Goal: Task Accomplishment & Management: Manage account settings

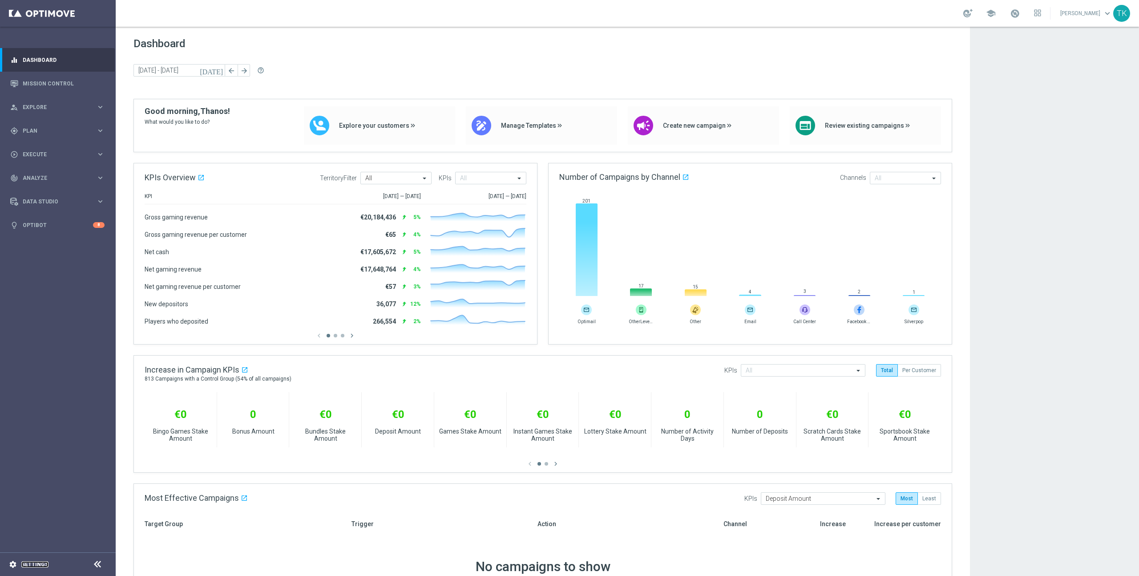
click at [41, 564] on link "Settings" at bounding box center [34, 564] width 27 height 5
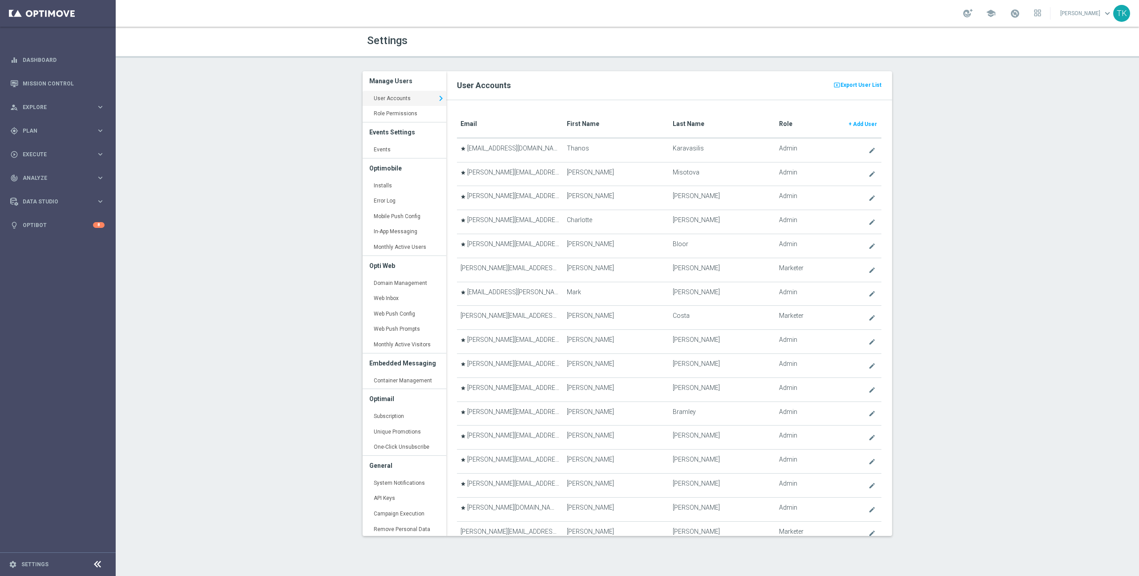
click at [267, 273] on div "Settings Manage Users User Accounts keyboard_arrow_right Role Permissions keybo…" at bounding box center [628, 301] width 1024 height 549
click at [399, 147] on link "Events keyboard_arrow_right" at bounding box center [405, 150] width 84 height 16
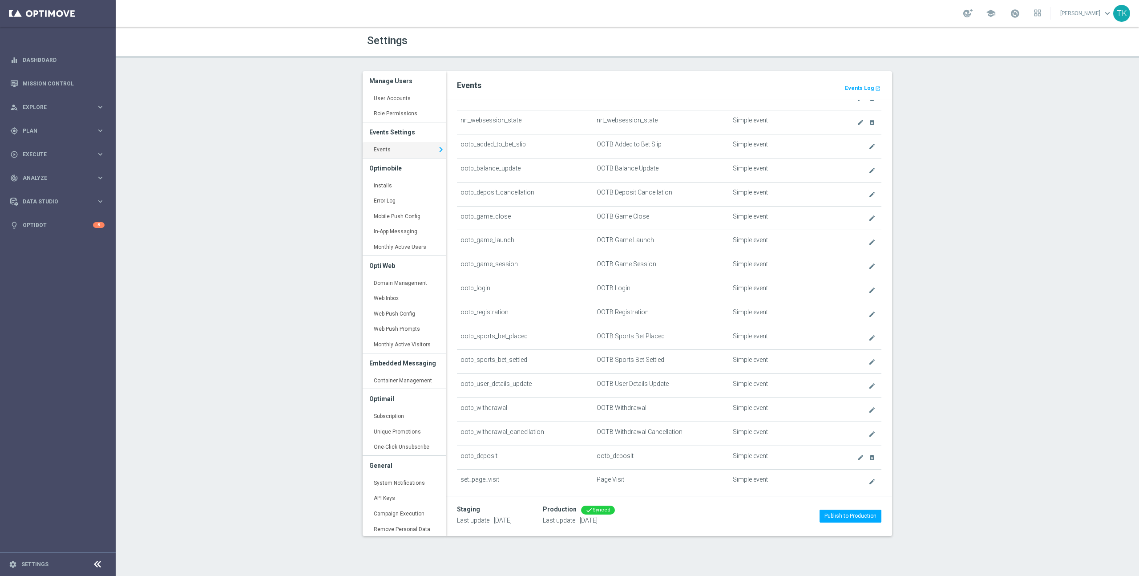
scroll to position [287, 0]
click at [857, 458] on icon "create" at bounding box center [860, 460] width 7 height 7
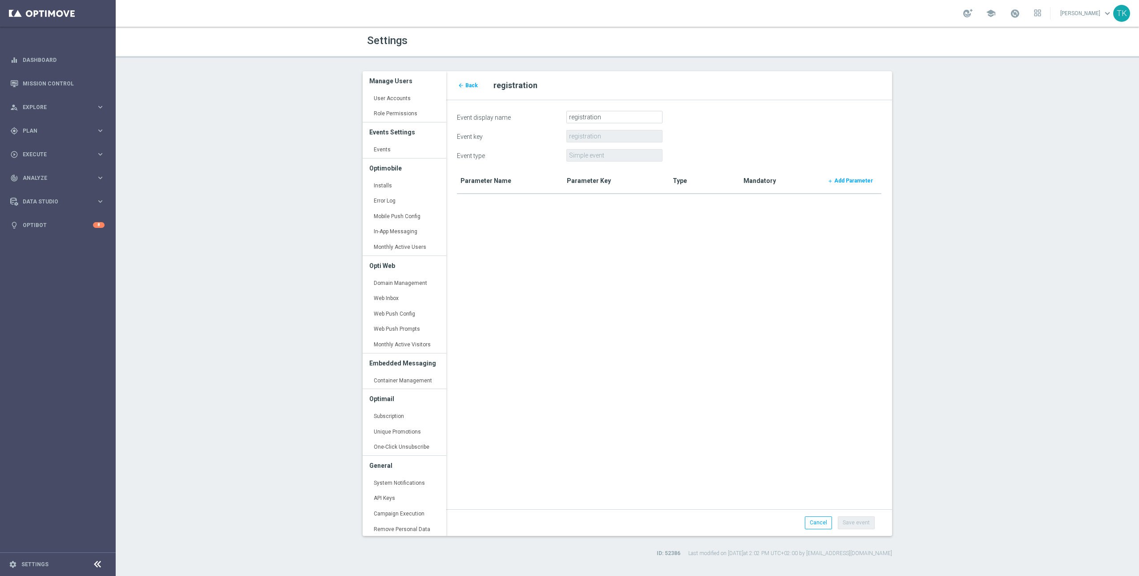
click at [682, 215] on form "Event display name registration Event key registration Event type Simple event …" at bounding box center [669, 314] width 425 height 407
click at [857, 178] on b "Add Parameter" at bounding box center [854, 181] width 39 height 6
click at [597, 118] on input "Parameter display name" at bounding box center [615, 117] width 96 height 12
type input "Email"
click at [705, 495] on div "arrow_back Back registration > Add parameter Parameter display name Email Param…" at bounding box center [669, 303] width 459 height 465
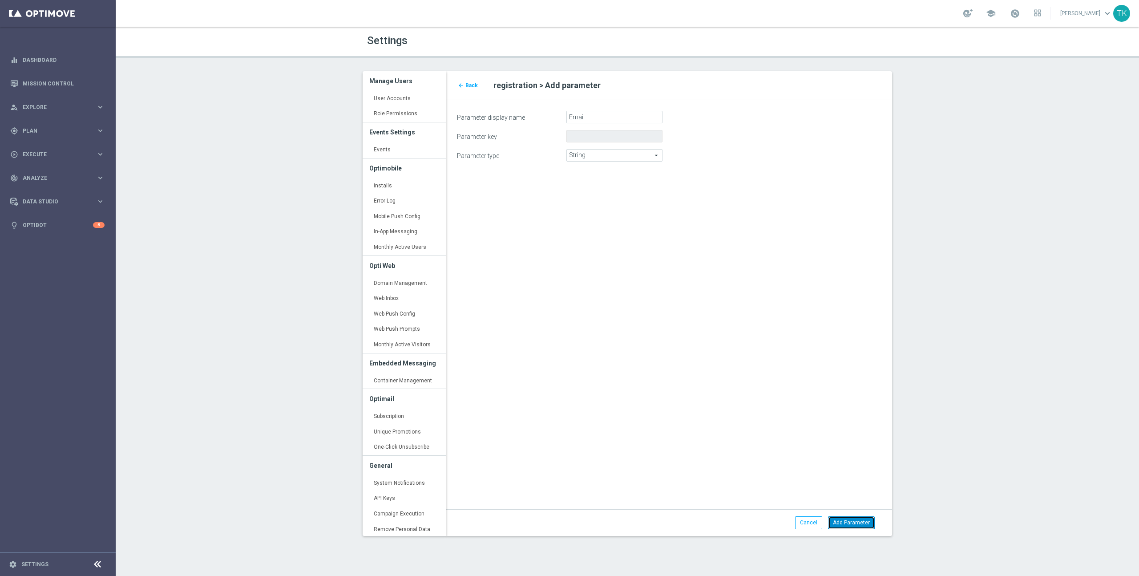
click at [855, 524] on button "Add Parameter" at bounding box center [851, 522] width 47 height 12
type input "email"
click at [859, 176] on link "add Add Parameter" at bounding box center [850, 180] width 55 height 12
click at [603, 117] on input "Parameter display name" at bounding box center [615, 117] width 96 height 12
paste input "OOTB Mobile Number"
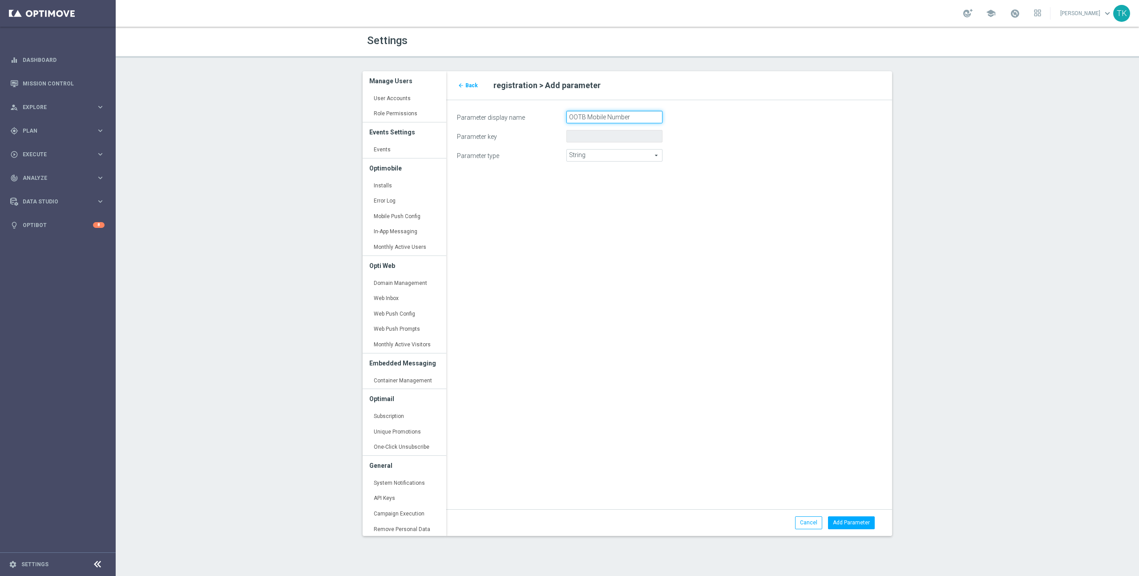
click at [582, 116] on input "OOTB Mobile Number" at bounding box center [615, 117] width 96 height 12
type input "Mobile Number"
click at [662, 304] on div "arrow_back Back registration > Add parameter Parameter display name Mobile Numb…" at bounding box center [669, 303] width 459 height 465
click at [857, 521] on button "Add Parameter" at bounding box center [851, 522] width 47 height 12
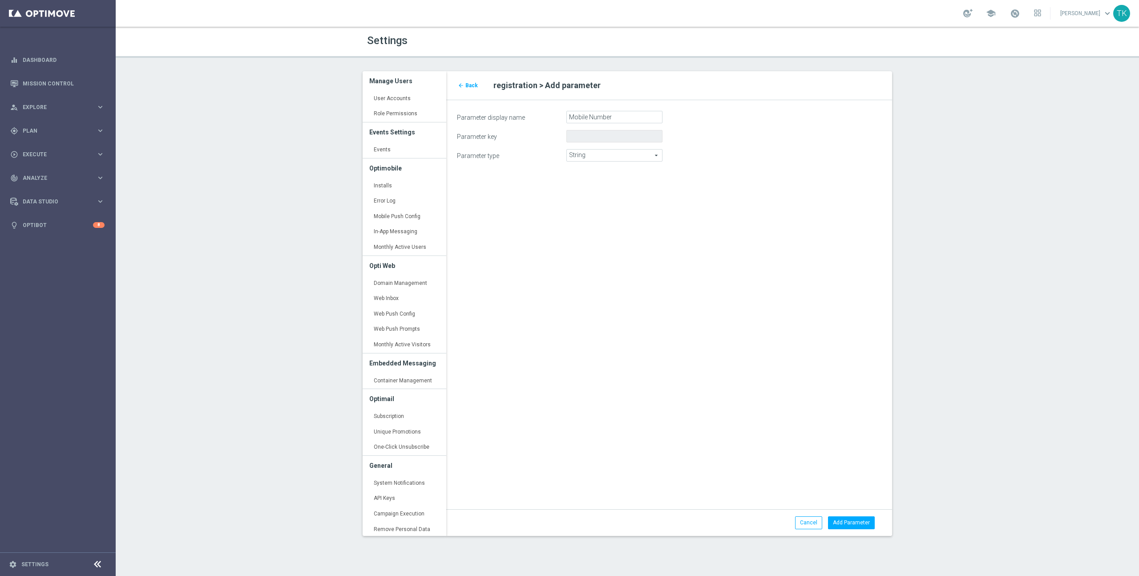
type input "mobile_number"
click at [856, 181] on b "Add Parameter" at bounding box center [854, 181] width 39 height 6
click at [585, 118] on input "Parameter display name" at bounding box center [615, 117] width 96 height 12
type input "Status"
click at [852, 519] on button "Add Parameter" at bounding box center [851, 522] width 47 height 12
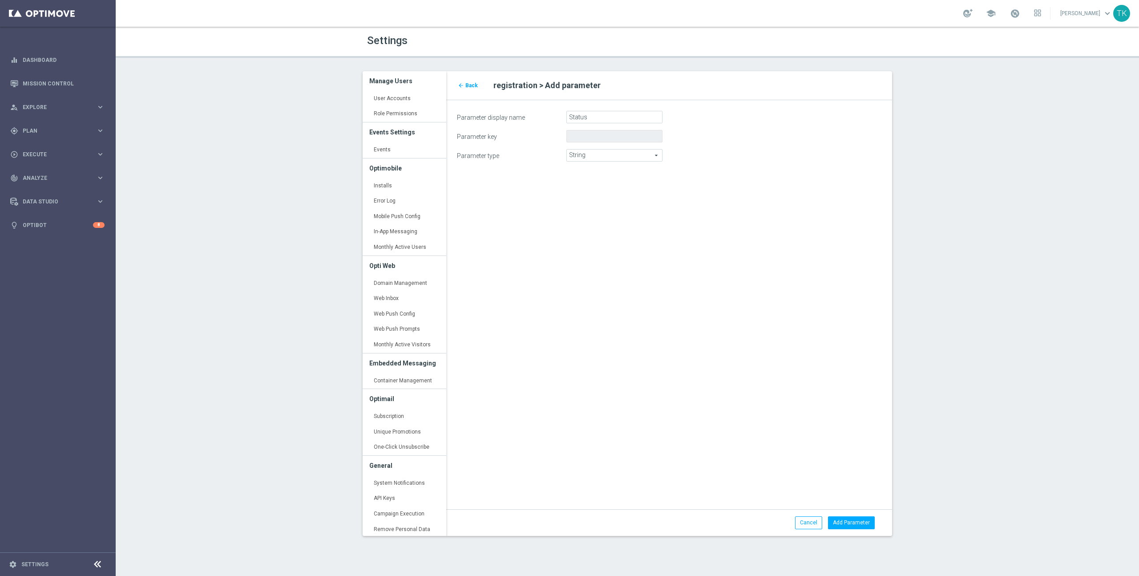
type input "status"
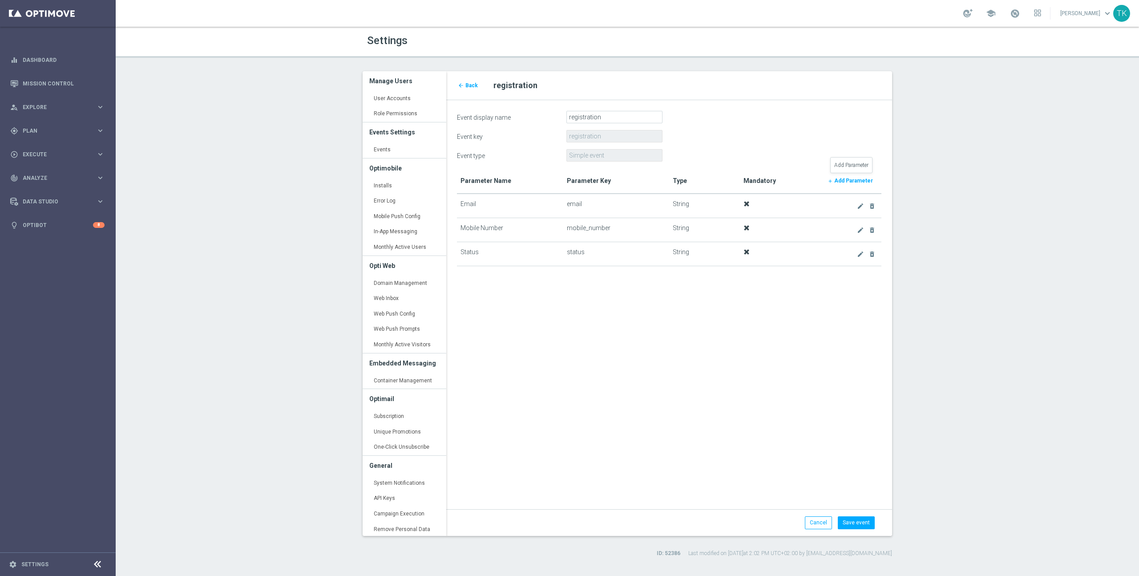
click at [857, 181] on b "Add Parameter" at bounding box center [854, 181] width 39 height 6
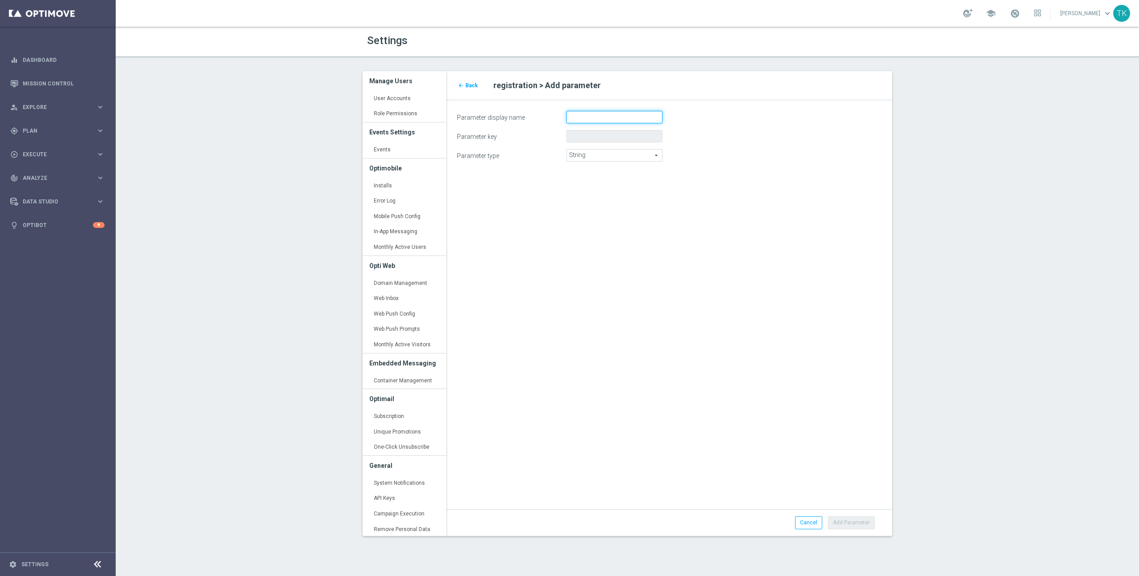
click at [592, 113] on input "Parameter display name" at bounding box center [615, 117] width 96 height 12
click at [607, 119] on input "Registration source" at bounding box center [615, 117] width 96 height 12
type input "Registration Source"
click at [777, 268] on div "arrow_back Back registration > Add parameter Parameter display name Registratio…" at bounding box center [669, 303] width 459 height 465
click at [845, 519] on button "Add Parameter" at bounding box center [851, 522] width 47 height 12
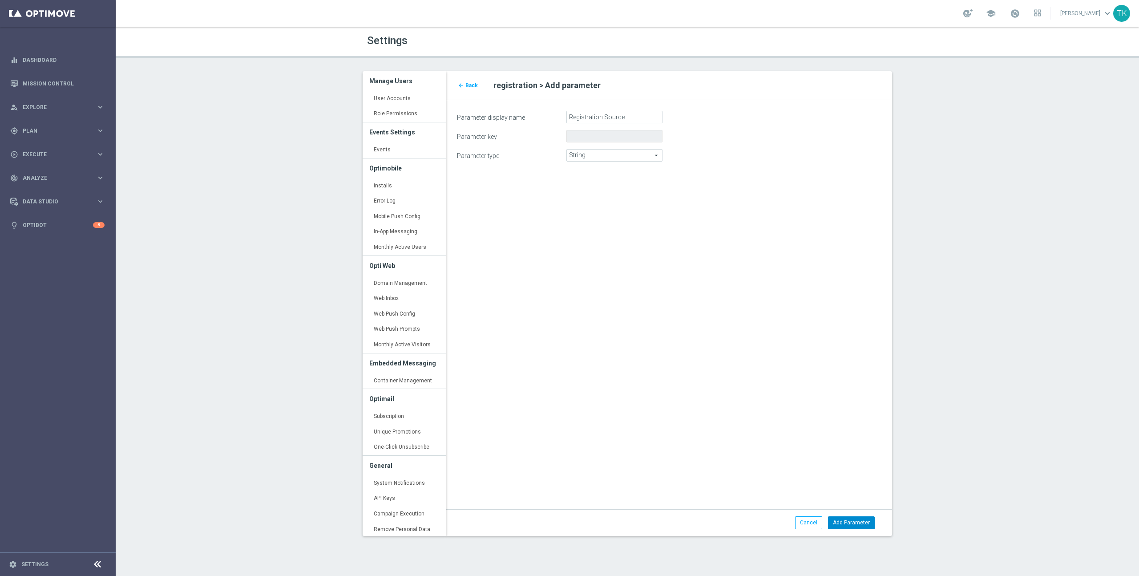
type input "registration_source"
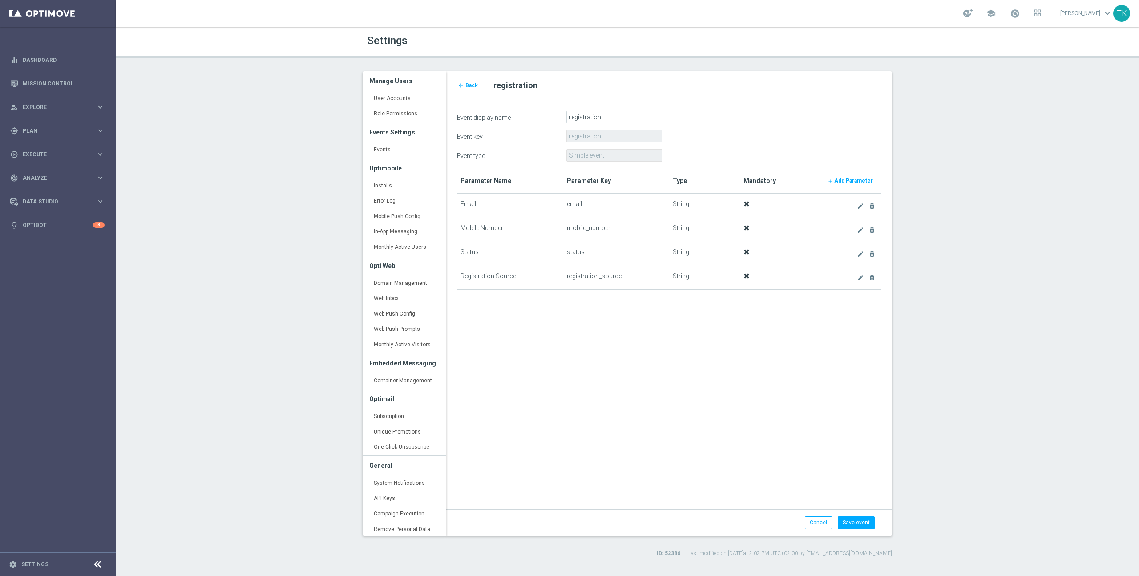
click at [825, 434] on form "Event display name registration Event key registration Event type Simple event …" at bounding box center [669, 314] width 425 height 407
click at [863, 178] on b "Add Parameter" at bounding box center [854, 181] width 39 height 6
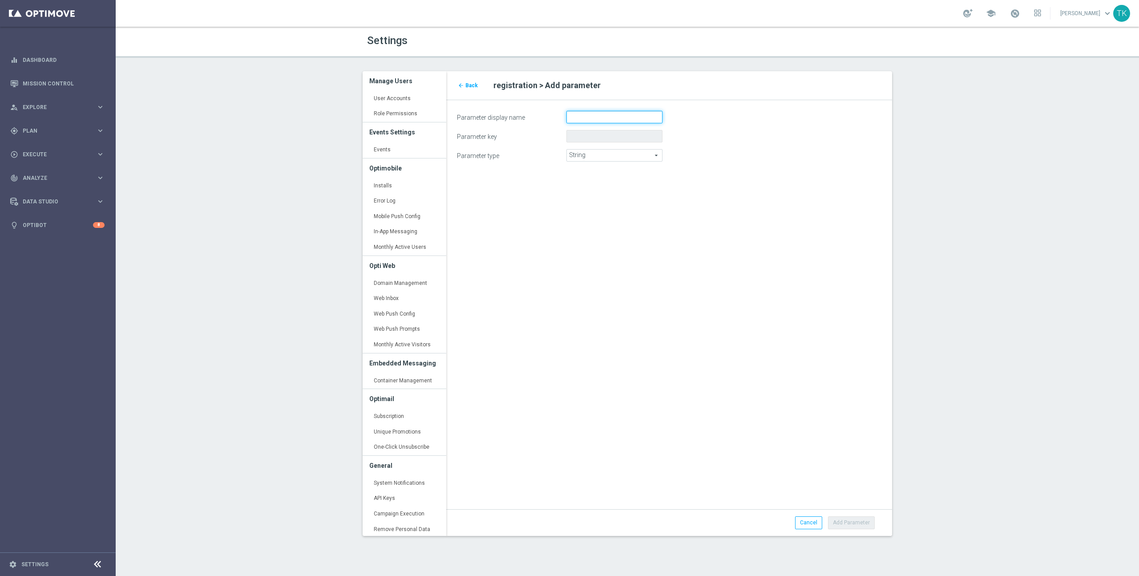
click at [587, 117] on input "Parameter display name" at bounding box center [615, 117] width 96 height 12
type input "Date of Birth"
click at [720, 321] on div "arrow_back Back registration > Add parameter Parameter display name Date of Bir…" at bounding box center [669, 303] width 459 height 465
click at [851, 523] on button "Add Parameter" at bounding box center [851, 522] width 47 height 12
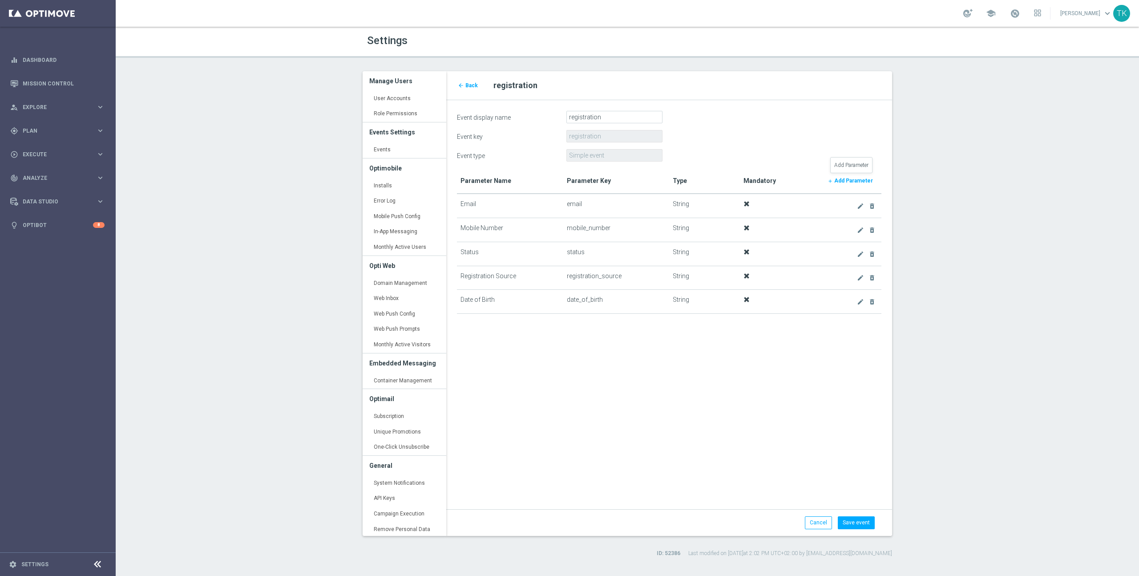
click at [853, 180] on b "Add Parameter" at bounding box center [854, 181] width 39 height 6
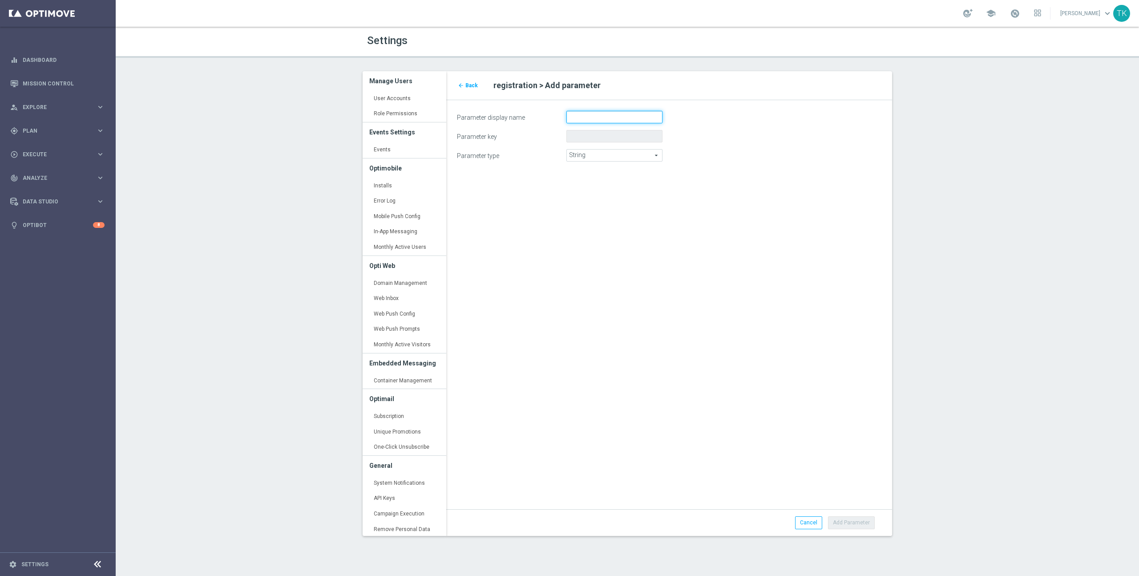
click at [632, 121] on input "Parameter display name" at bounding box center [615, 117] width 96 height 12
type input "Allow Email"
click at [764, 292] on div "arrow_back Back registration > Add parameter Parameter display name Allow Email…" at bounding box center [669, 303] width 459 height 465
click at [855, 523] on button "Add Parameter" at bounding box center [851, 522] width 47 height 12
type input "allow_email"
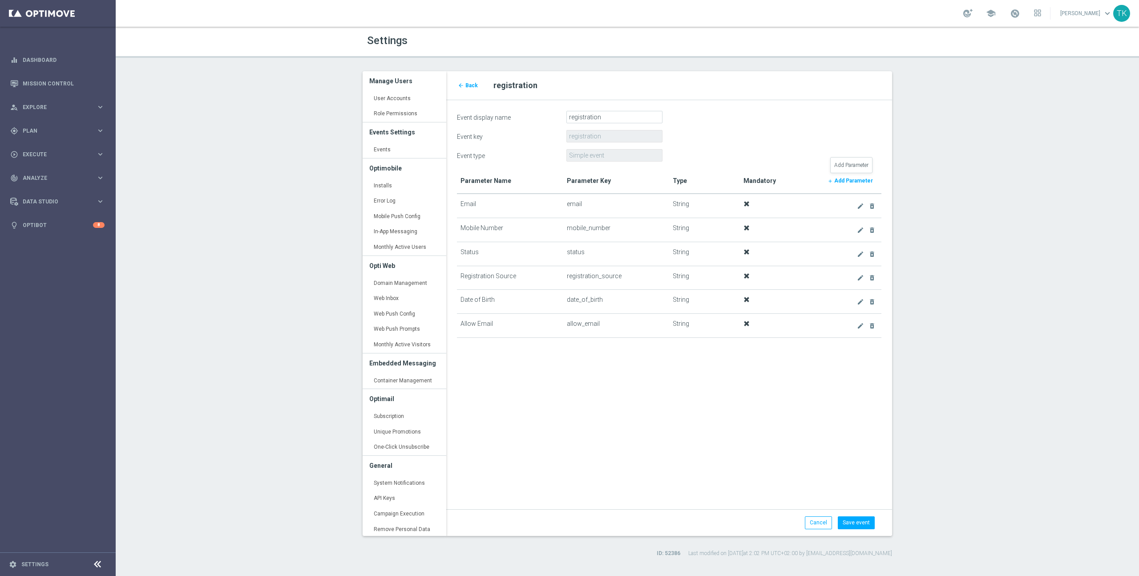
click at [861, 184] on link "add Add Parameter" at bounding box center [850, 180] width 55 height 12
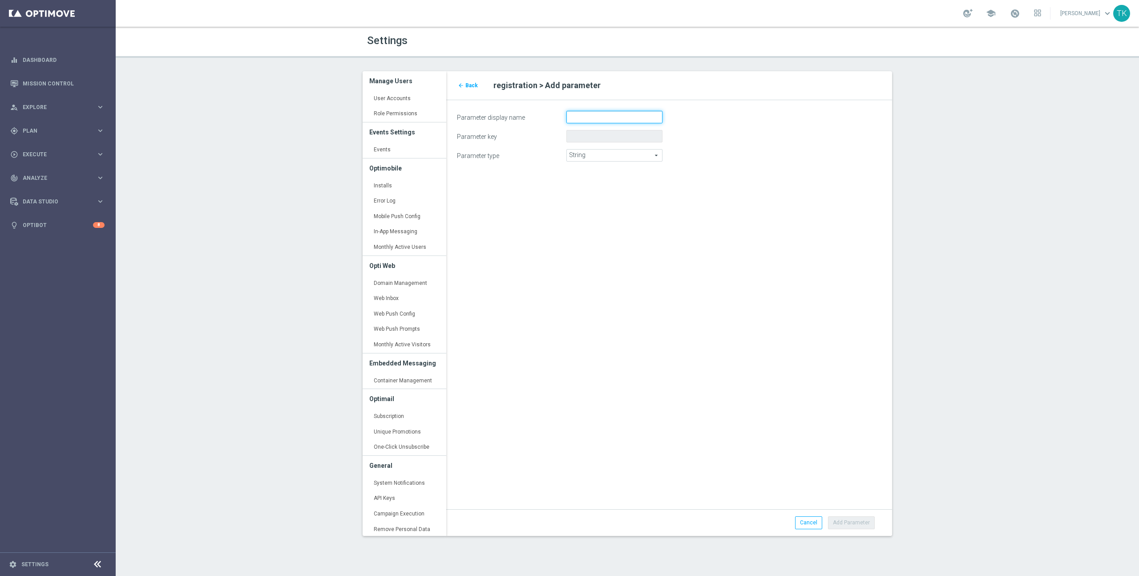
click at [579, 118] on input "Parameter display name" at bounding box center [615, 117] width 96 height 12
type input "Allow Push"
click at [857, 523] on button "Add Parameter" at bounding box center [851, 522] width 47 height 12
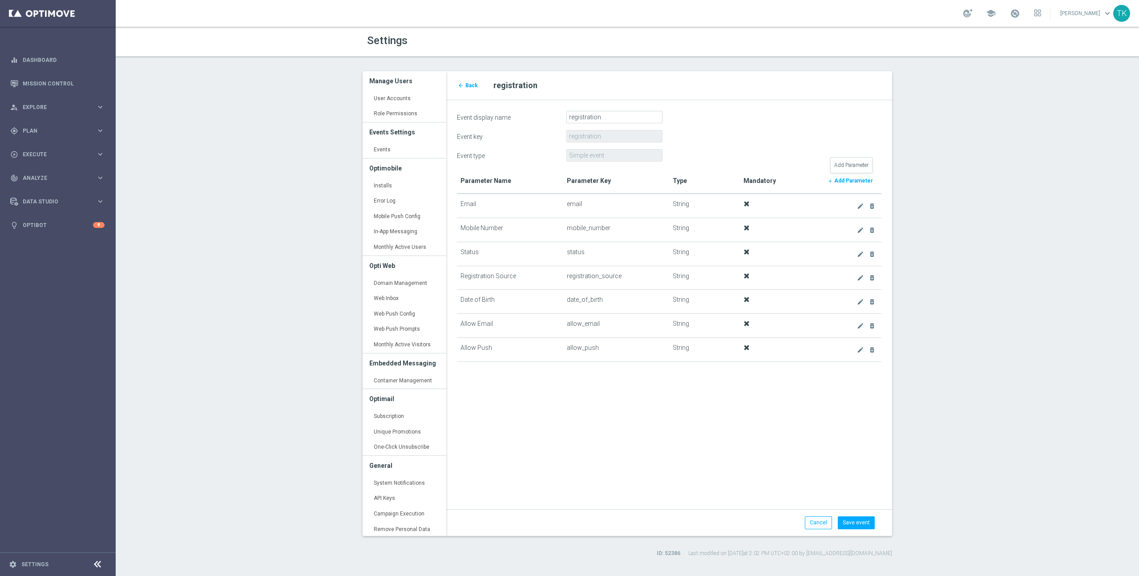
click at [861, 181] on b "Add Parameter" at bounding box center [854, 181] width 39 height 6
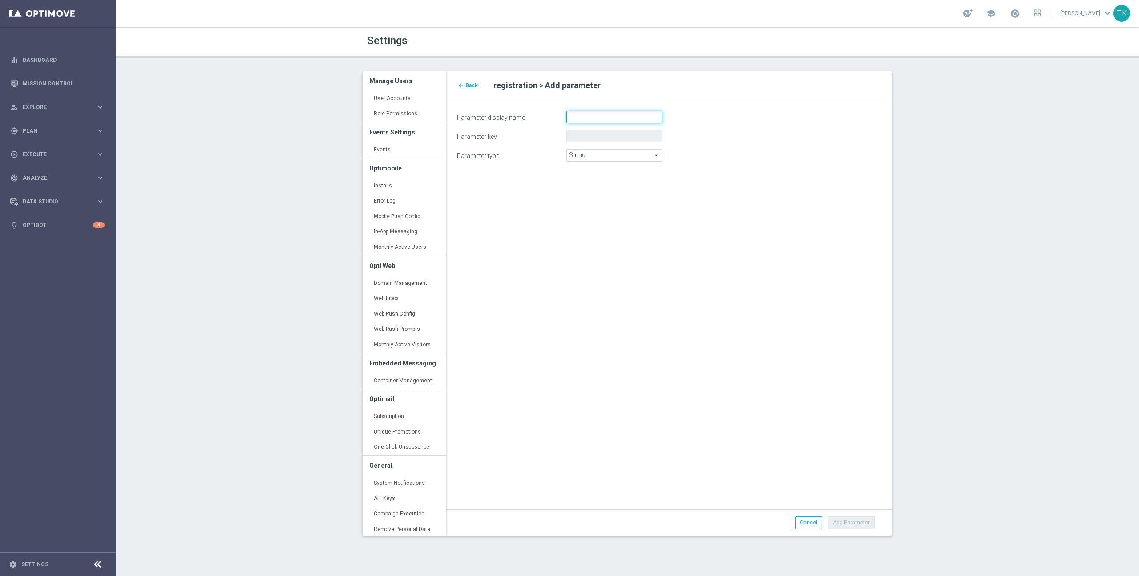
click at [630, 119] on input "Parameter display name" at bounding box center [615, 117] width 96 height 12
type input "Allow Whatsapp"
click at [860, 521] on button "Add Parameter" at bounding box center [851, 522] width 47 height 12
type input "allow_whatsapp"
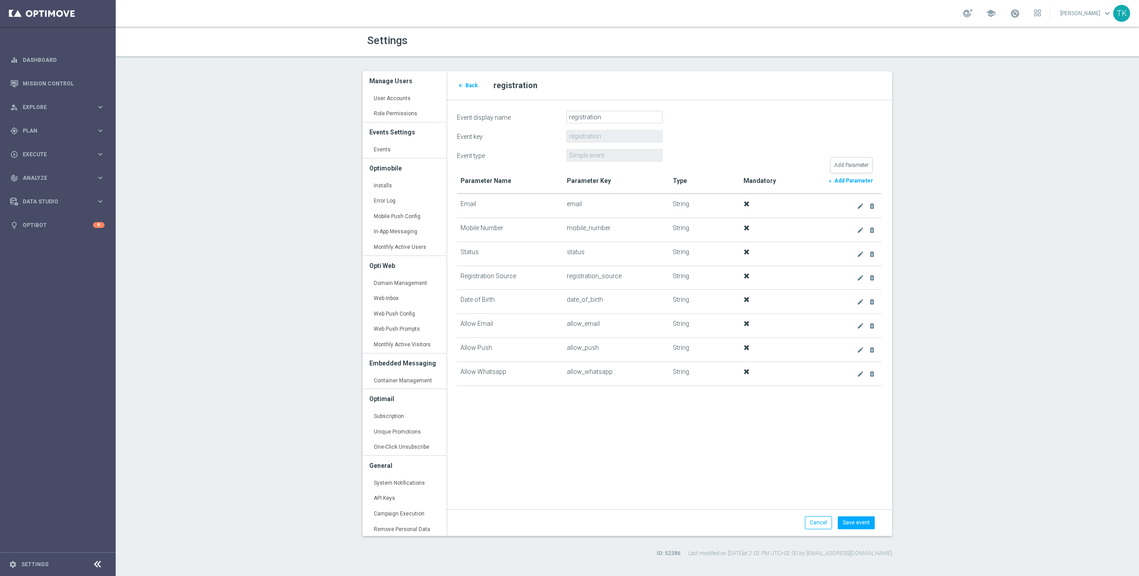
click at [855, 179] on b "Add Parameter" at bounding box center [854, 181] width 39 height 6
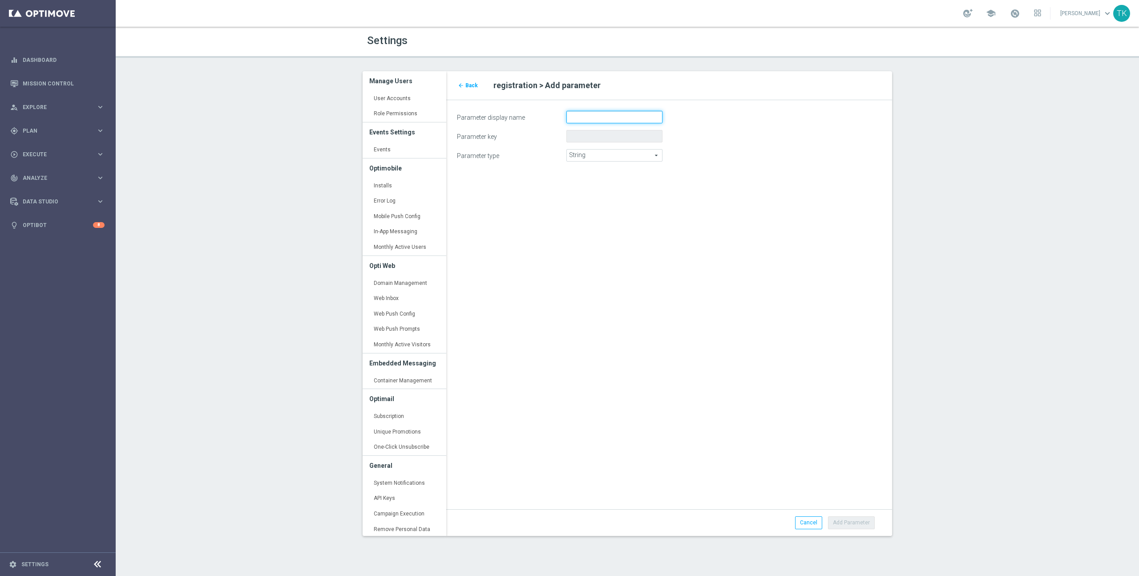
click at [616, 116] on input "Parameter display name" at bounding box center [615, 117] width 96 height 12
type input "Is Email Verified"
click at [858, 521] on button "Add Parameter" at bounding box center [851, 522] width 47 height 12
type input "is_email_verified"
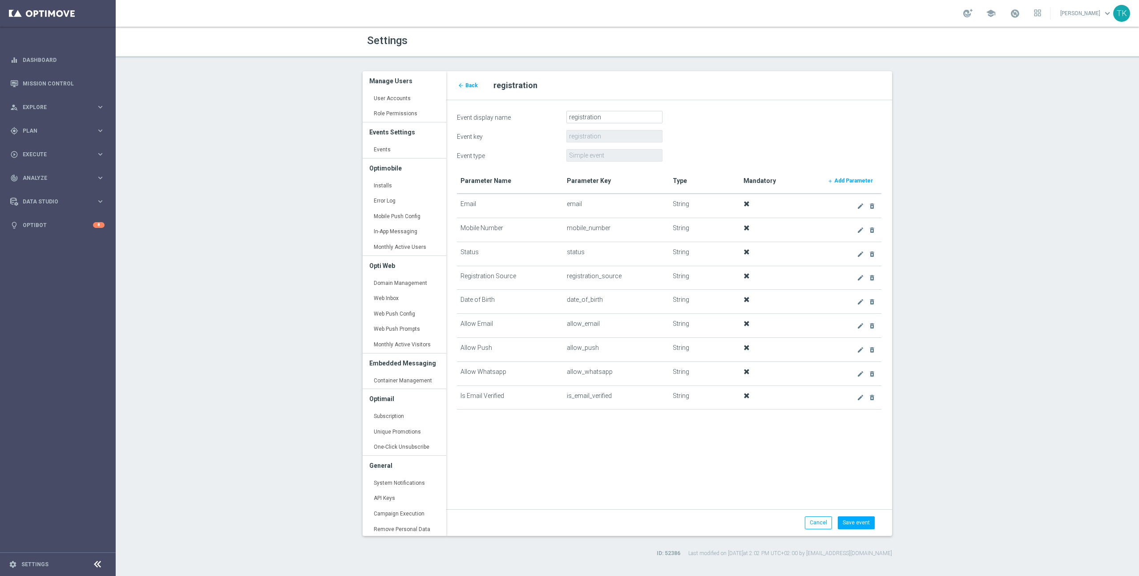
click at [814, 148] on form "Event display name registration Event key registration Event type Simple event …" at bounding box center [669, 314] width 425 height 407
click at [806, 167] on form "Event display name registration Event key registration Event type Simple event …" at bounding box center [669, 314] width 425 height 407
click at [855, 178] on b "Add Parameter" at bounding box center [854, 181] width 39 height 6
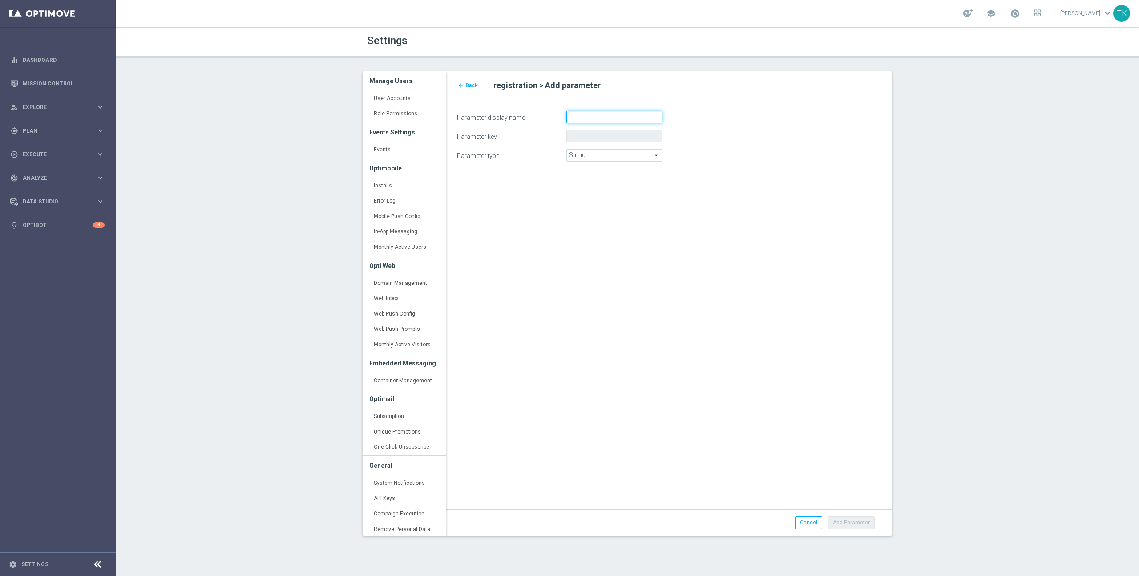
click at [623, 116] on input "Parameter display name" at bounding box center [615, 117] width 96 height 12
type input "Is Mobile Verified"
click at [732, 307] on div "arrow_back Back registration > Add parameter Parameter display name Is Mobile V…" at bounding box center [669, 303] width 459 height 465
click at [854, 523] on button "Add Parameter" at bounding box center [851, 522] width 47 height 12
type input "is_mobile_verified"
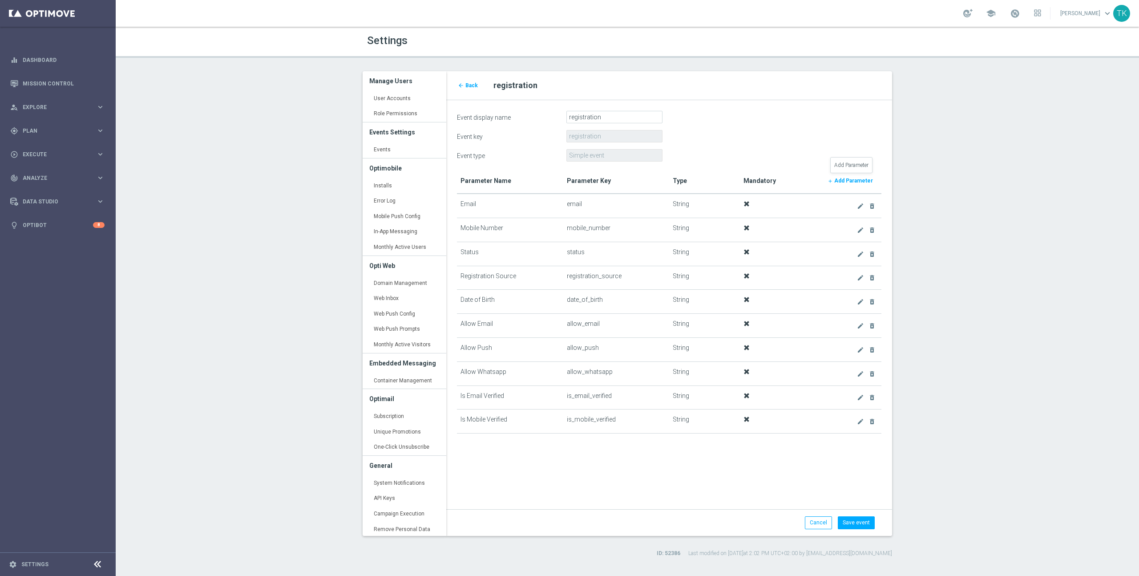
click at [846, 181] on b "Add Parameter" at bounding box center [854, 181] width 39 height 6
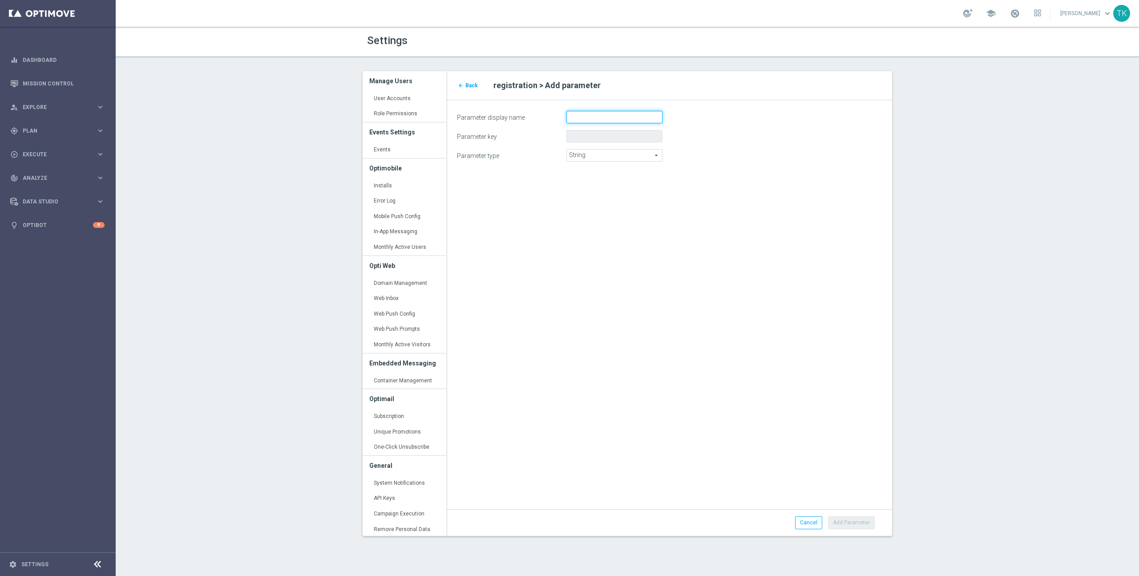
click at [593, 114] on input "Parameter display name" at bounding box center [615, 117] width 96 height 12
type input "Is Blocked"
click at [753, 364] on div "arrow_back Back registration > Add parameter Parameter display name Is Blocked …" at bounding box center [669, 303] width 459 height 465
click at [859, 523] on button "Add Parameter" at bounding box center [851, 522] width 47 height 12
type input "is_blocked"
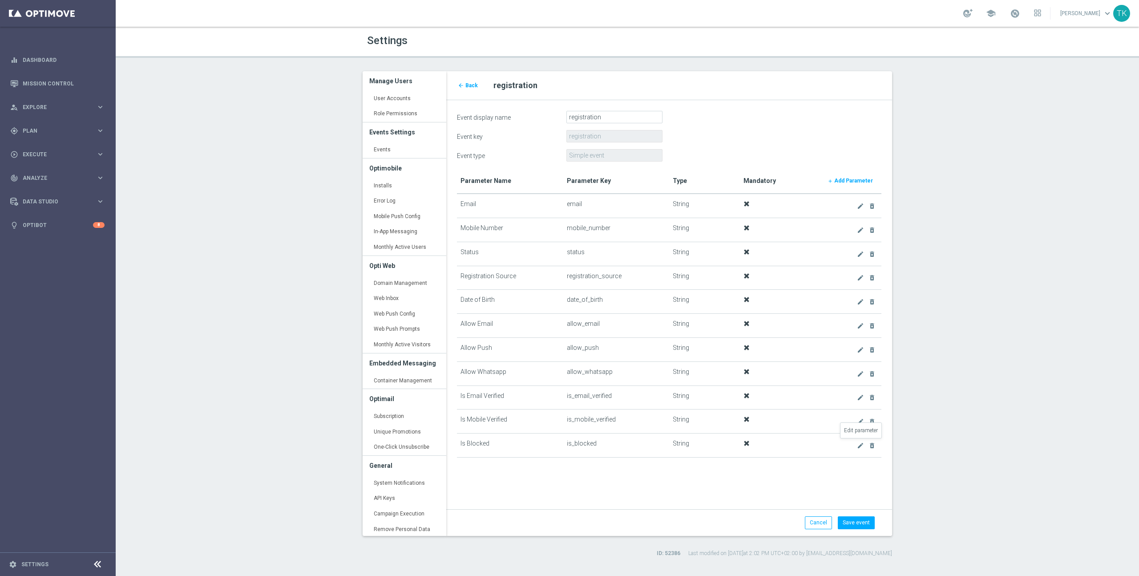
click at [859, 446] on icon "create" at bounding box center [860, 445] width 7 height 7
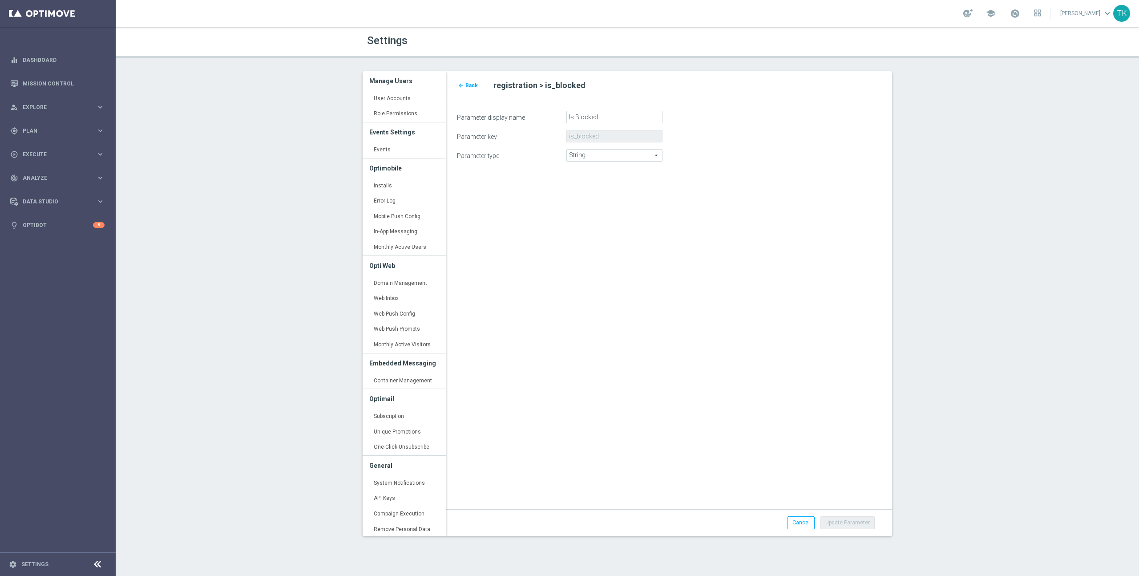
click at [622, 157] on span "String" at bounding box center [614, 156] width 95 height 12
click at [614, 191] on span "Boolean" at bounding box center [614, 191] width 86 height 7
type input "Boolean"
click at [855, 523] on button "Update Parameter" at bounding box center [848, 522] width 54 height 12
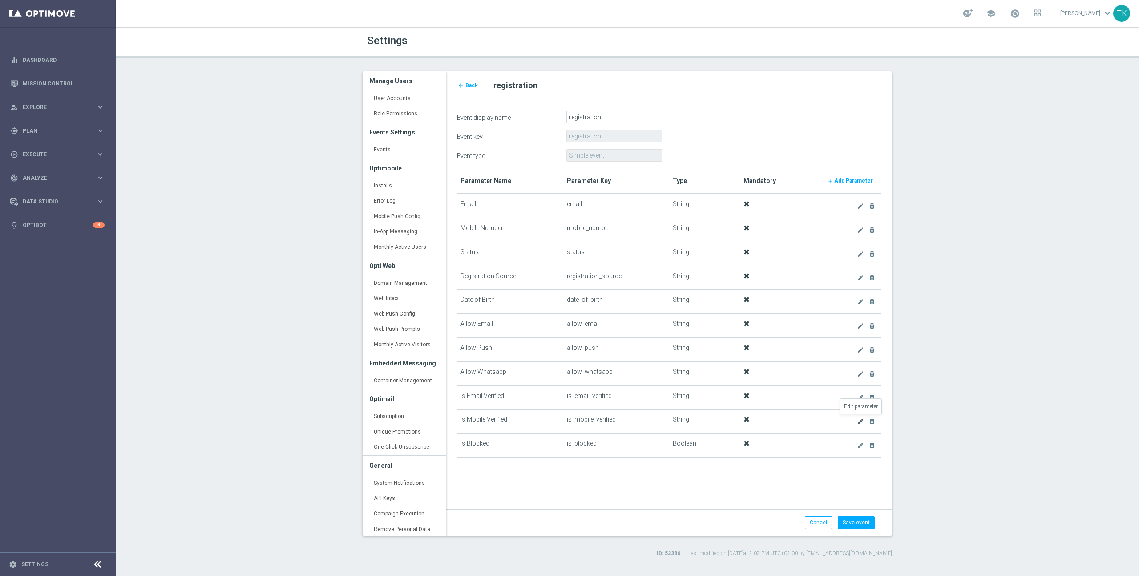
click at [859, 420] on icon "create" at bounding box center [860, 421] width 7 height 7
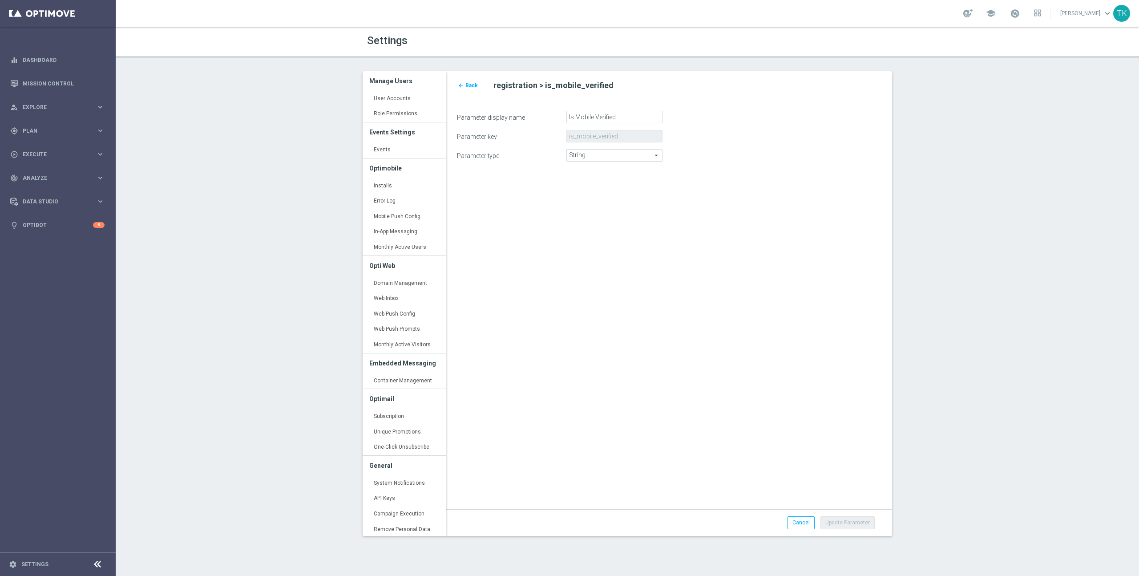
click at [619, 154] on span "String" at bounding box center [614, 156] width 95 height 12
click at [619, 190] on span "Boolean" at bounding box center [614, 191] width 86 height 7
type input "Boolean"
click at [847, 519] on button "Update Parameter" at bounding box center [848, 522] width 54 height 12
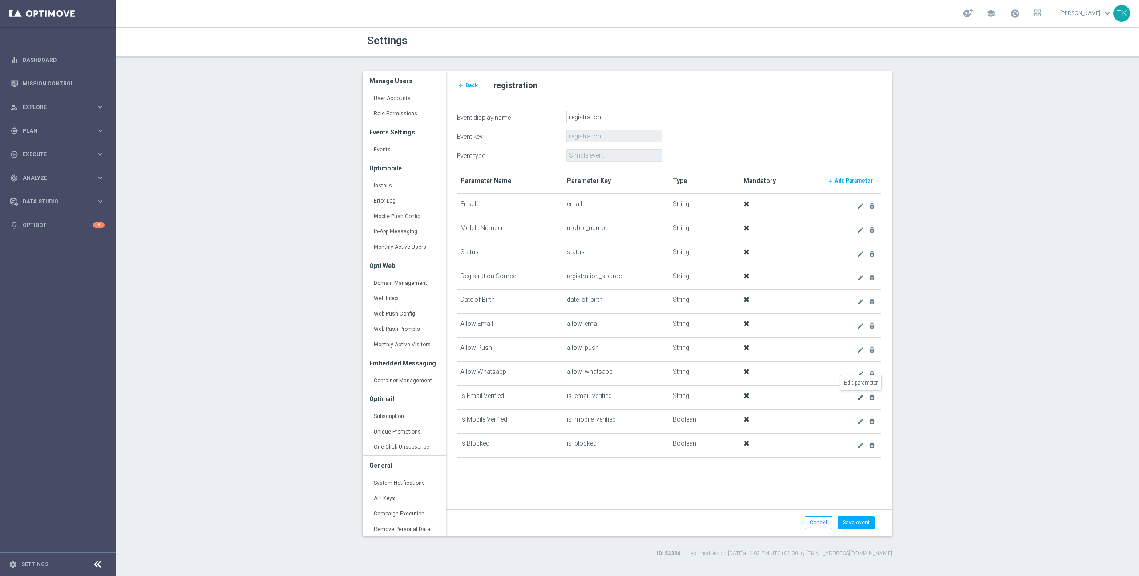
click at [862, 397] on icon "create" at bounding box center [860, 397] width 7 height 7
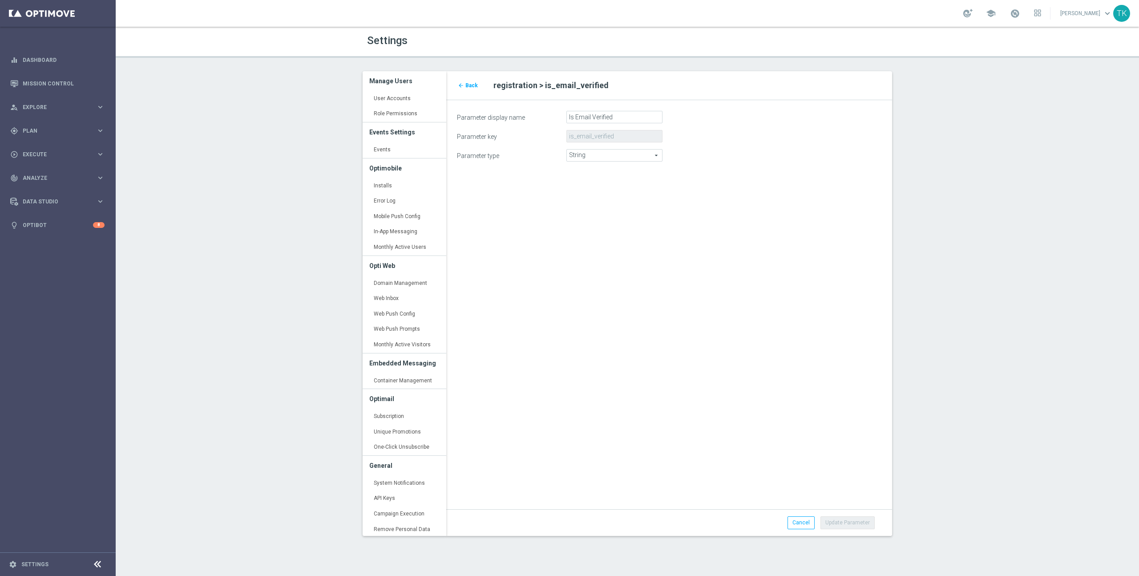
click at [617, 158] on span "String" at bounding box center [614, 156] width 95 height 12
click at [602, 188] on span "Boolean" at bounding box center [614, 191] width 86 height 7
type input "Boolean"
click at [738, 369] on div "arrow_back Back registration > is_email_verified Parameter display name Is Emai…" at bounding box center [669, 303] width 459 height 465
click at [846, 521] on button "Update Parameter" at bounding box center [848, 522] width 54 height 12
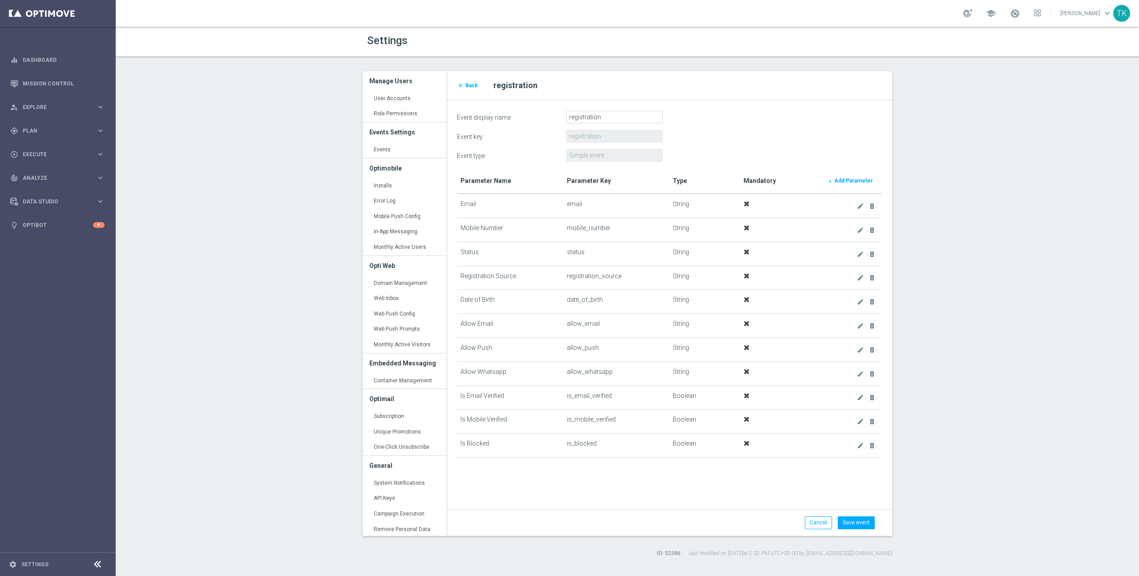
click at [706, 483] on form "Event display name registration Event key registration Event type Simple event …" at bounding box center [669, 314] width 425 height 407
click at [859, 180] on b "Add Parameter" at bounding box center [854, 181] width 39 height 6
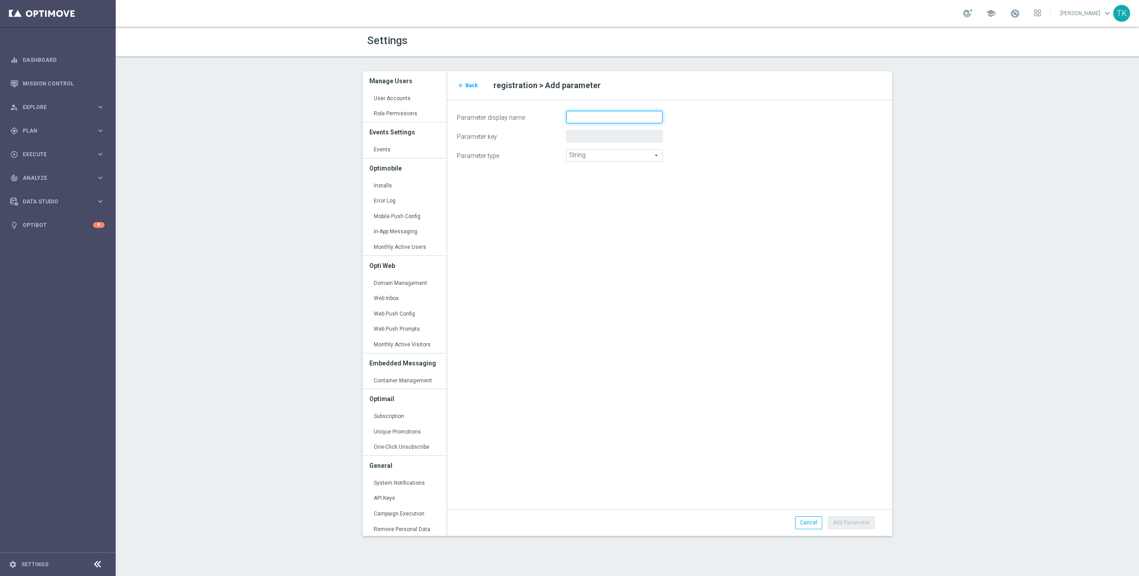
click at [621, 115] on input "Parameter display name" at bounding box center [615, 117] width 96 height 12
type input "Is Test"
click at [619, 158] on span "String" at bounding box center [614, 156] width 95 height 12
click at [612, 190] on span "Boolean" at bounding box center [614, 191] width 86 height 7
type input "Boolean"
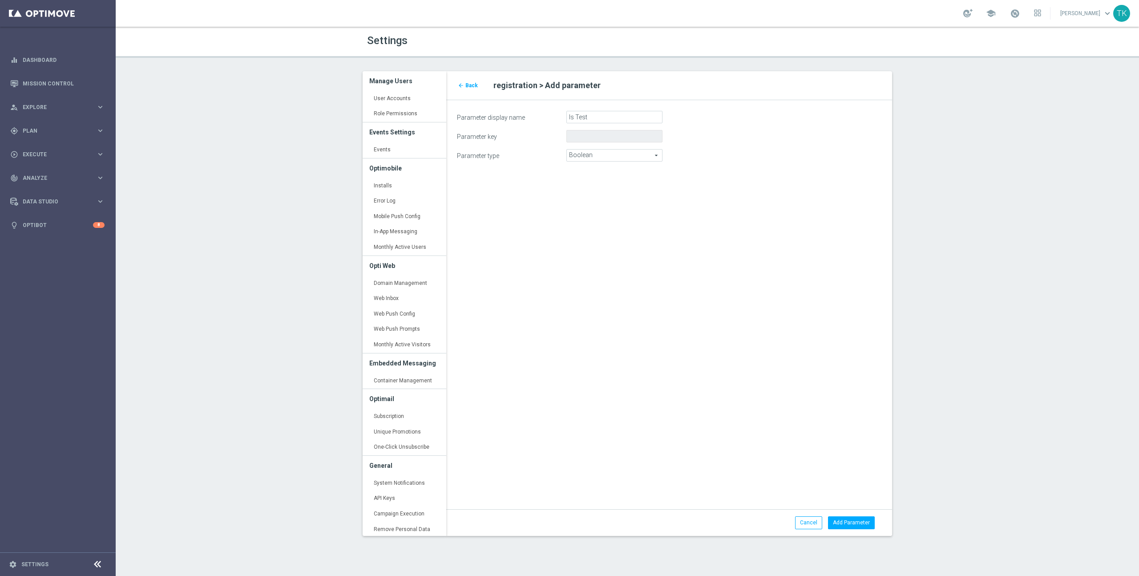
click at [668, 247] on div "arrow_back Back registration > Add parameter Parameter display name Is Test Par…" at bounding box center [669, 303] width 459 height 465
click at [858, 522] on button "Add Parameter" at bounding box center [851, 522] width 47 height 12
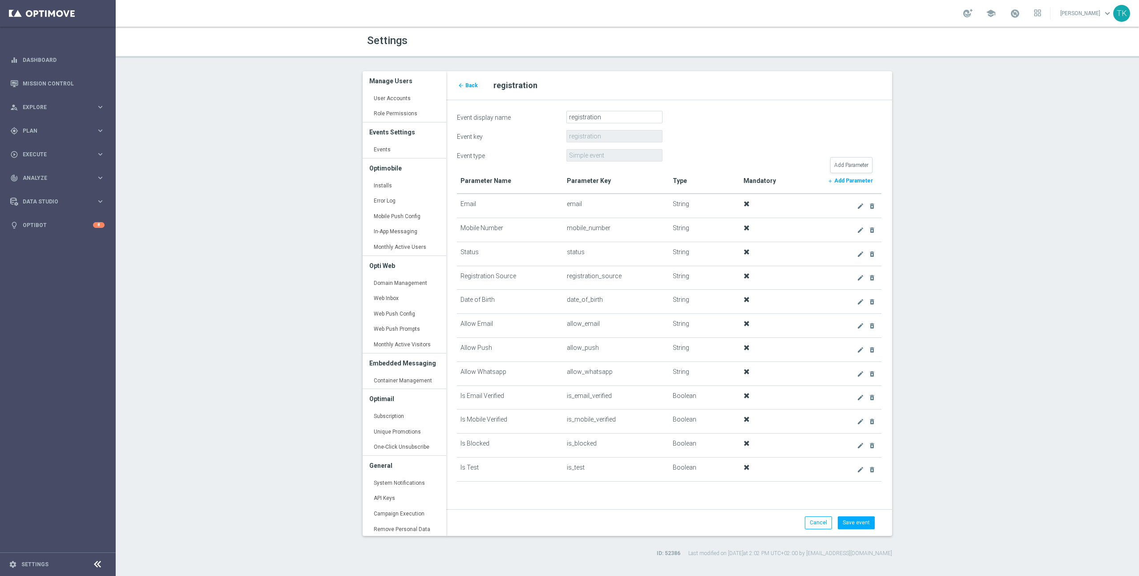
click at [863, 180] on b "Add Parameter" at bounding box center [854, 181] width 39 height 6
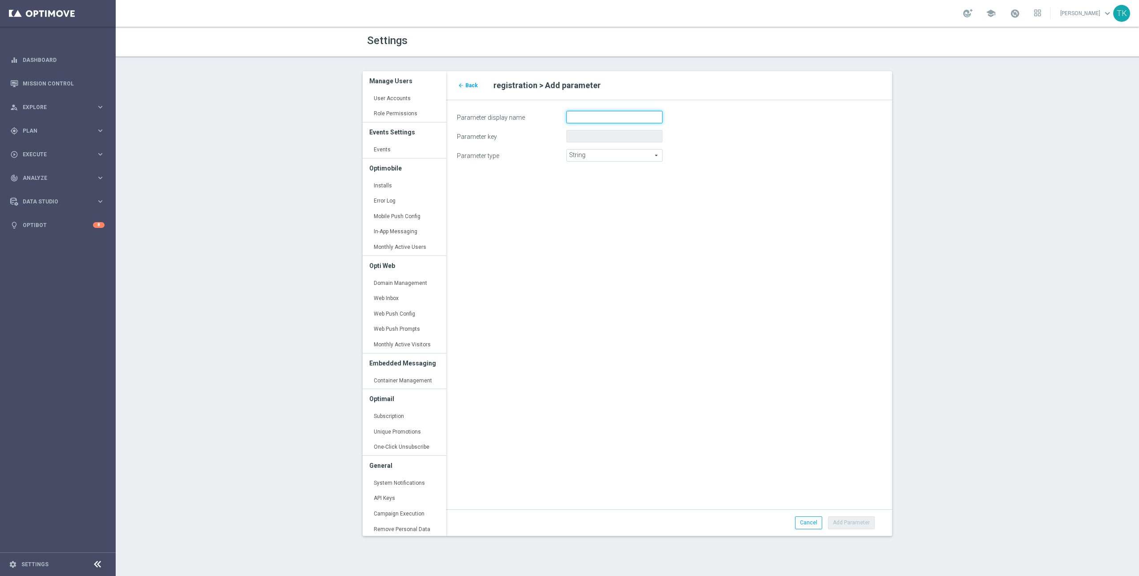
click at [629, 121] on input "Parameter display name" at bounding box center [615, 117] width 96 height 12
type input "Gender"
click at [861, 522] on button "Add Parameter" at bounding box center [851, 522] width 47 height 12
type input "gender"
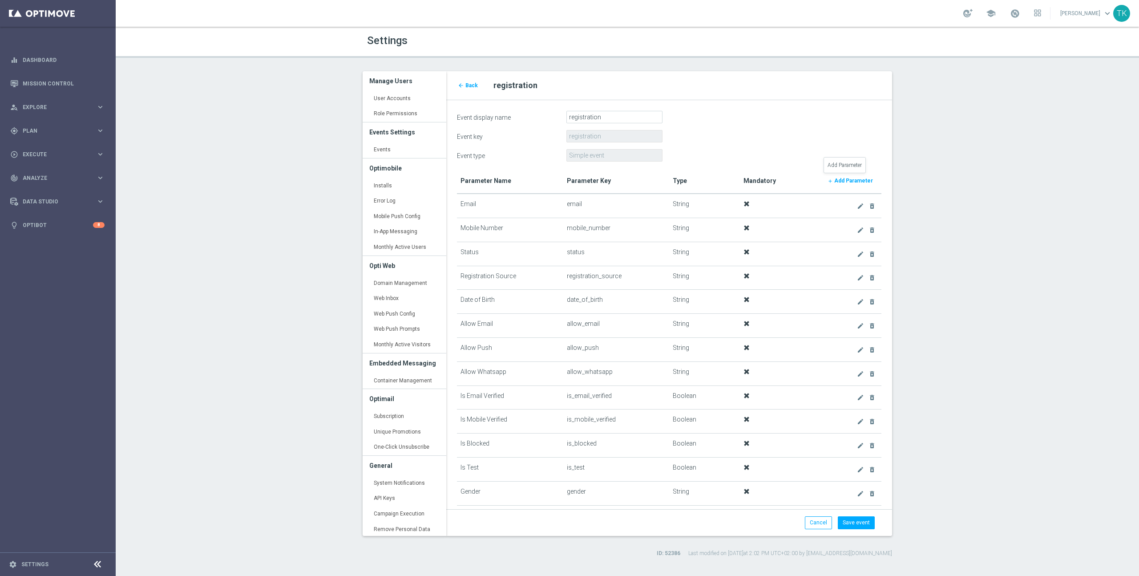
click at [847, 182] on b "Add Parameter" at bounding box center [854, 181] width 39 height 6
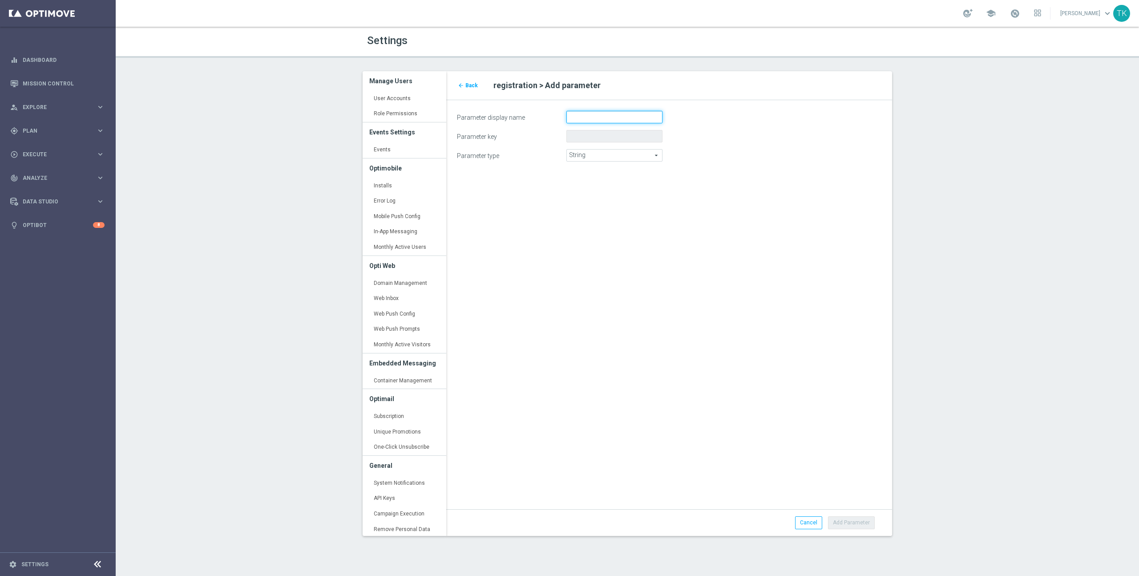
click at [608, 117] on input "Parameter display name" at bounding box center [615, 117] width 96 height 12
type input "Country"
click at [867, 523] on button "Add Parameter" at bounding box center [851, 522] width 47 height 12
type input "country"
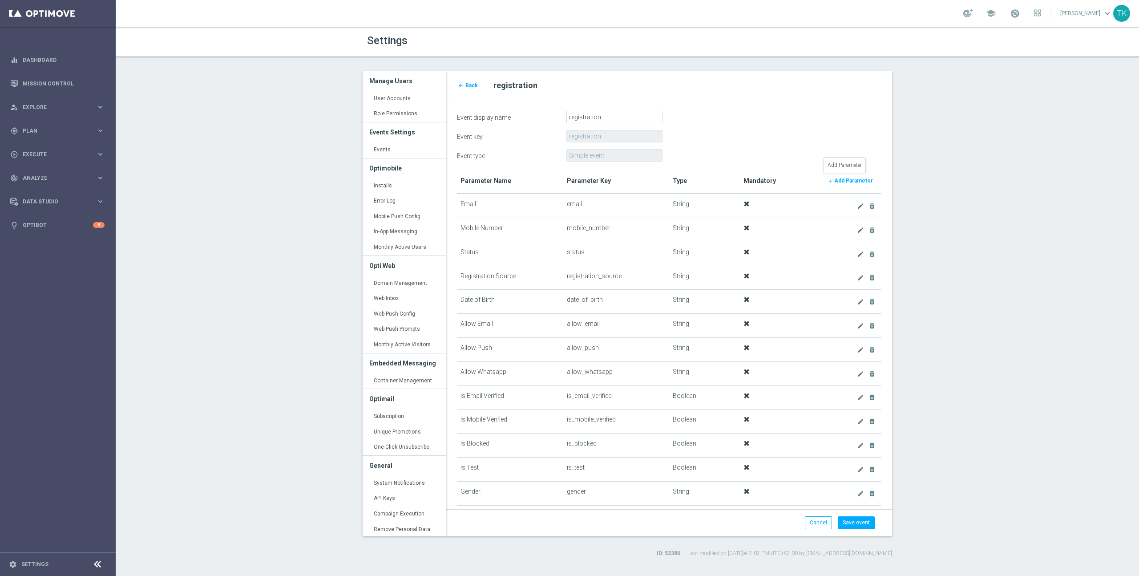
click at [843, 178] on b "Add Parameter" at bounding box center [854, 181] width 39 height 6
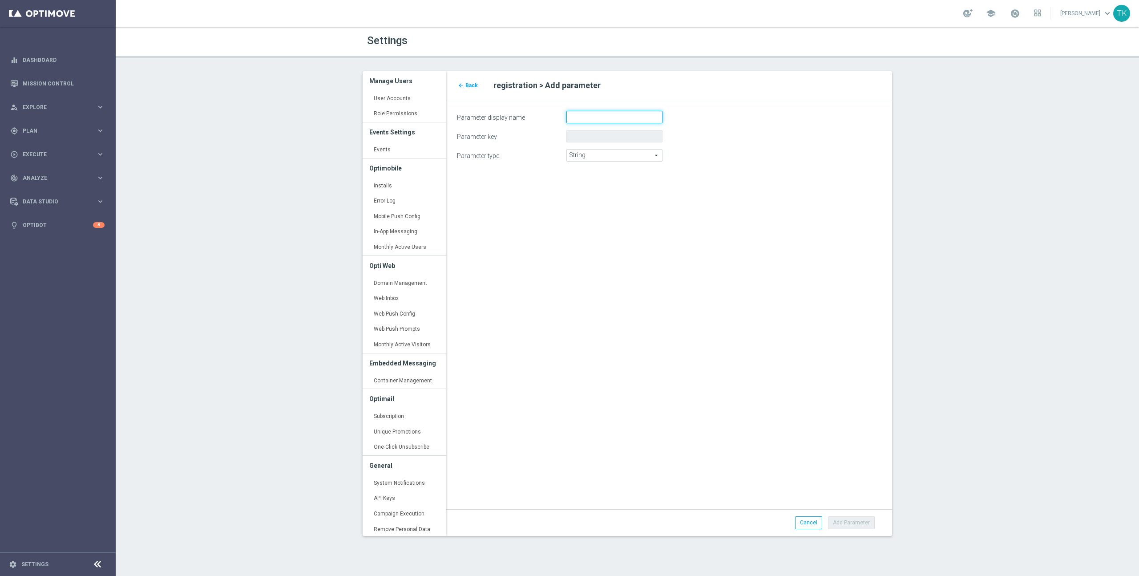
click at [598, 116] on input "Parameter display name" at bounding box center [615, 117] width 96 height 12
type input "City"
click at [855, 525] on button "Add Parameter" at bounding box center [851, 522] width 47 height 12
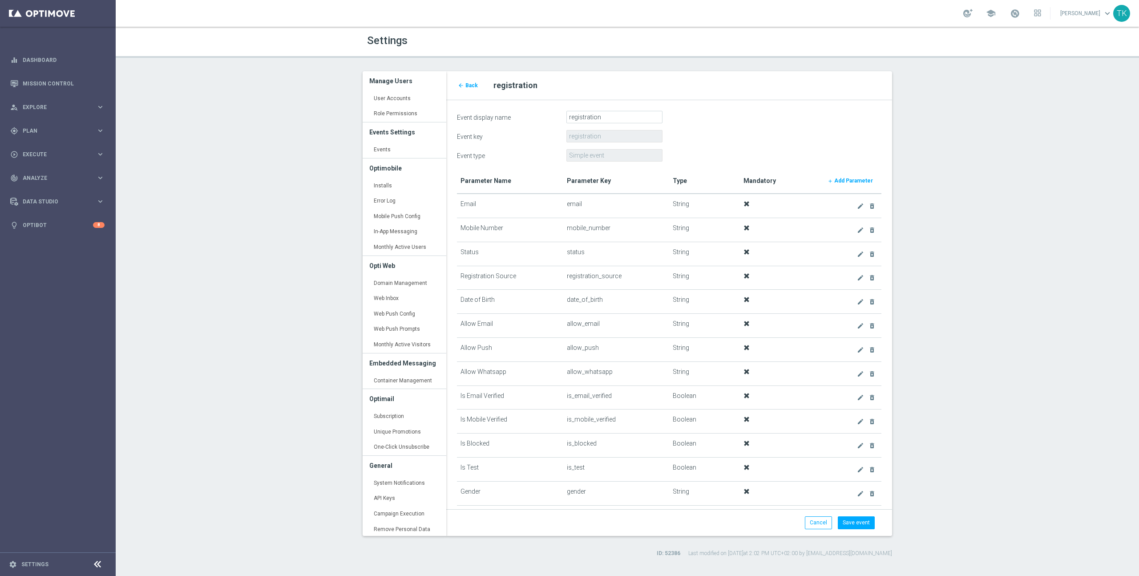
click at [753, 151] on div "Event type Simple event" at bounding box center [669, 155] width 438 height 12
click at [828, 166] on form "Event display name registration Event key registration Event type Simple event …" at bounding box center [669, 314] width 425 height 407
click at [840, 180] on b "Add Parameter" at bounding box center [854, 181] width 39 height 6
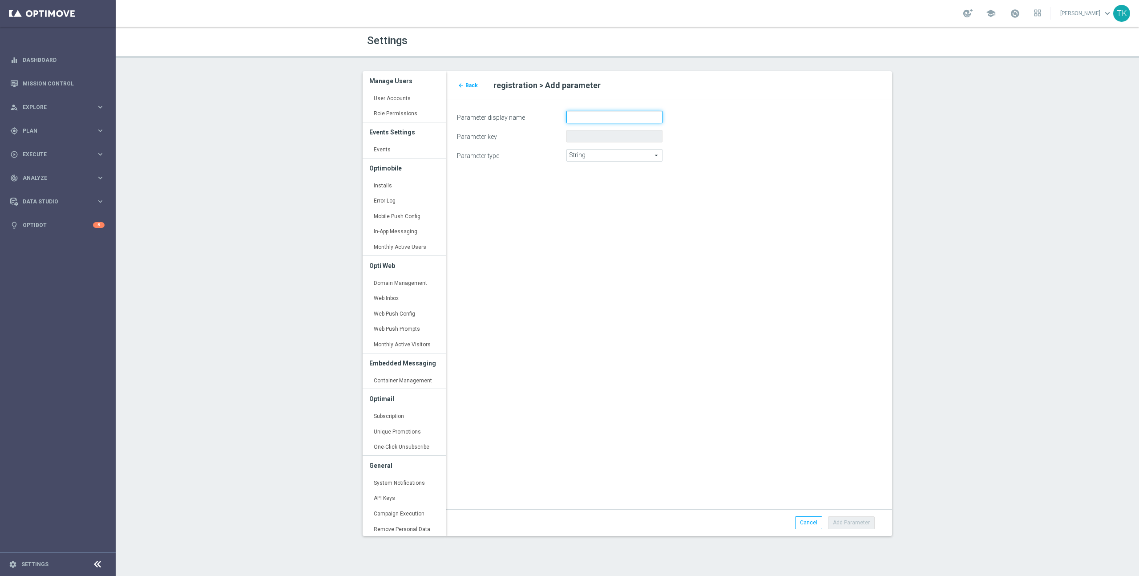
click at [598, 114] on input "Parameter display name" at bounding box center [615, 117] width 96 height 12
type input "Address"
click at [859, 523] on button "Add Parameter" at bounding box center [851, 522] width 47 height 12
type input "address"
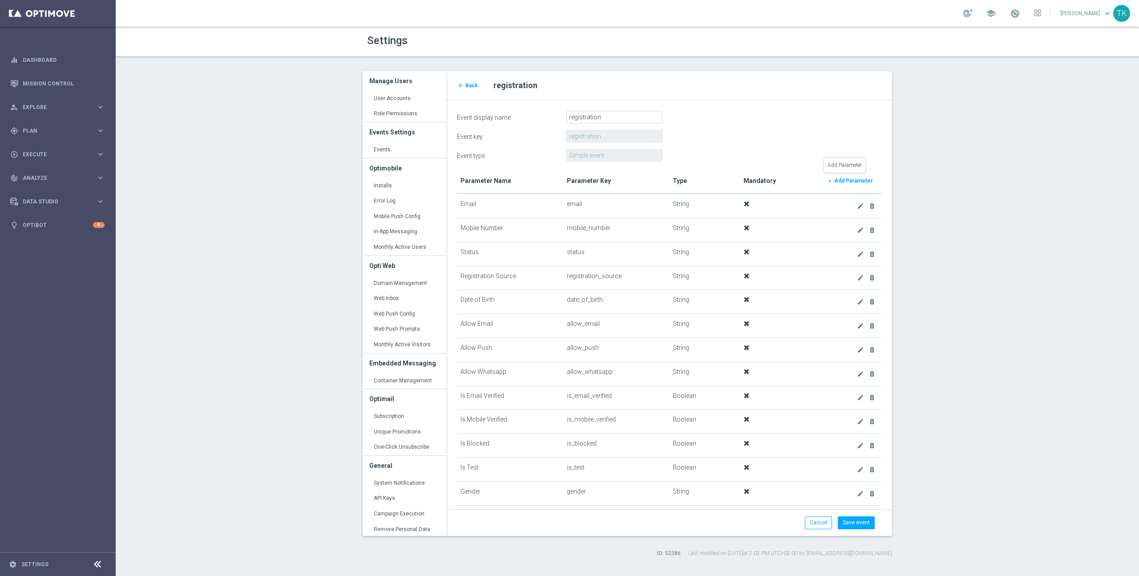
click at [846, 176] on link "add Add Parameter" at bounding box center [850, 180] width 55 height 12
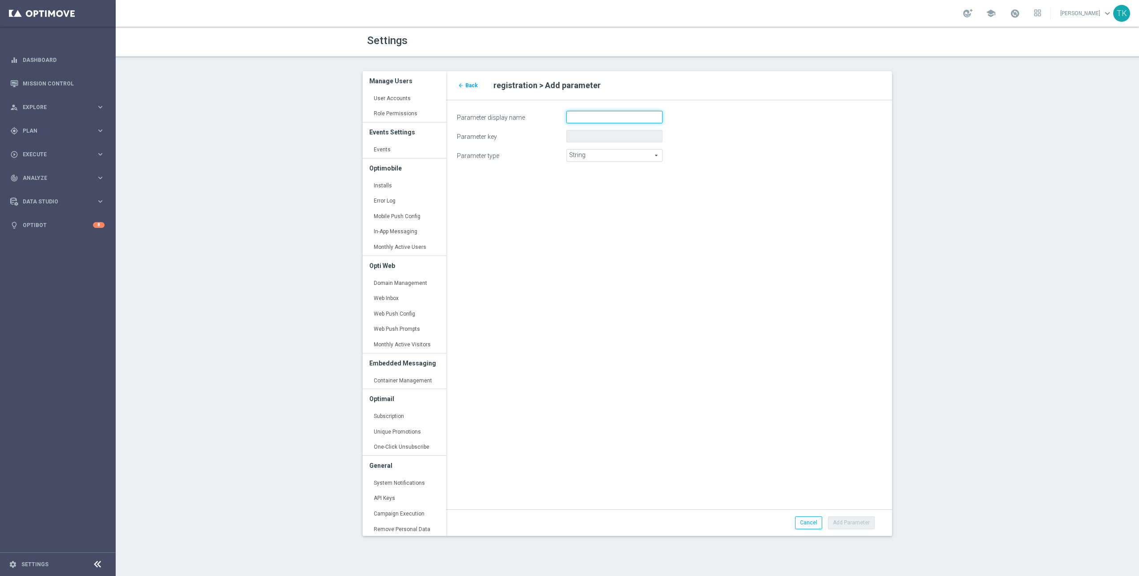
click at [605, 116] on input "Parameter display name" at bounding box center [615, 117] width 96 height 12
type input "First Name"
click at [862, 523] on button "Add Parameter" at bounding box center [851, 522] width 47 height 12
type input "first_name"
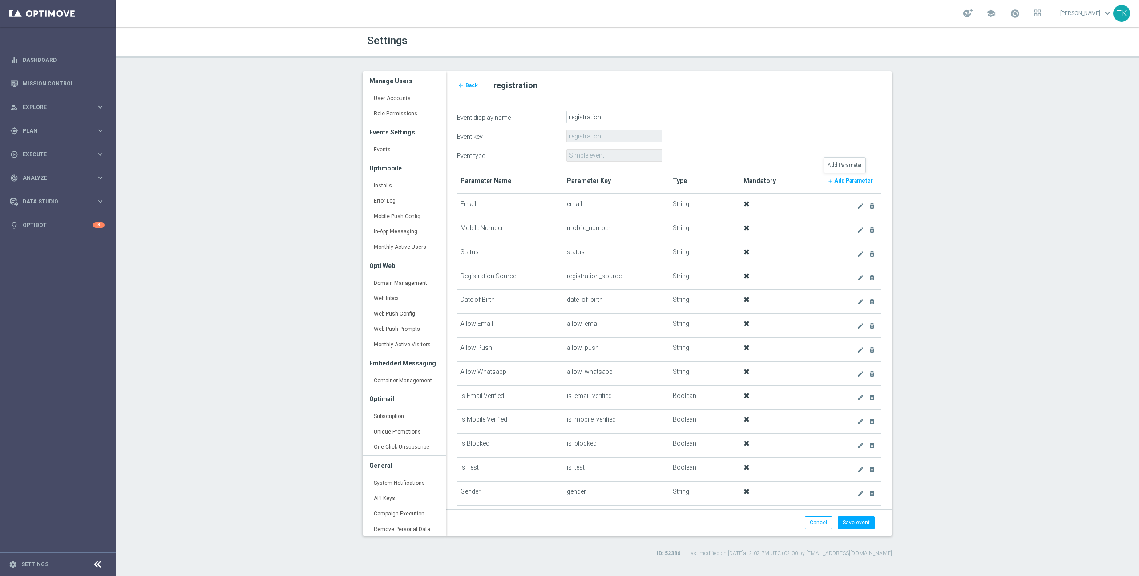
click at [852, 178] on b "Add Parameter" at bounding box center [854, 181] width 39 height 6
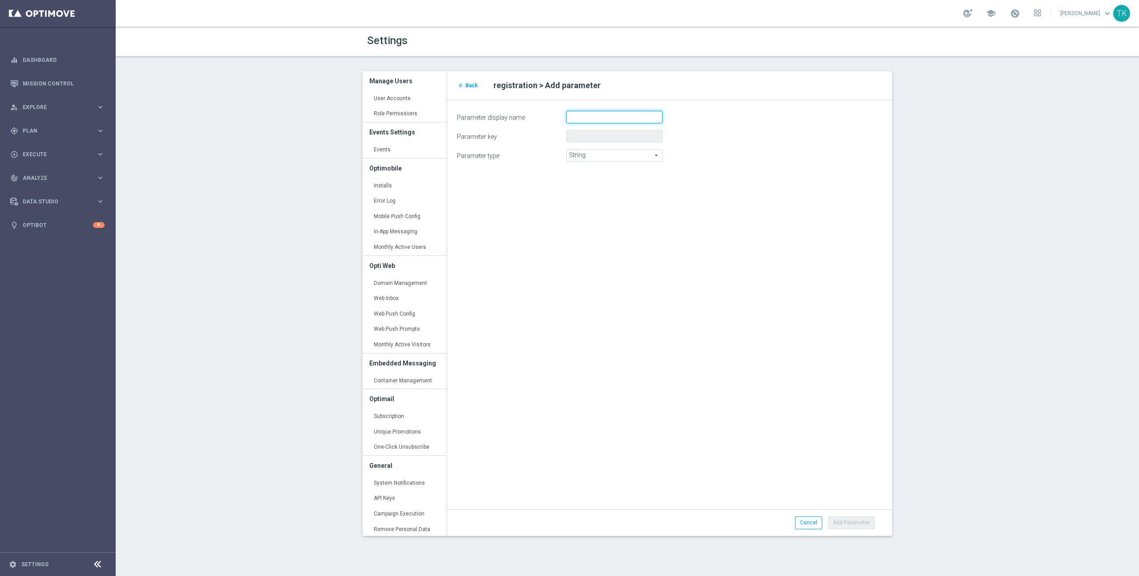
click at [593, 114] on input "Parameter display name" at bounding box center [615, 117] width 96 height 12
type input "Last Name"
click at [860, 522] on button "Add Parameter" at bounding box center [851, 522] width 47 height 12
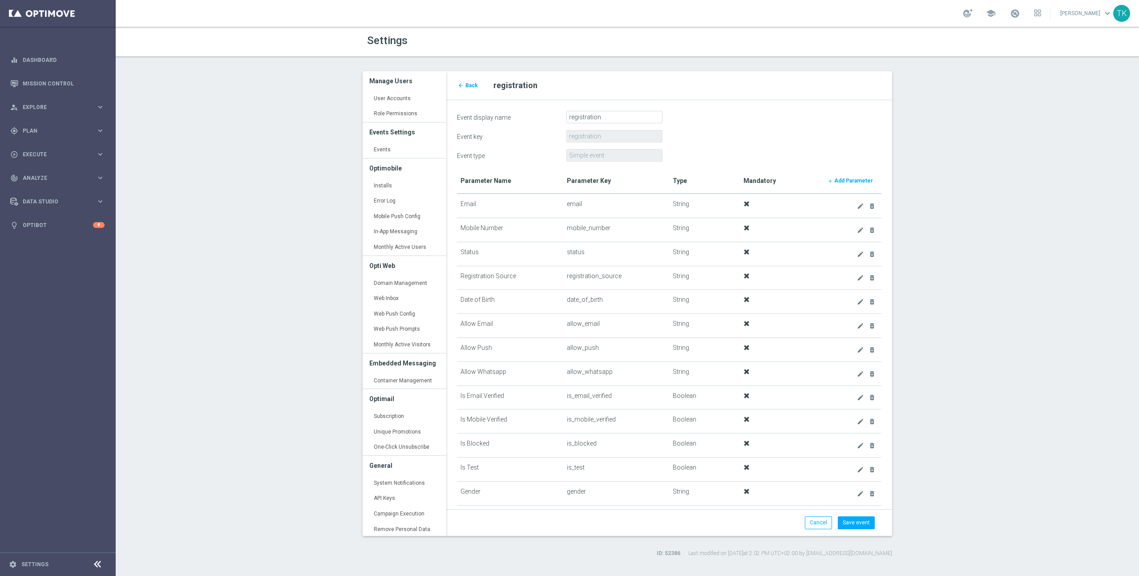
click at [791, 155] on div "Event type Simple event" at bounding box center [669, 155] width 438 height 12
click at [848, 178] on b "Add Parameter" at bounding box center [854, 181] width 39 height 6
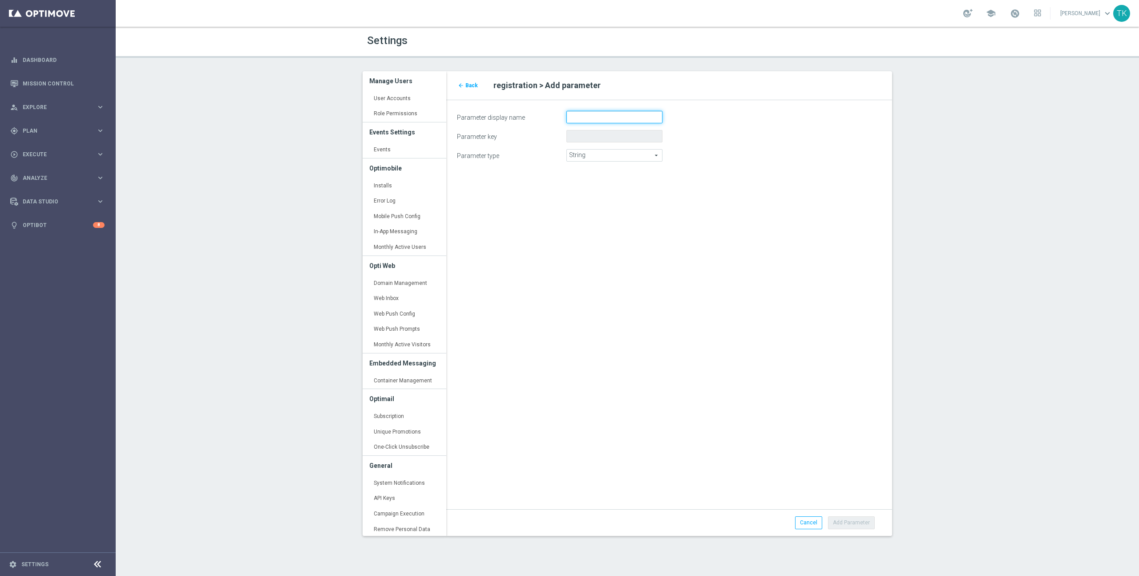
click at [585, 116] on input "Parameter display name" at bounding box center [615, 117] width 96 height 12
type input "Language"
click at [738, 347] on div "arrow_back Back registration > Add parameter Parameter display name Language Pa…" at bounding box center [669, 303] width 459 height 465
click at [856, 523] on button "Add Parameter" at bounding box center [851, 522] width 47 height 12
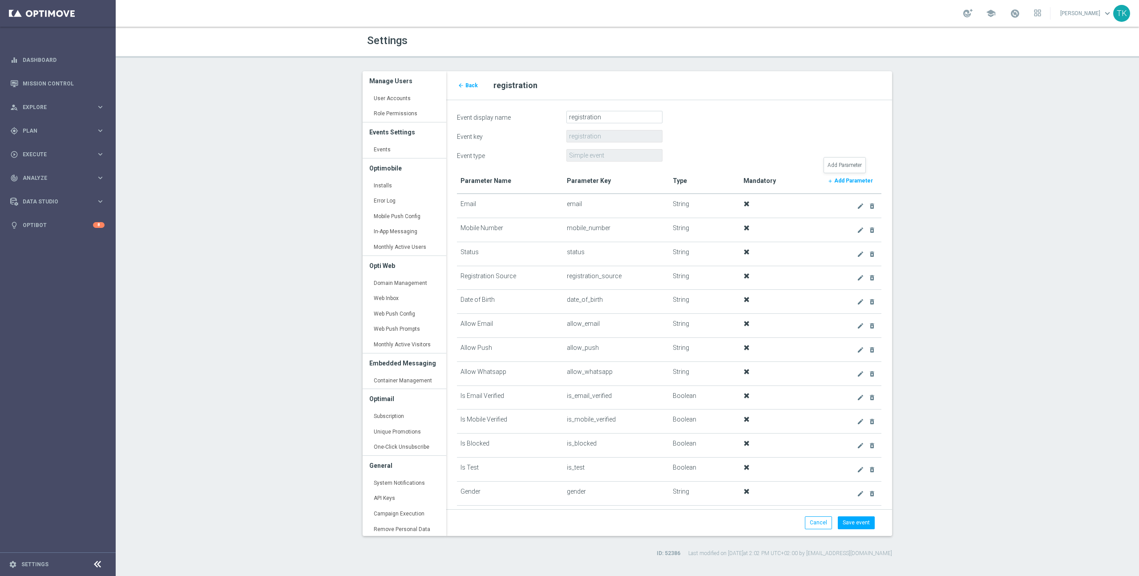
click at [859, 180] on b "Add Parameter" at bounding box center [854, 181] width 39 height 6
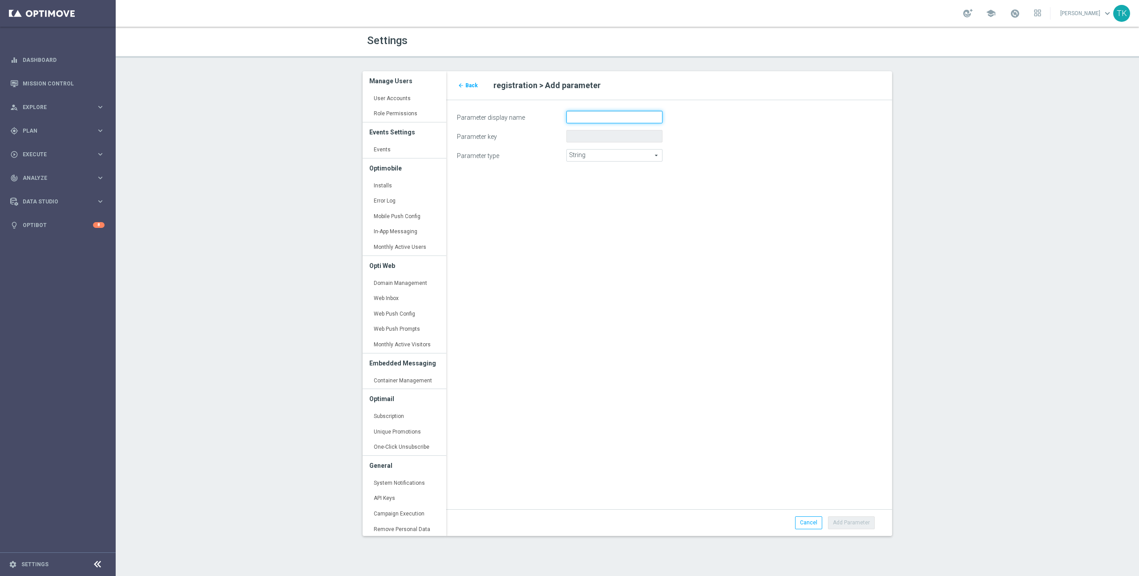
click at [608, 117] on input "Parameter display name" at bounding box center [615, 117] width 96 height 12
type input "Currency"
click at [741, 320] on div "arrow_back Back registration > Add parameter Parameter display name Currency Pa…" at bounding box center [669, 303] width 459 height 465
click at [860, 521] on button "Add Parameter" at bounding box center [851, 522] width 47 height 12
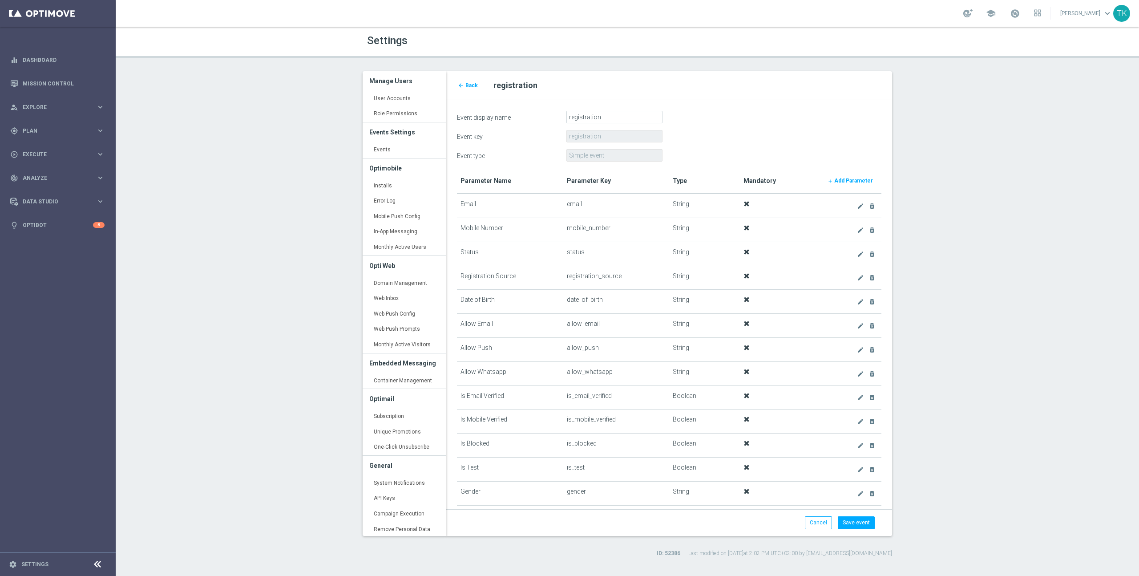
click at [815, 158] on div "Event type Simple event" at bounding box center [669, 155] width 438 height 12
click at [849, 181] on b "Add Parameter" at bounding box center [854, 181] width 39 height 6
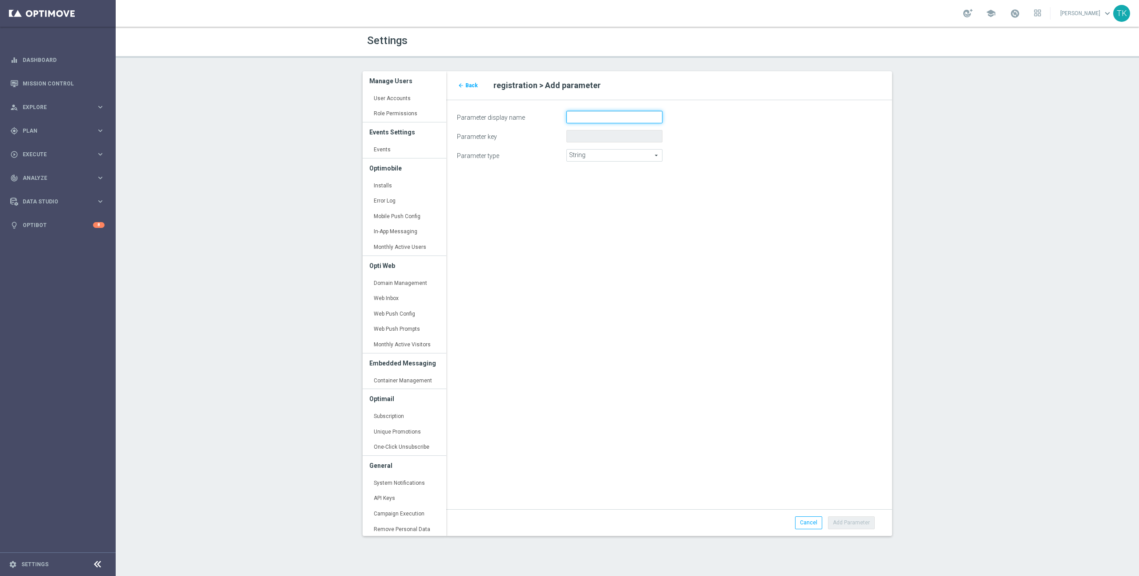
click at [594, 115] on input "Parameter display name" at bounding box center [615, 117] width 96 height 12
type input "Brand"
click at [744, 308] on div "arrow_back Back registration > Add parameter Parameter display name Brand Param…" at bounding box center [669, 303] width 459 height 465
click at [859, 520] on button "Add Parameter" at bounding box center [851, 522] width 47 height 12
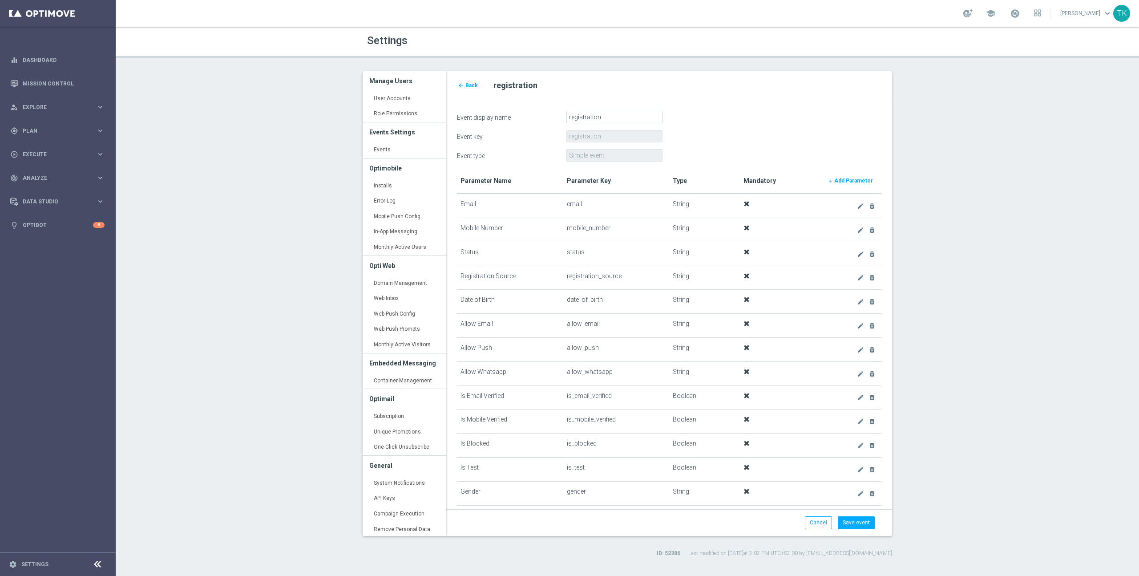
click at [774, 145] on form "Event display name registration Event key registration Event type Simple event …" at bounding box center [669, 314] width 425 height 407
click at [848, 180] on b "Add Parameter" at bounding box center [854, 181] width 39 height 6
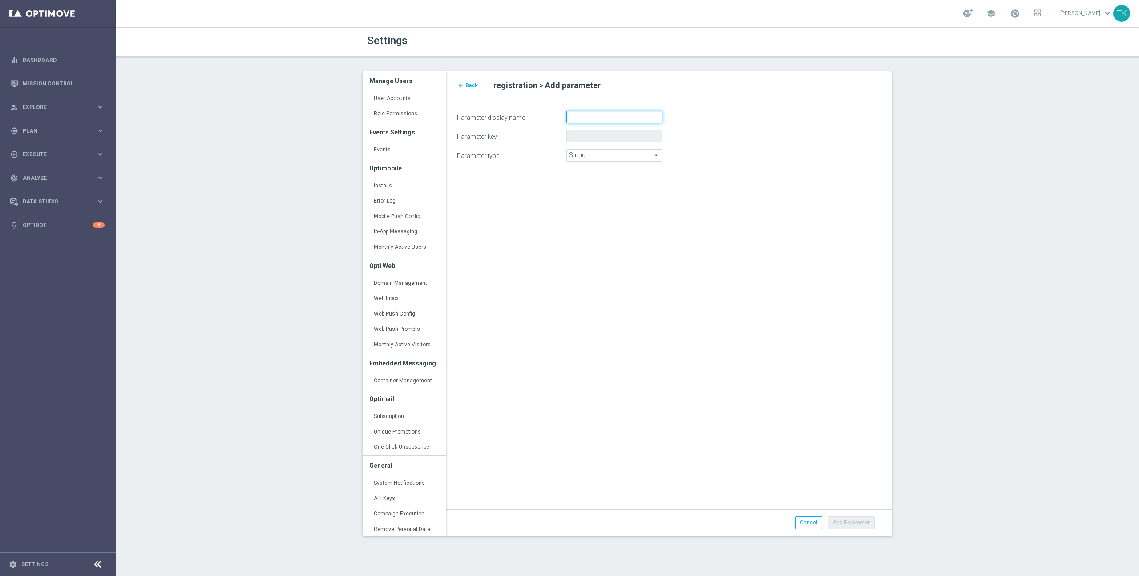
click at [623, 119] on input "Parameter display name" at bounding box center [615, 117] width 96 height 12
type input "Alias"
click at [774, 344] on div "arrow_back Back registration > Add parameter Parameter display name Alias Param…" at bounding box center [669, 303] width 459 height 465
click at [861, 525] on button "Add Parameter" at bounding box center [851, 522] width 47 height 12
type input "alias"
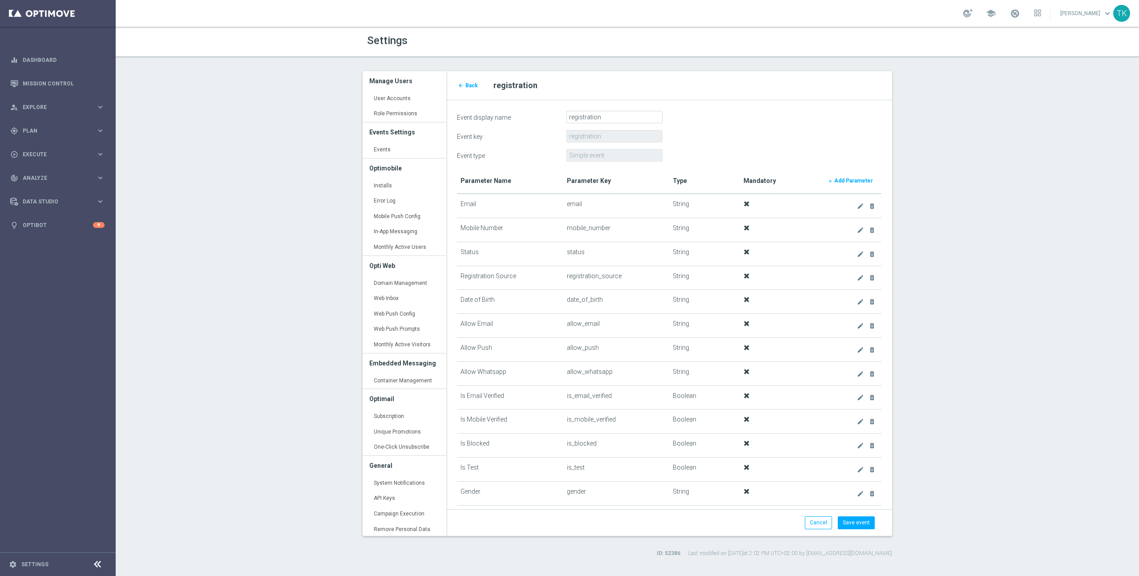
click at [719, 128] on form "Event display name registration Event key registration Event type Simple event …" at bounding box center [669, 314] width 425 height 407
click at [847, 178] on b "Add Parameter" at bounding box center [854, 181] width 39 height 6
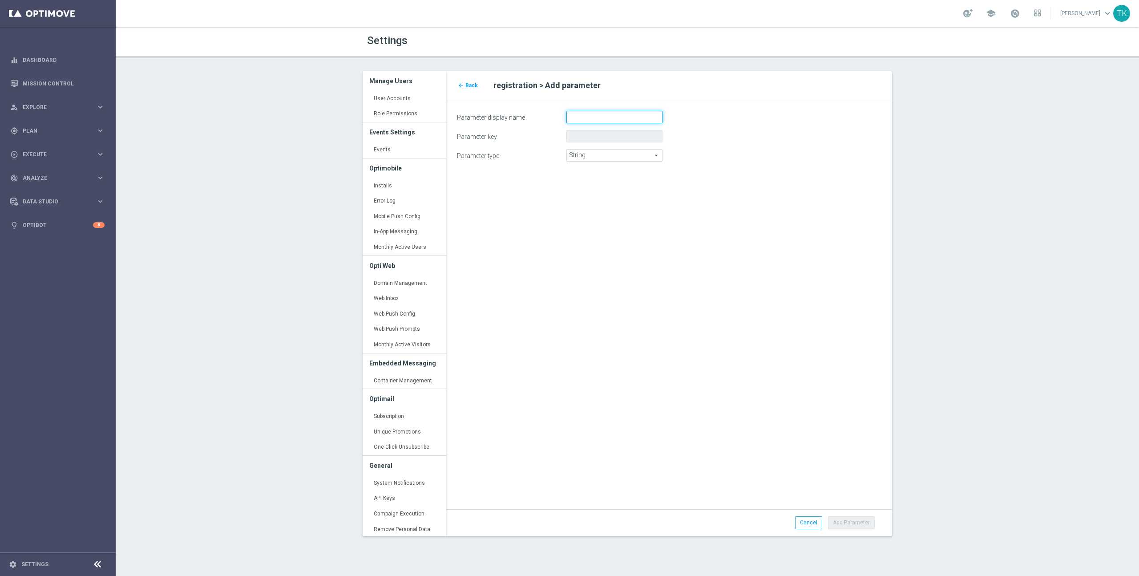
click at [590, 117] on input "Parameter display name" at bounding box center [615, 117] width 96 height 12
type input "Referral Type"
click at [785, 348] on div "arrow_back Back registration > Add parameter Parameter display name Referral Ty…" at bounding box center [669, 303] width 459 height 465
click at [851, 520] on button "Add Parameter" at bounding box center [851, 522] width 47 height 12
type input "referral_type"
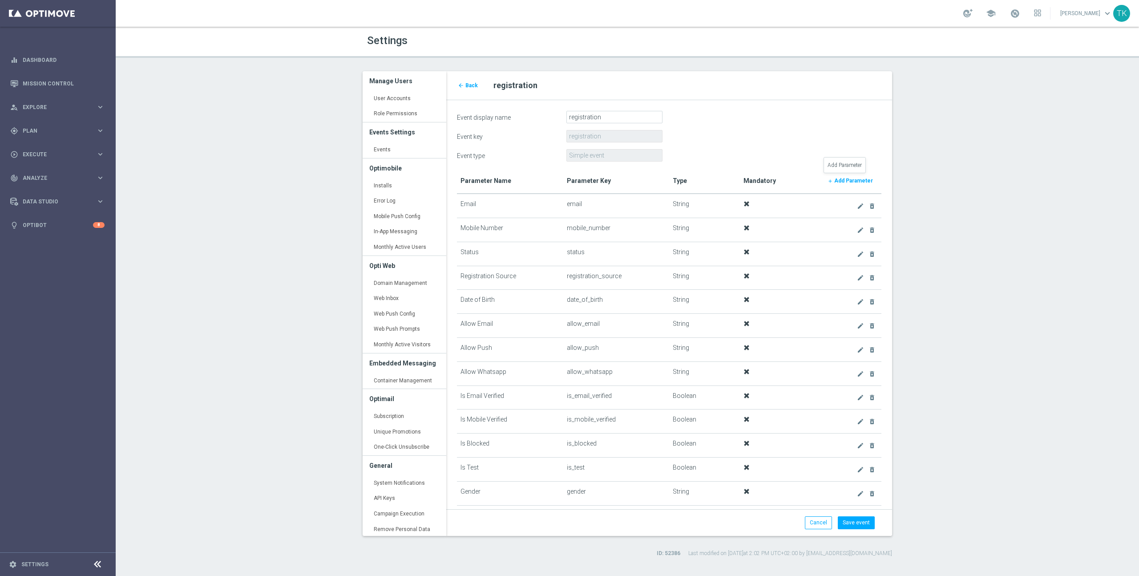
click at [857, 178] on b "Add Parameter" at bounding box center [854, 181] width 39 height 6
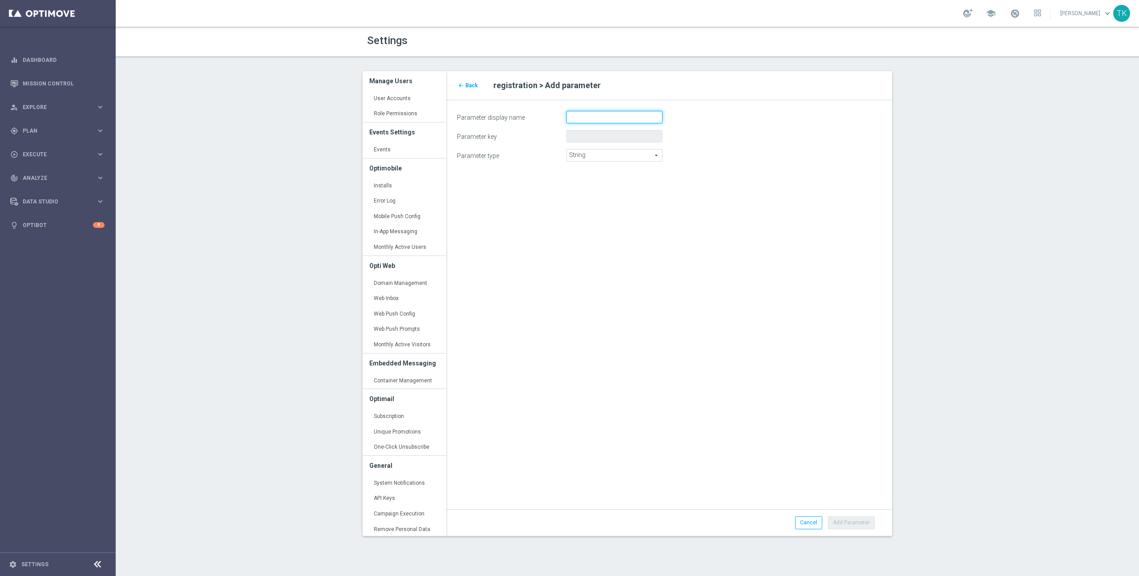
click at [604, 115] on input "Parameter display name" at bounding box center [615, 117] width 96 height 12
click at [623, 117] on input "Affiliate Id" at bounding box center [615, 117] width 96 height 12
type input "Affiliate ID"
click at [755, 337] on div "arrow_back Back registration > Add parameter Parameter display name Affiliate I…" at bounding box center [669, 303] width 459 height 465
click at [859, 524] on button "Add Parameter" at bounding box center [851, 522] width 47 height 12
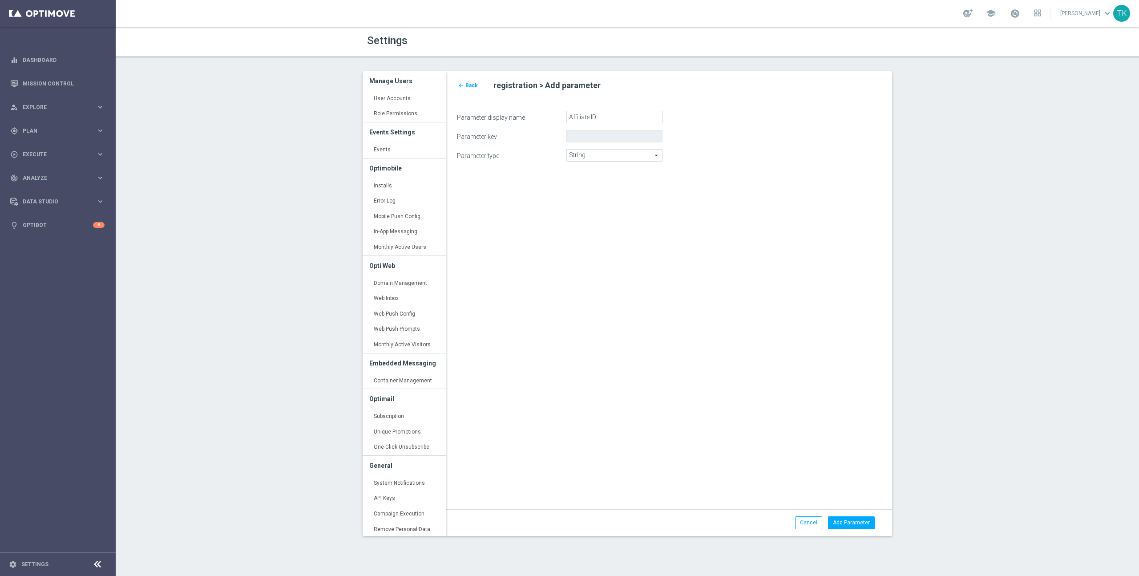
type input "affiliate_id"
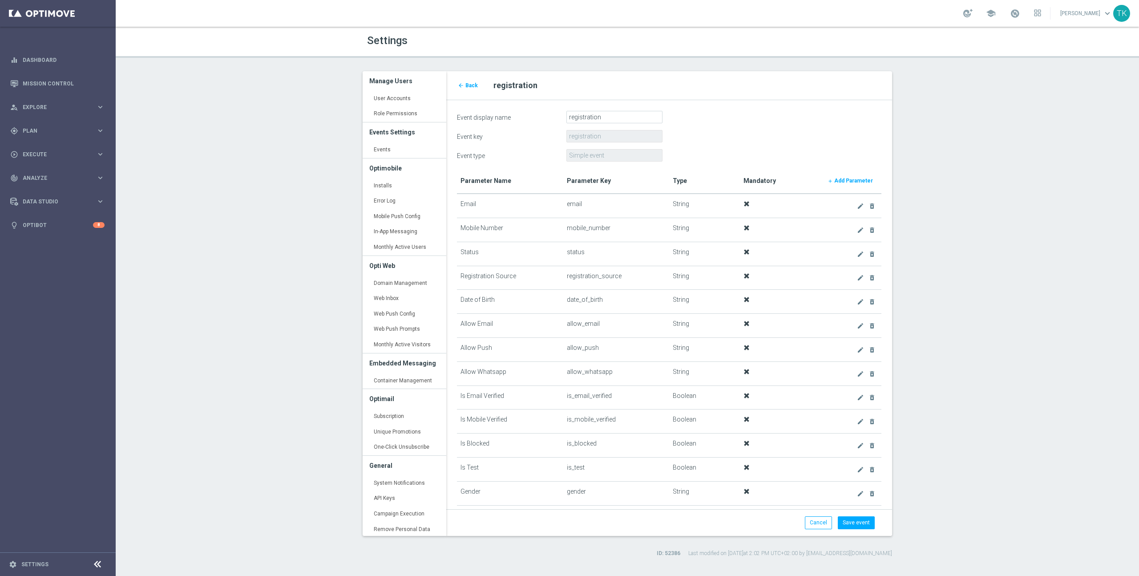
click at [748, 127] on form "Event display name registration Event key registration Event type Simple event …" at bounding box center [669, 314] width 425 height 407
click at [855, 180] on b "Add Parameter" at bounding box center [854, 181] width 39 height 6
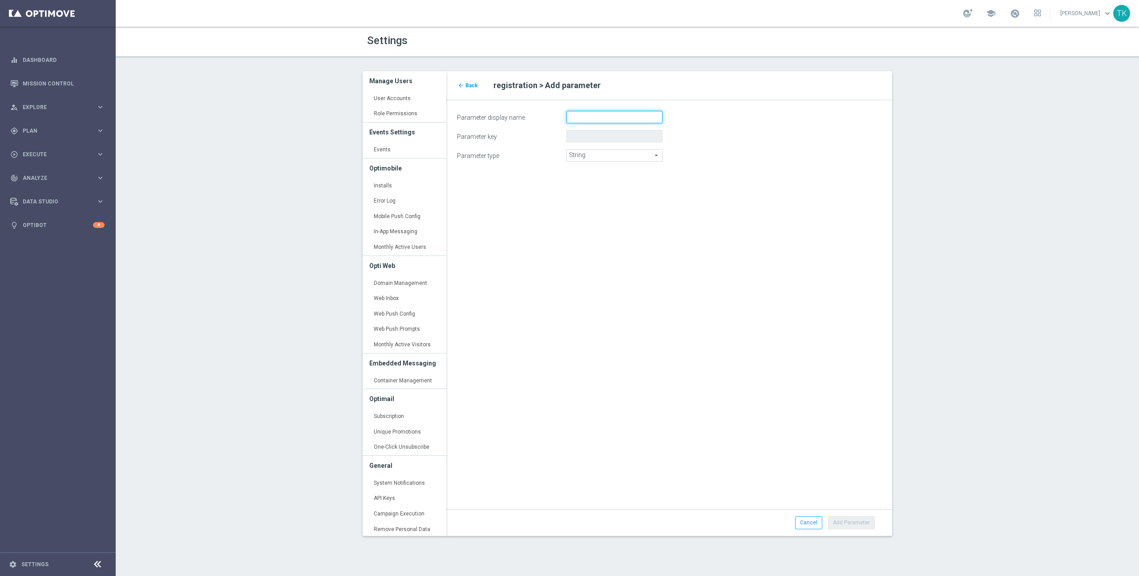
click at [604, 117] on input "Parameter display name" at bounding box center [615, 117] width 96 height 12
type input "Platform"
click at [787, 326] on div "arrow_back Back registration > Add parameter Parameter display name Platform Pa…" at bounding box center [669, 303] width 459 height 465
click at [855, 520] on button "Add Parameter" at bounding box center [851, 522] width 47 height 12
type input "platform"
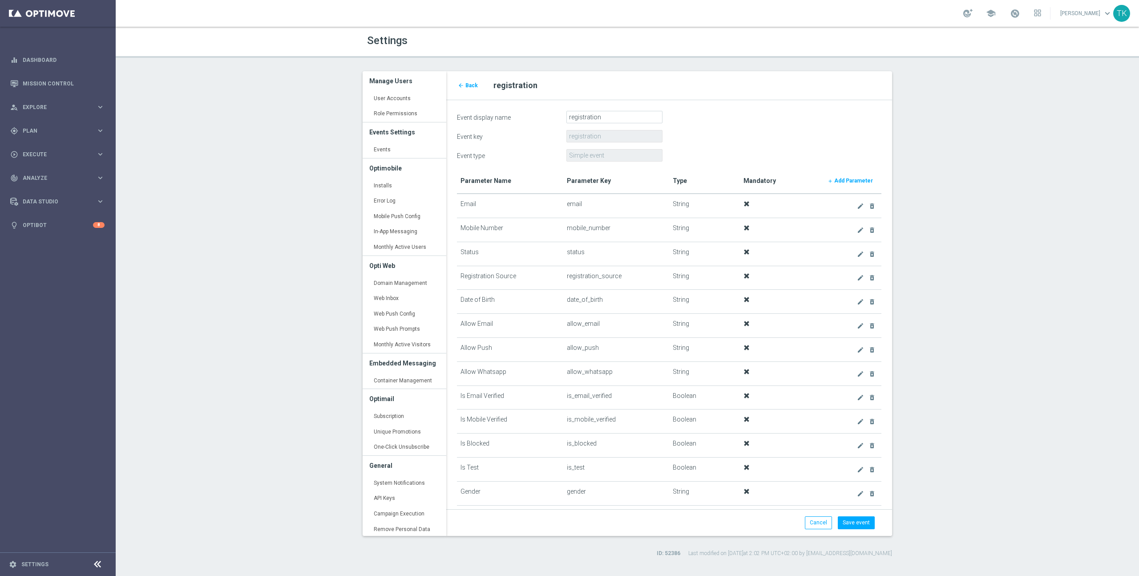
click at [791, 163] on form "Event display name registration Event key registration Event type Simple event …" at bounding box center [669, 314] width 425 height 407
click at [851, 180] on b "Add Parameter" at bounding box center [854, 181] width 39 height 6
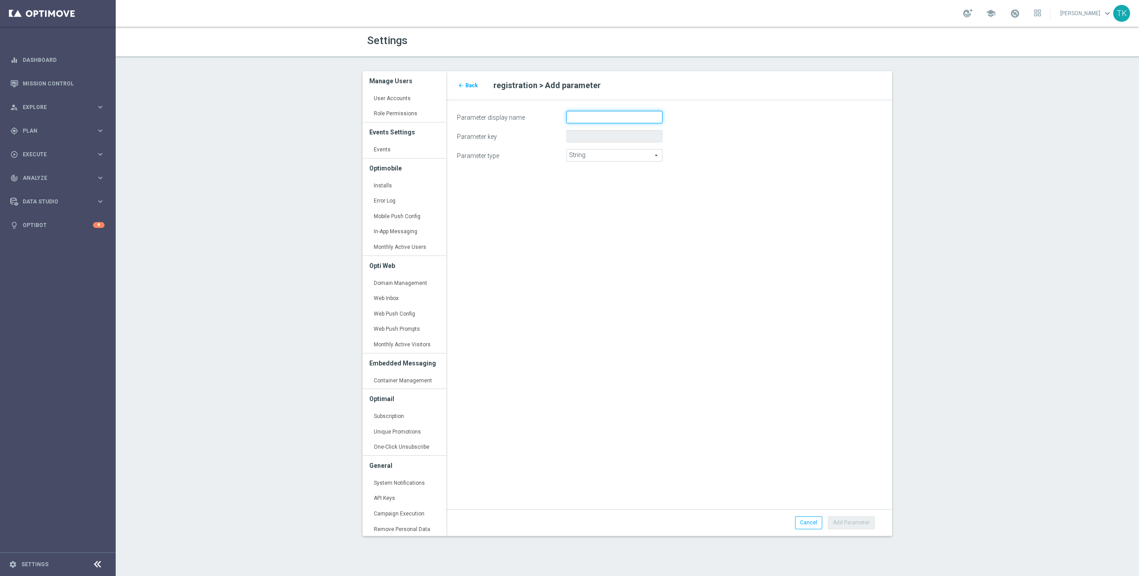
click at [605, 117] on input "Parameter display name" at bounding box center [615, 117] width 96 height 12
type input "Promo Code"
drag, startPoint x: 761, startPoint y: 394, endPoint x: 815, endPoint y: 438, distance: 69.9
click at [761, 394] on div "arrow_back Back registration > Add parameter Parameter display name Promo Code …" at bounding box center [669, 303] width 459 height 465
click at [859, 522] on button "Add Parameter" at bounding box center [851, 522] width 47 height 12
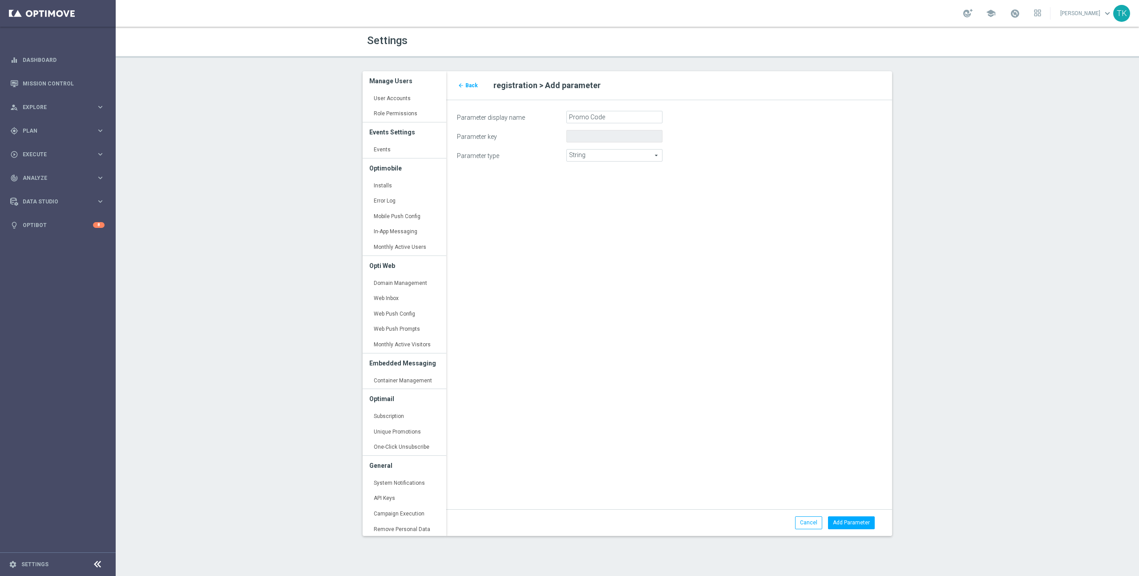
type input "promo_code"
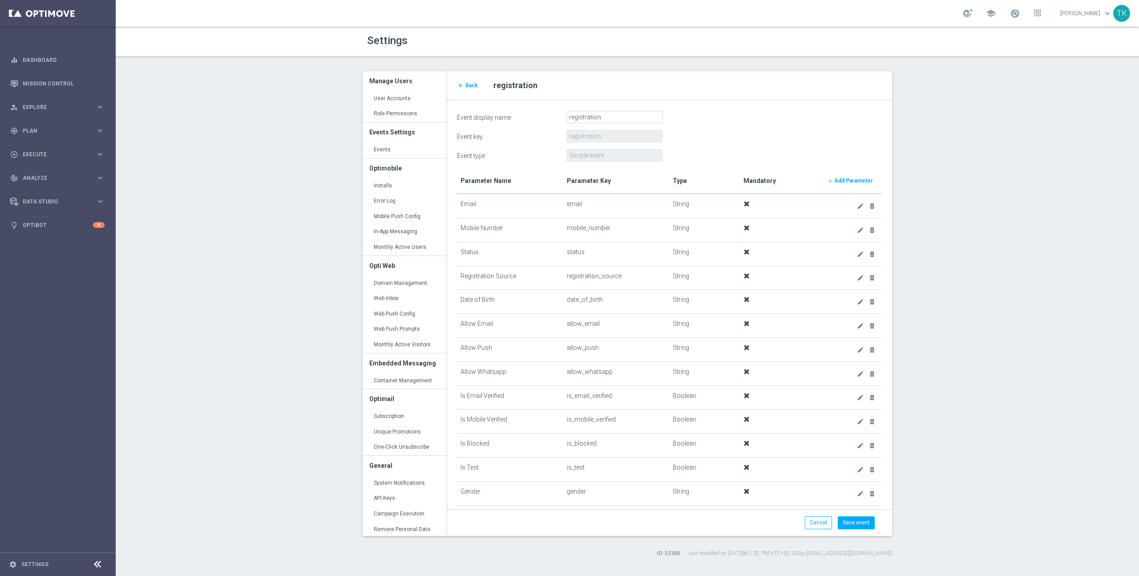
click at [769, 152] on div "Event type Simple event" at bounding box center [669, 155] width 438 height 12
click at [857, 182] on b "Add Parameter" at bounding box center [854, 181] width 39 height 6
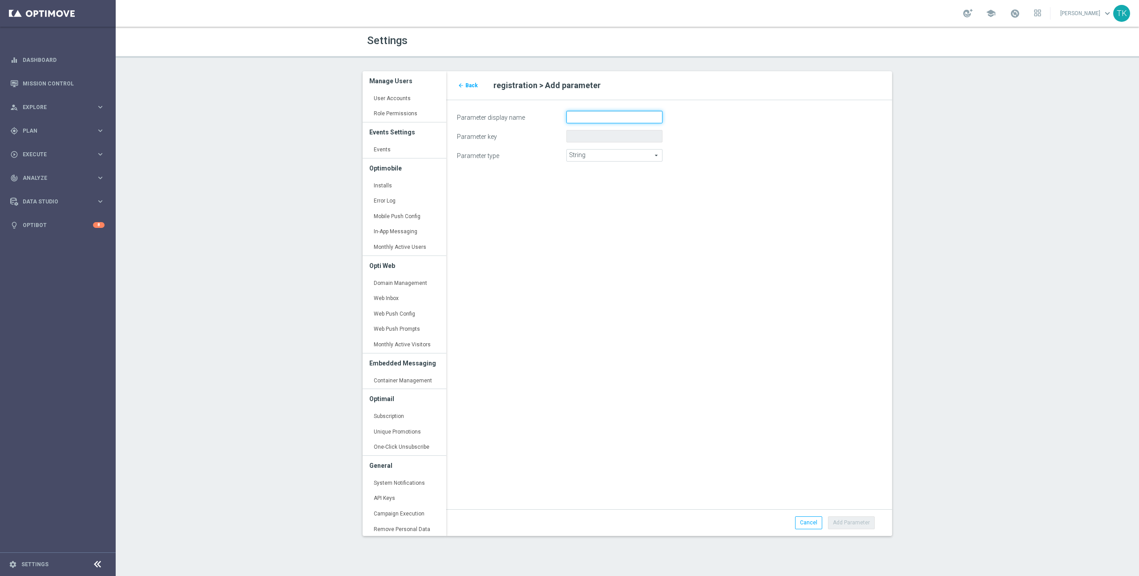
click at [587, 116] on input "Parameter display name" at bounding box center [615, 117] width 96 height 12
type input "License"
click at [746, 358] on div "arrow_back Back registration > Add parameter Parameter display name License Par…" at bounding box center [669, 303] width 459 height 465
click at [851, 522] on button "Add Parameter" at bounding box center [851, 522] width 47 height 12
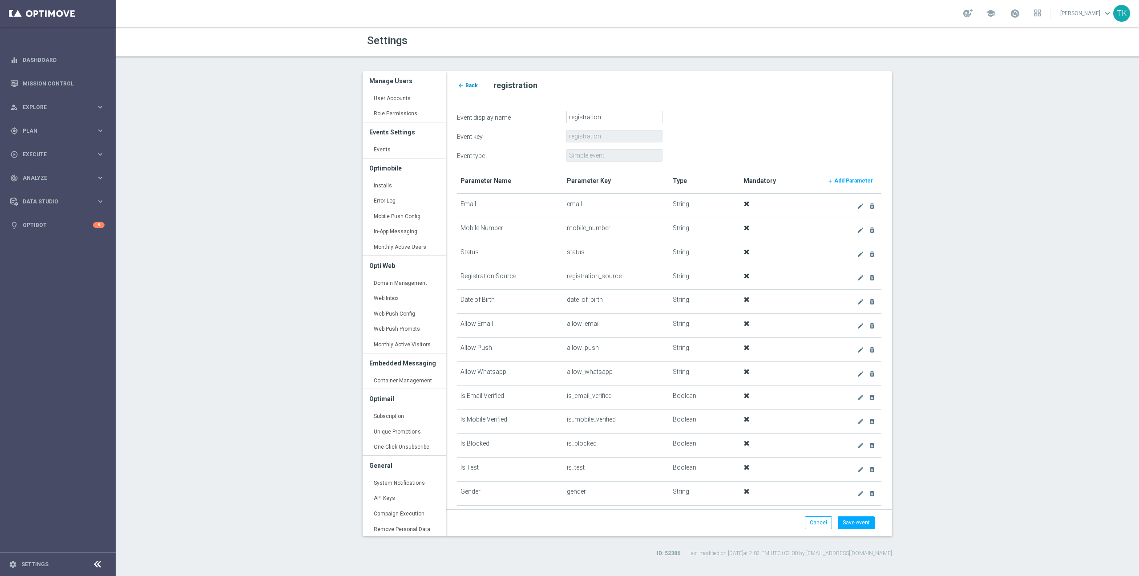
click at [473, 84] on span "Back" at bounding box center [472, 85] width 12 height 6
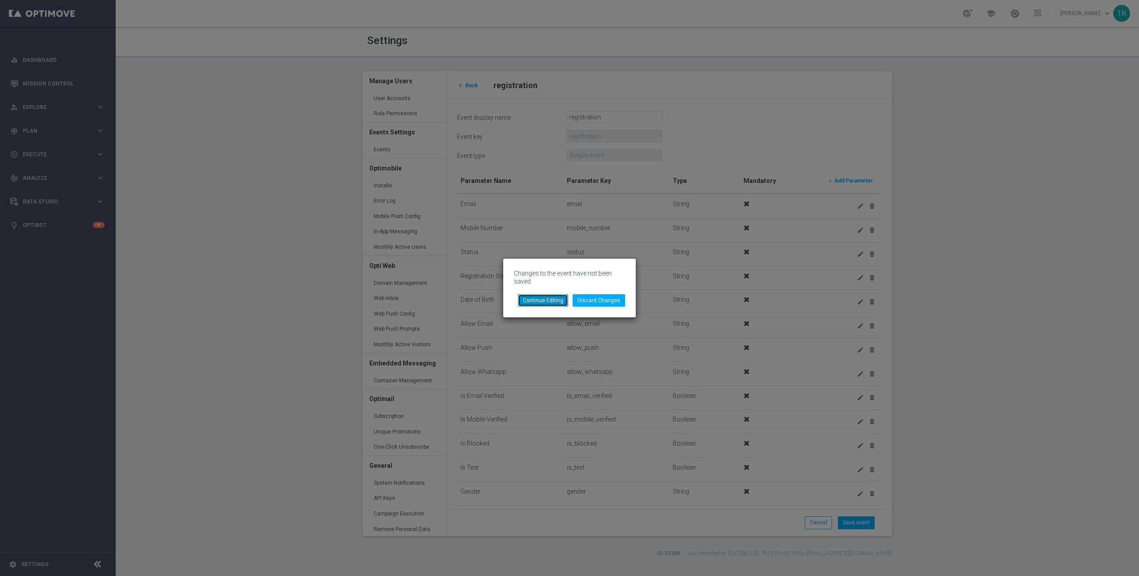
click at [543, 298] on button "Continue Editing" at bounding box center [543, 300] width 50 height 12
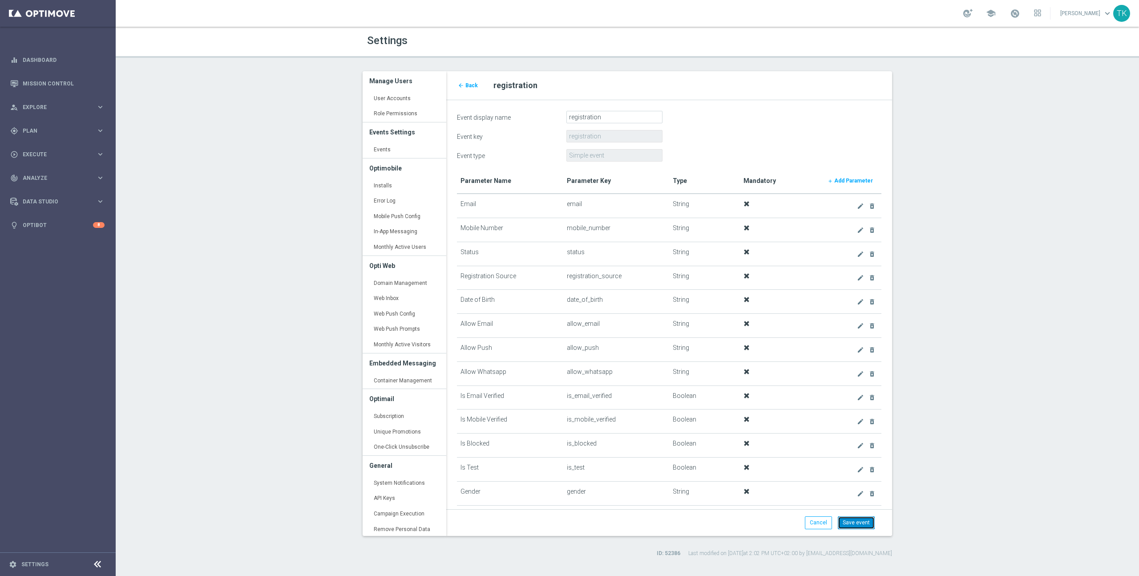
click at [856, 523] on button "Save event" at bounding box center [856, 522] width 37 height 12
click at [468, 85] on span "Back" at bounding box center [472, 85] width 12 height 6
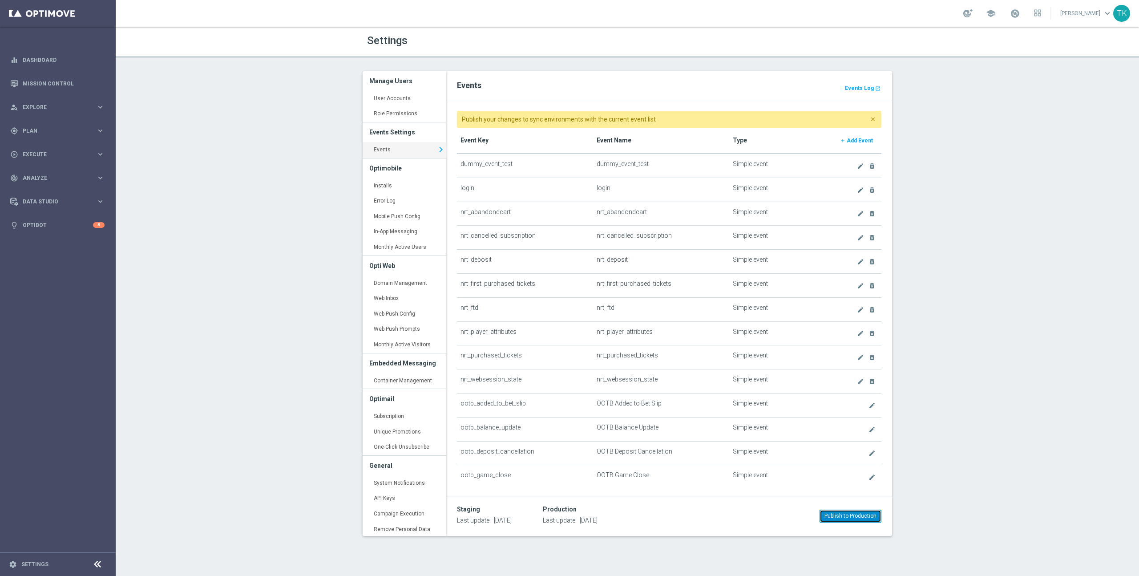
click at [850, 517] on button "Publish to Production" at bounding box center [851, 516] width 62 height 12
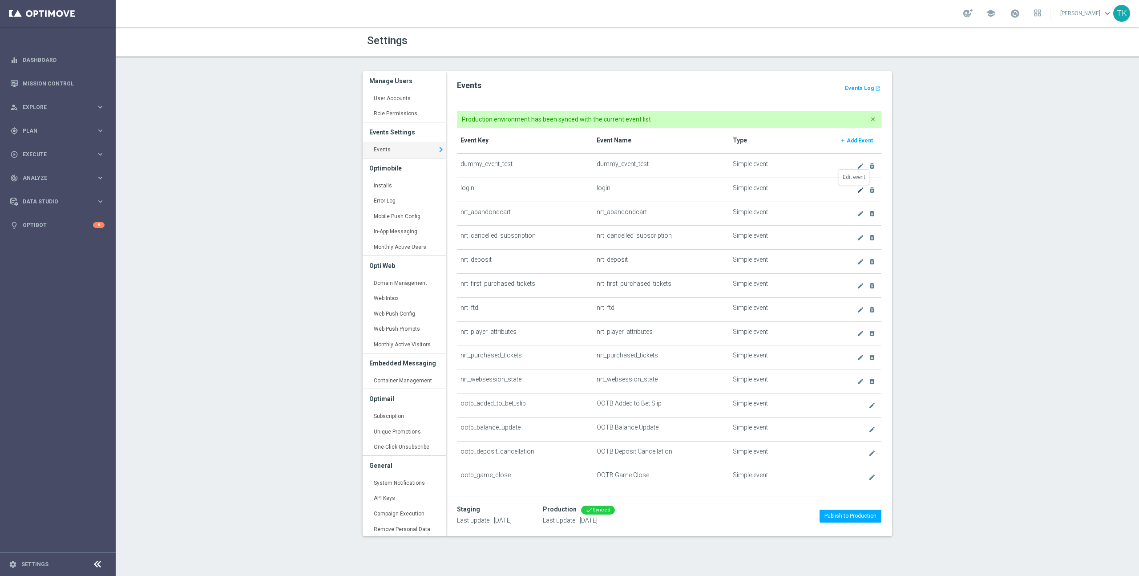
click at [857, 191] on icon "create" at bounding box center [860, 189] width 7 height 7
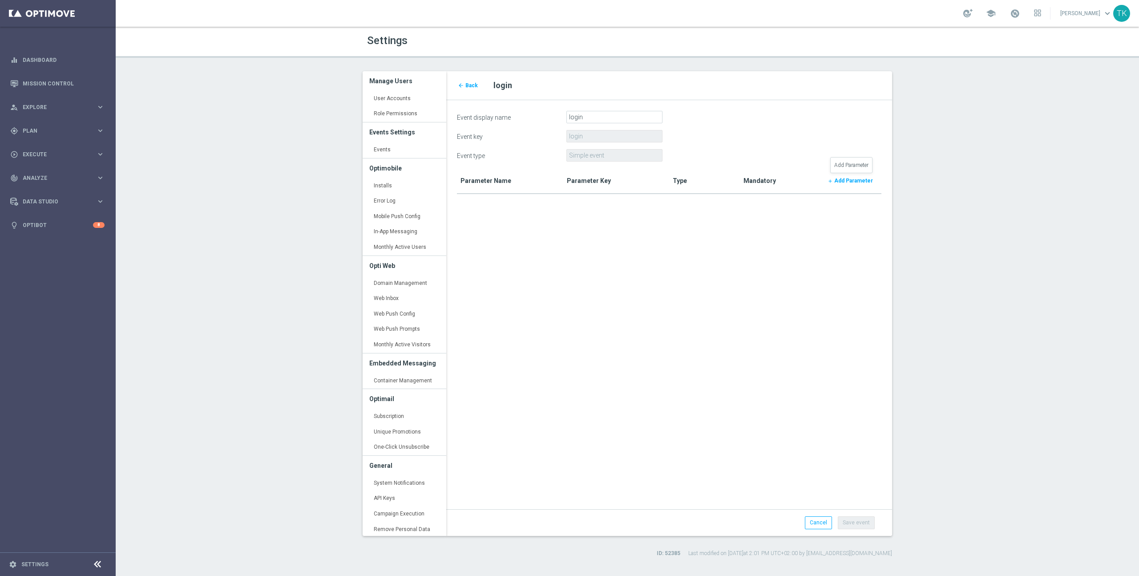
click at [861, 180] on b "Add Parameter" at bounding box center [854, 181] width 39 height 6
click at [633, 117] on input "Parameter display name" at bounding box center [615, 117] width 96 height 12
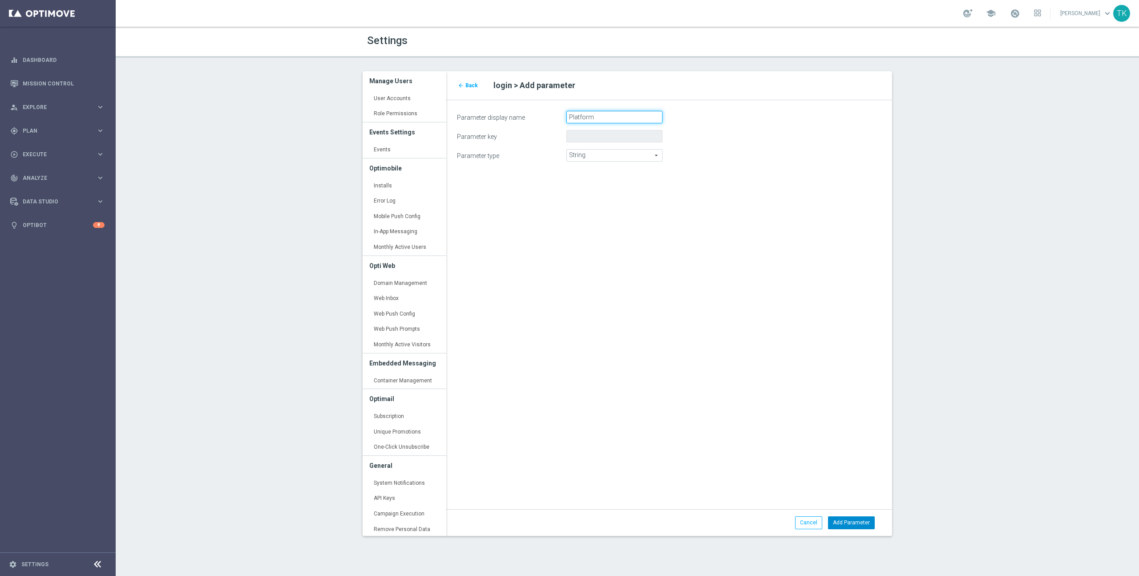
type input "Platform"
click at [855, 524] on button "Add Parameter" at bounding box center [851, 522] width 47 height 12
type input "platform"
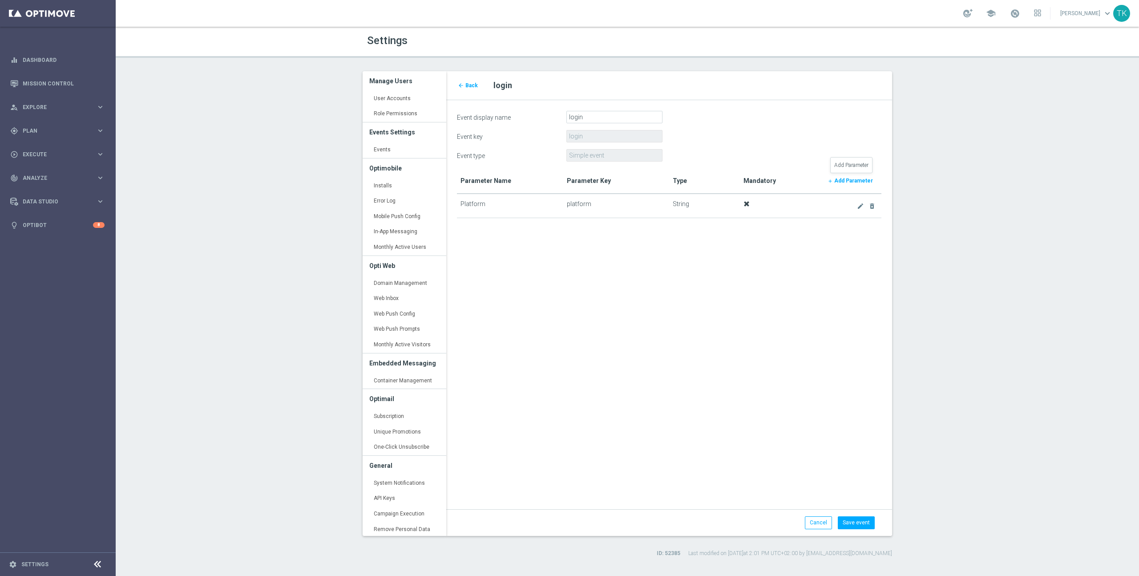
click at [859, 181] on b "Add Parameter" at bounding box center [854, 181] width 39 height 6
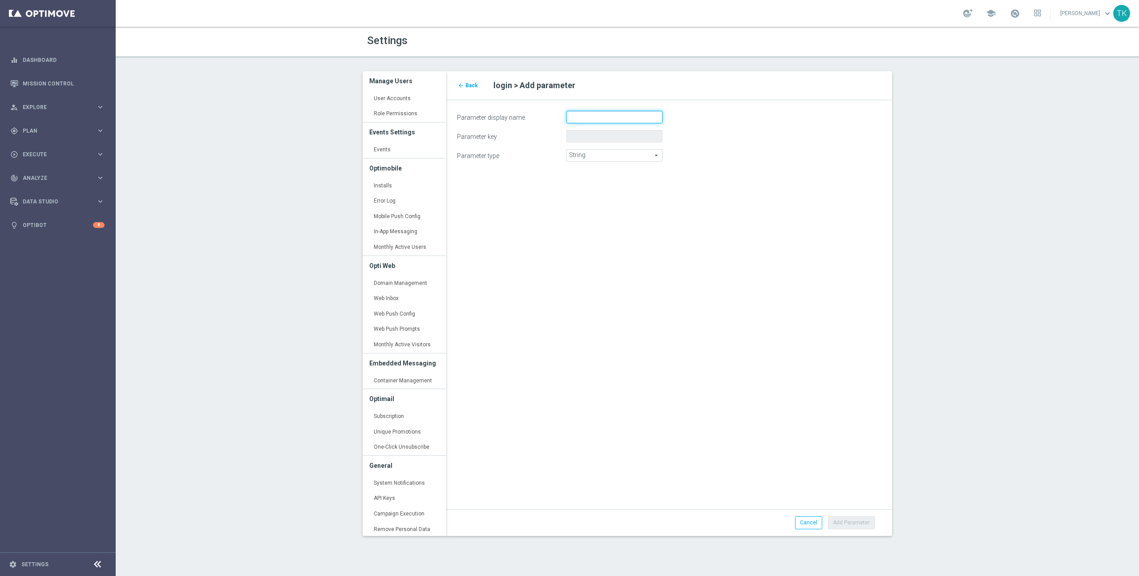
click at [652, 118] on input "Parameter display name" at bounding box center [615, 117] width 96 height 12
type input "Login Timestamp"
click at [857, 522] on button "Add Parameter" at bounding box center [851, 522] width 47 height 12
type input "login_timestamp"
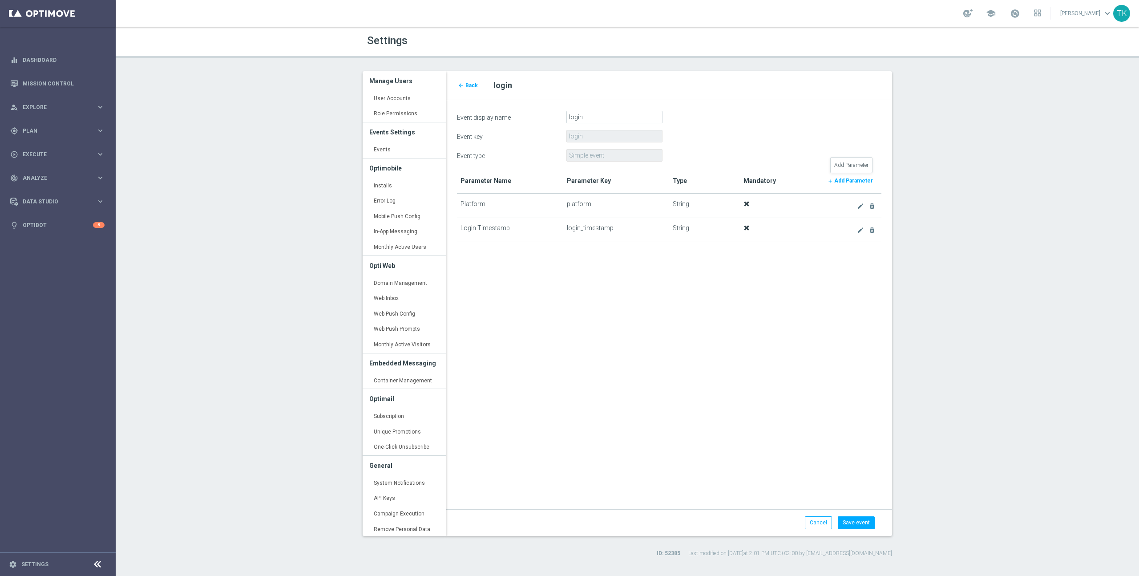
click at [852, 180] on b "Add Parameter" at bounding box center [854, 181] width 39 height 6
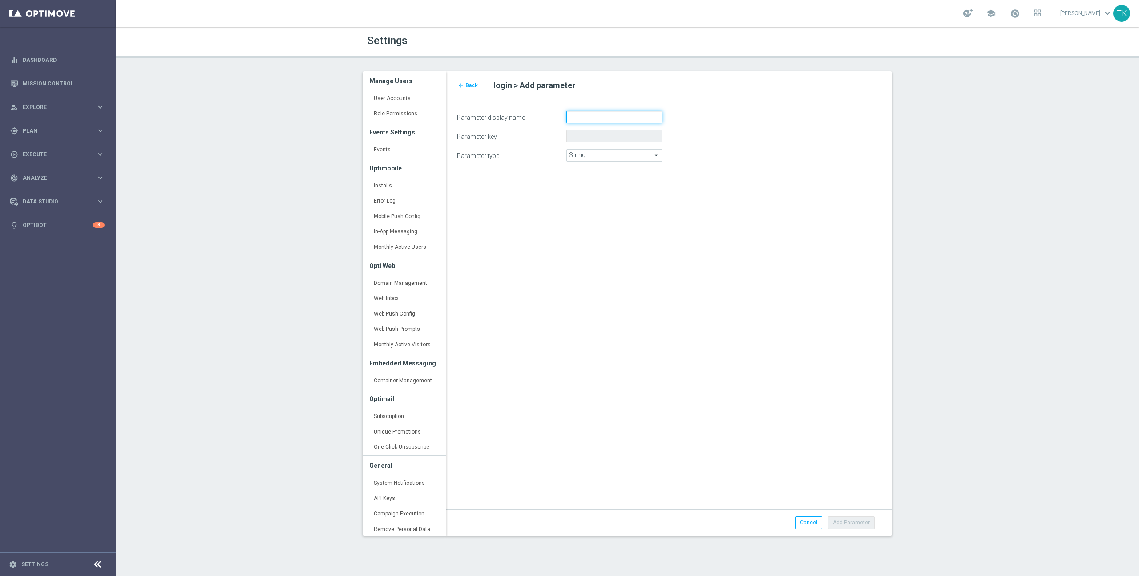
click at [616, 117] on input "Parameter display name" at bounding box center [615, 117] width 96 height 12
type input "Balance"
click at [600, 156] on span "String" at bounding box center [614, 156] width 95 height 12
click at [601, 177] on span "Number" at bounding box center [614, 179] width 86 height 7
type input "Number"
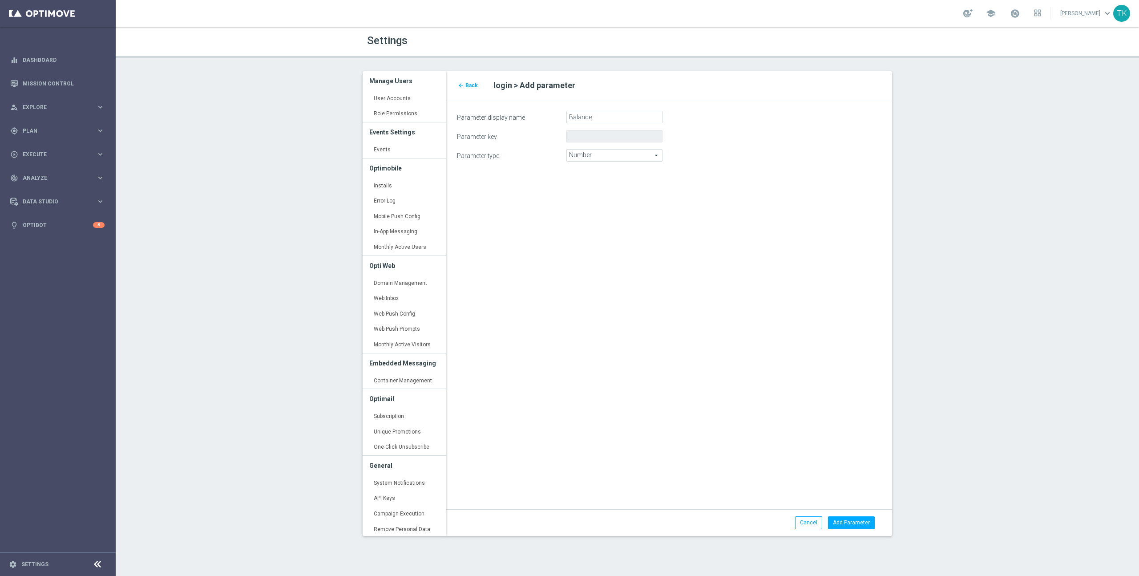
click at [691, 230] on div "arrow_back Back login > Add parameter Parameter display name Balance Parameter …" at bounding box center [669, 303] width 459 height 465
click at [853, 521] on button "Add Parameter" at bounding box center [851, 522] width 47 height 12
type input "balance"
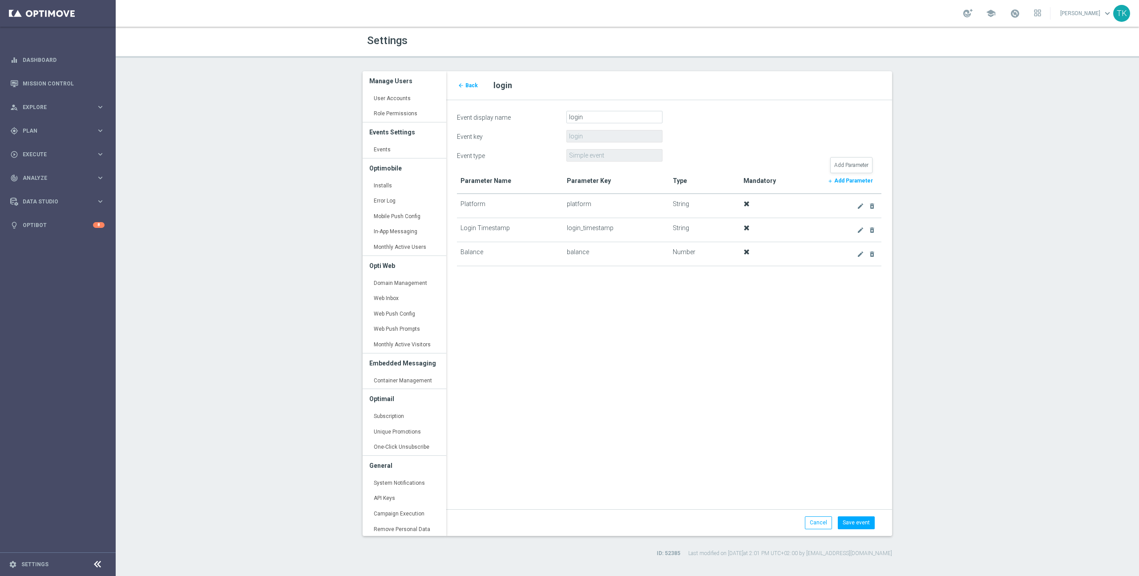
click at [857, 181] on b "Add Parameter" at bounding box center [854, 181] width 39 height 6
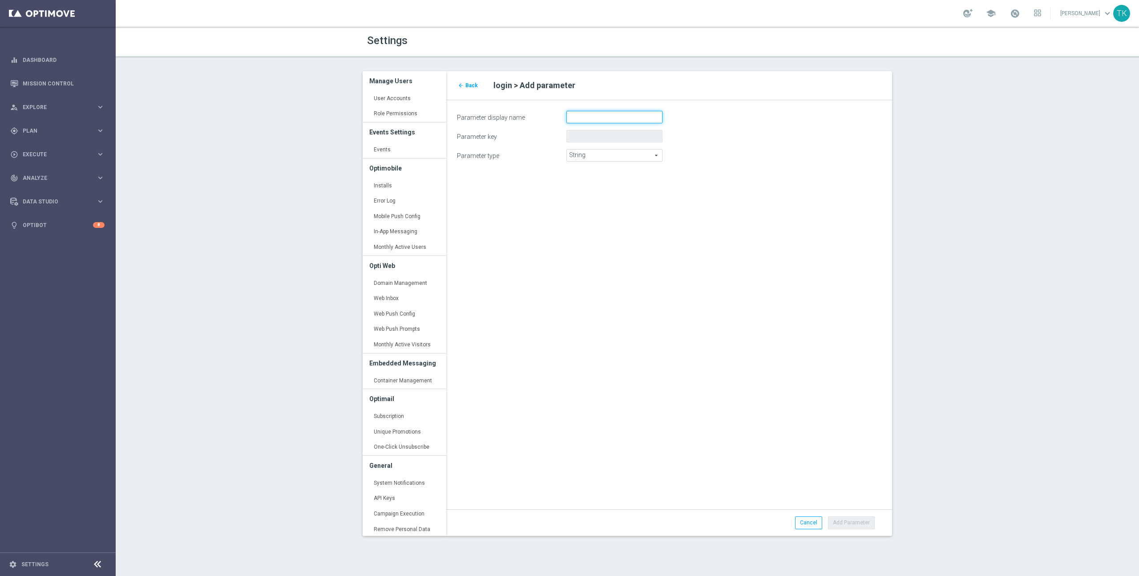
click at [592, 116] on input "Parameter display name" at bounding box center [615, 117] width 96 height 12
type input "Is First Login"
click at [630, 158] on span "String" at bounding box center [614, 156] width 95 height 12
click at [621, 190] on span "Boolean" at bounding box center [614, 191] width 86 height 7
type input "Boolean"
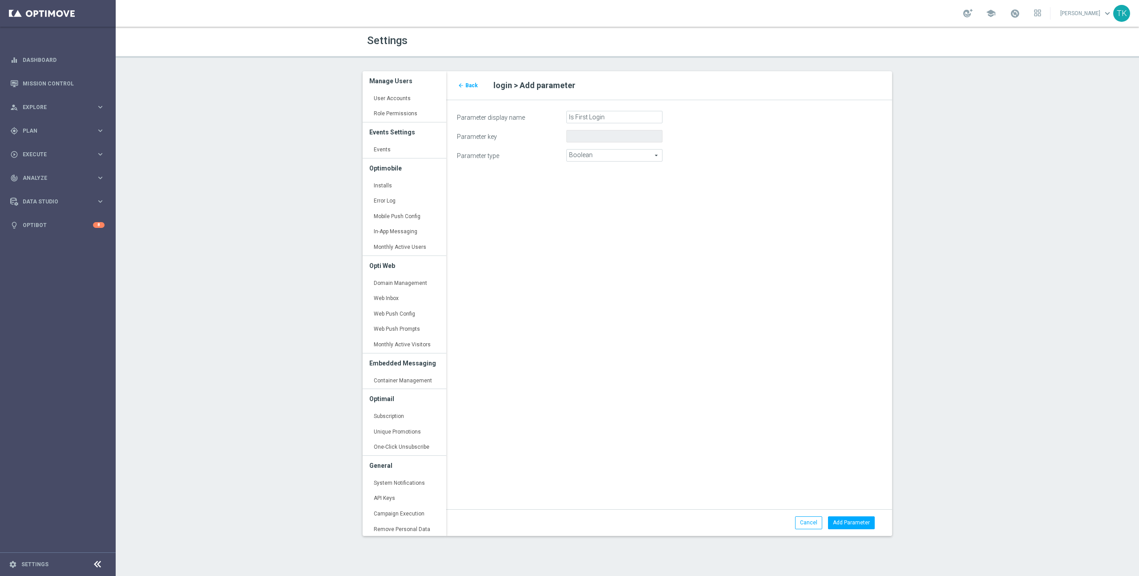
click at [738, 318] on div "arrow_back Back login > Add parameter Parameter display name Is First Login Par…" at bounding box center [669, 303] width 459 height 465
click at [852, 523] on button "Add Parameter" at bounding box center [851, 522] width 47 height 12
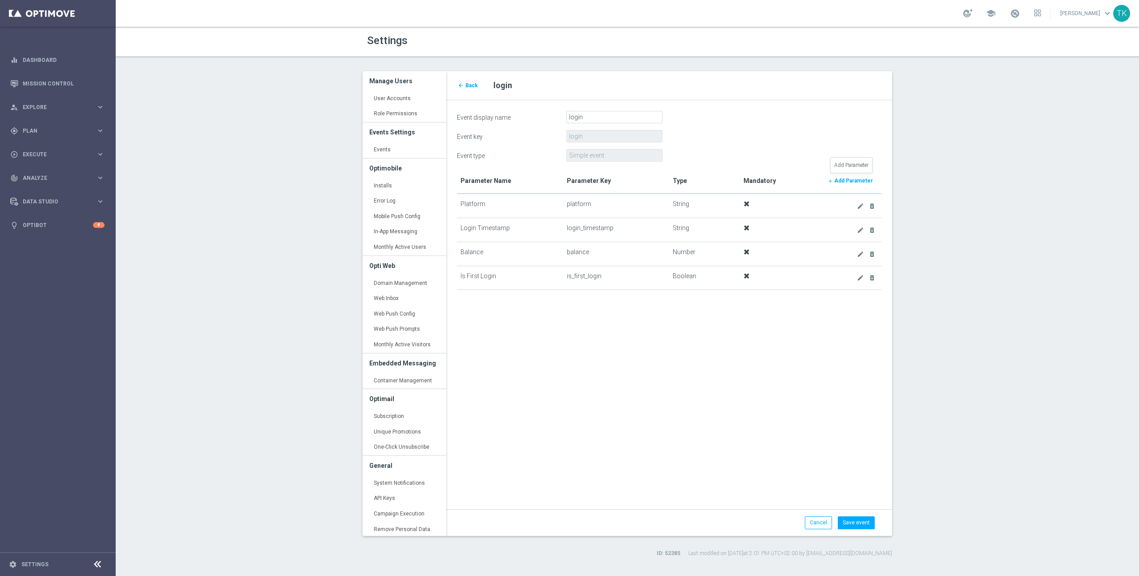
click at [853, 176] on link "add Add Parameter" at bounding box center [850, 180] width 55 height 12
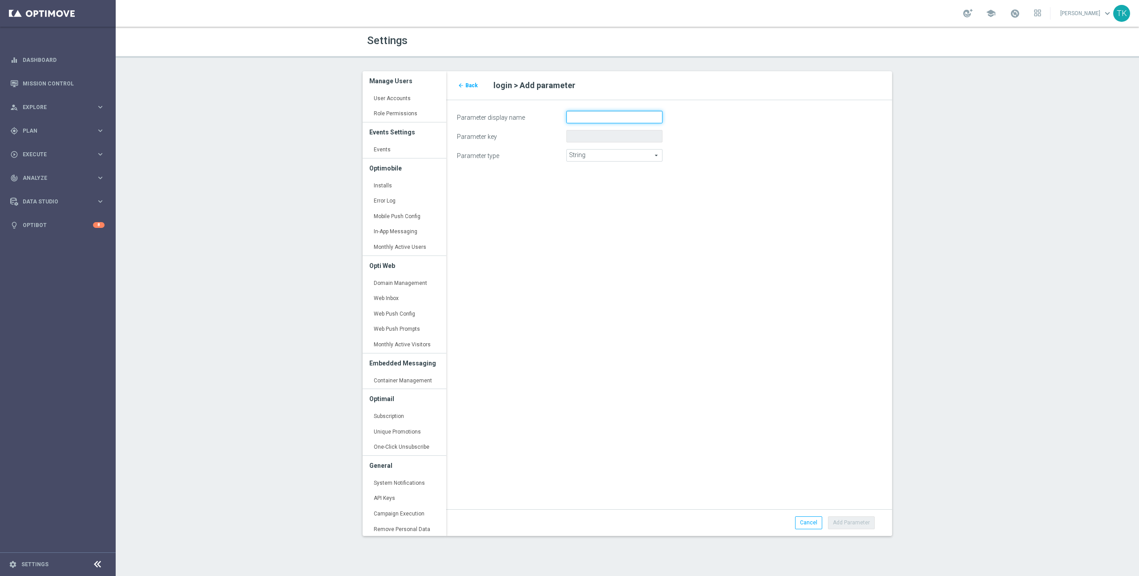
click at [597, 117] on input "Parameter display name" at bounding box center [615, 117] width 96 height 12
type input "Session Reference"
click at [775, 354] on div "arrow_back Back login > Add parameter Parameter display name Session Reference …" at bounding box center [669, 303] width 459 height 465
click at [857, 525] on button "Add Parameter" at bounding box center [851, 522] width 47 height 12
type input "session_reference"
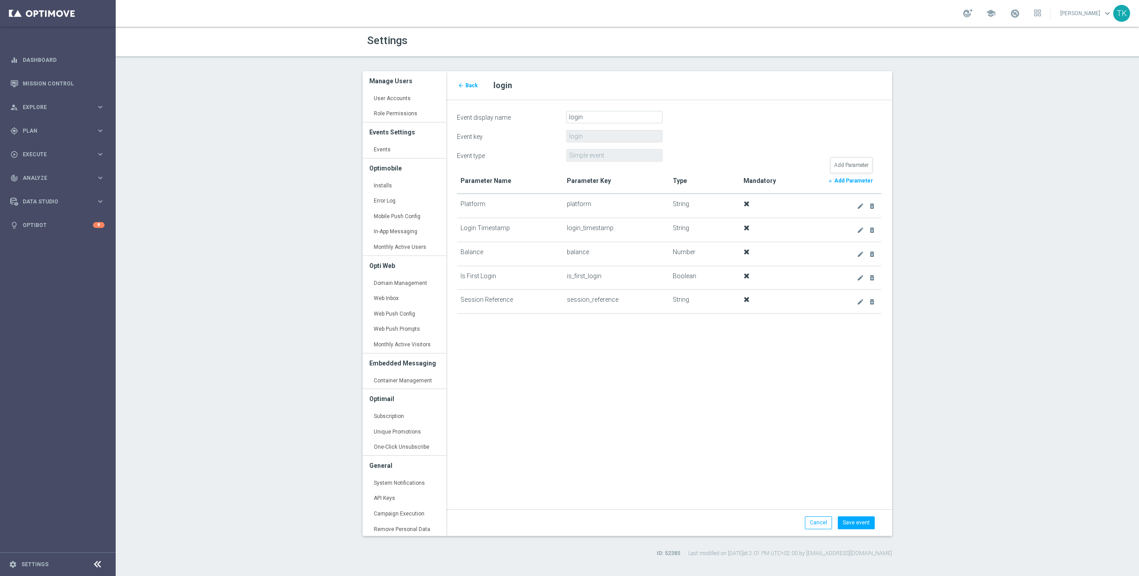
click at [849, 178] on b "Add Parameter" at bounding box center [854, 181] width 39 height 6
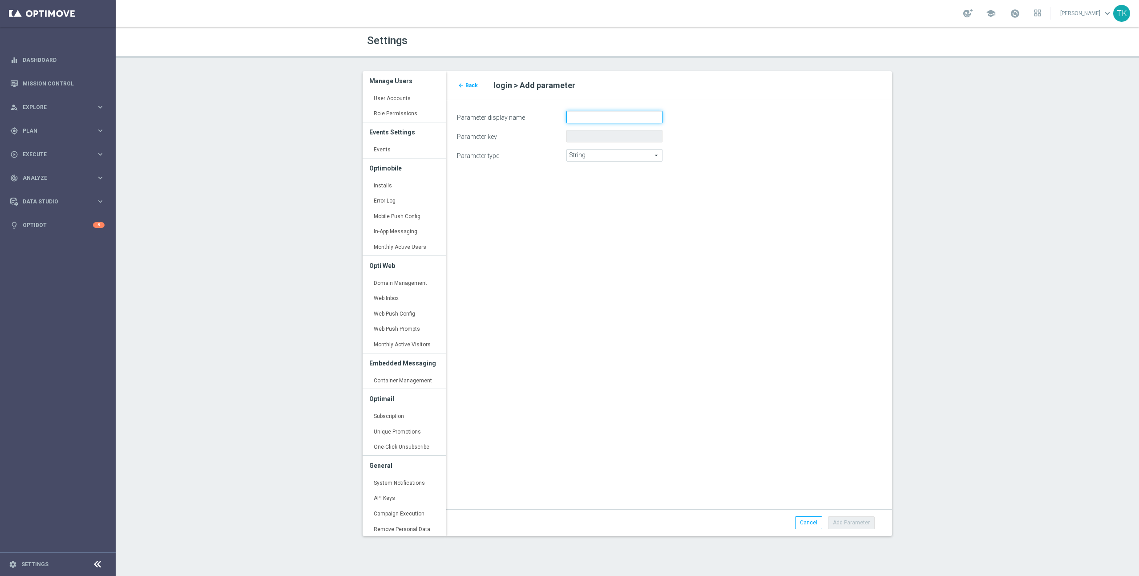
click at [638, 115] on input "Parameter display name" at bounding box center [615, 117] width 96 height 12
type input "CCY Code"
click at [861, 524] on button "Add Parameter" at bounding box center [851, 522] width 47 height 12
type input "ccy_code"
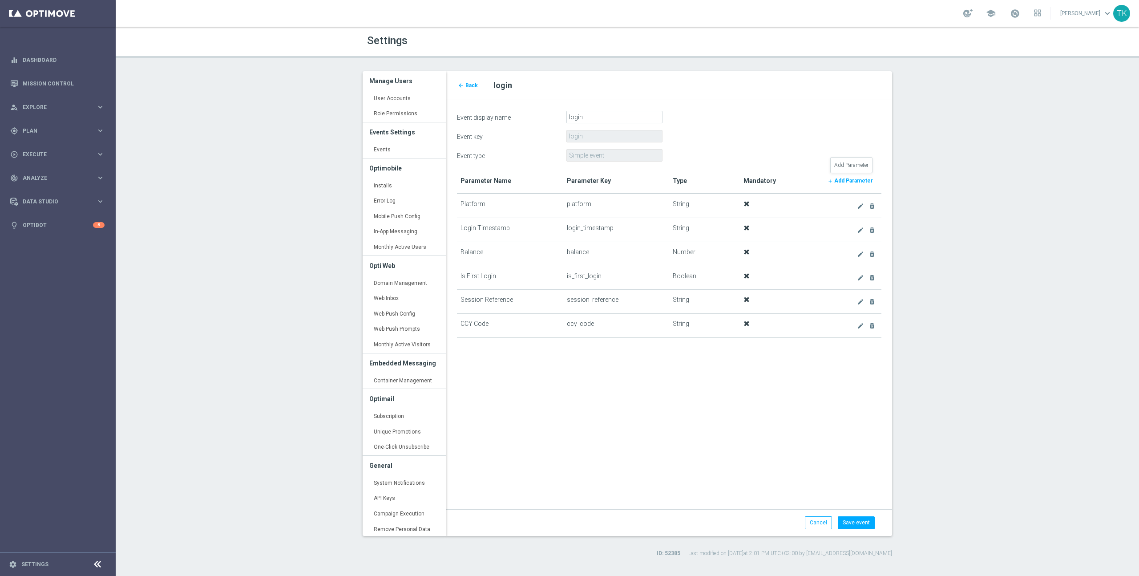
click at [860, 180] on b "Add Parameter" at bounding box center [854, 181] width 39 height 6
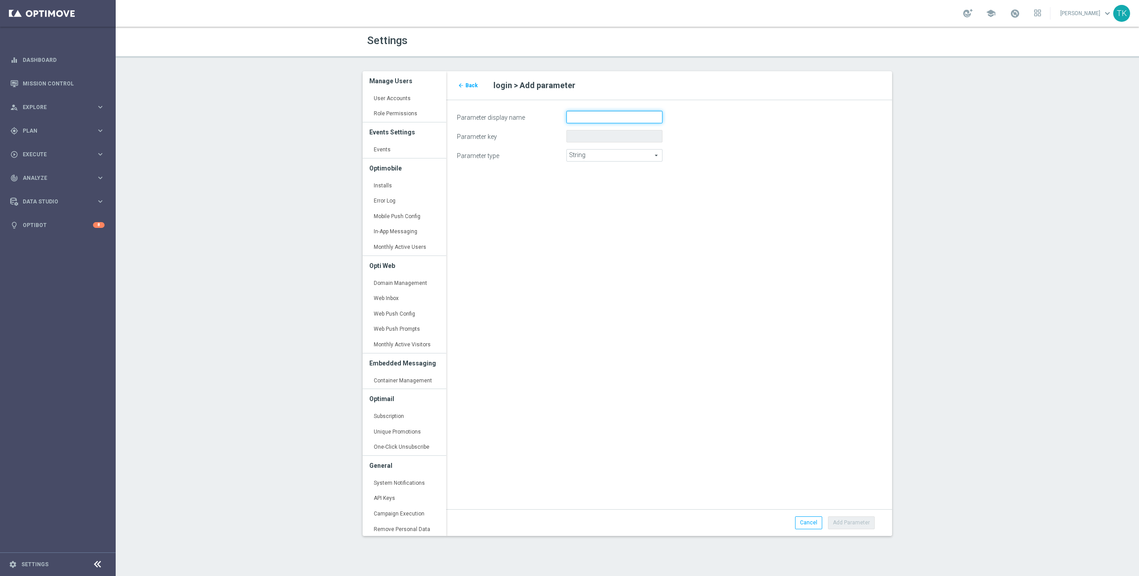
click at [643, 120] on input "Parameter display name" at bounding box center [615, 117] width 96 height 12
type input "Language"
click at [728, 270] on div "arrow_back Back login > Add parameter Parameter display name Language Parameter…" at bounding box center [669, 303] width 459 height 465
click at [865, 526] on button "Add Parameter" at bounding box center [851, 522] width 47 height 12
type input "language"
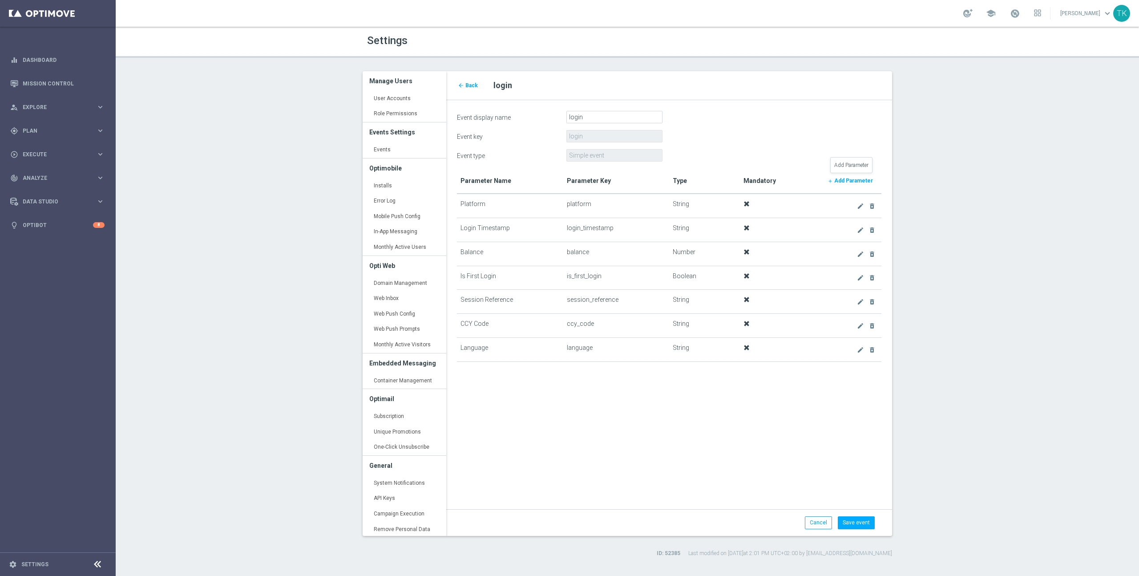
click at [859, 181] on b "Add Parameter" at bounding box center [854, 181] width 39 height 6
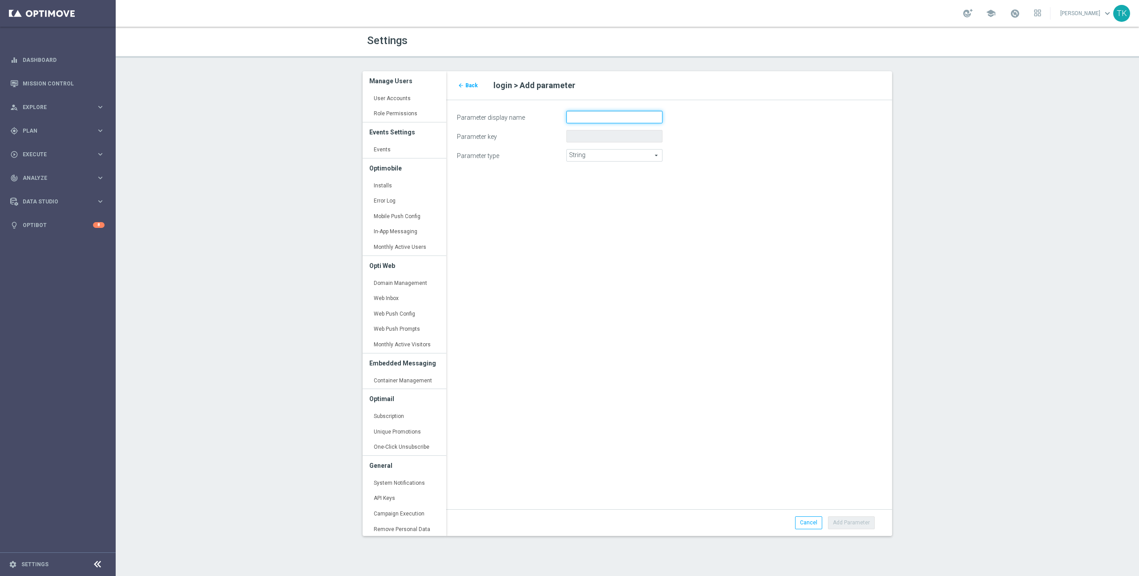
click at [615, 116] on input "Parameter display name" at bounding box center [615, 117] width 96 height 12
type input "Country"
click at [854, 525] on button "Add Parameter" at bounding box center [851, 522] width 47 height 12
type input "country"
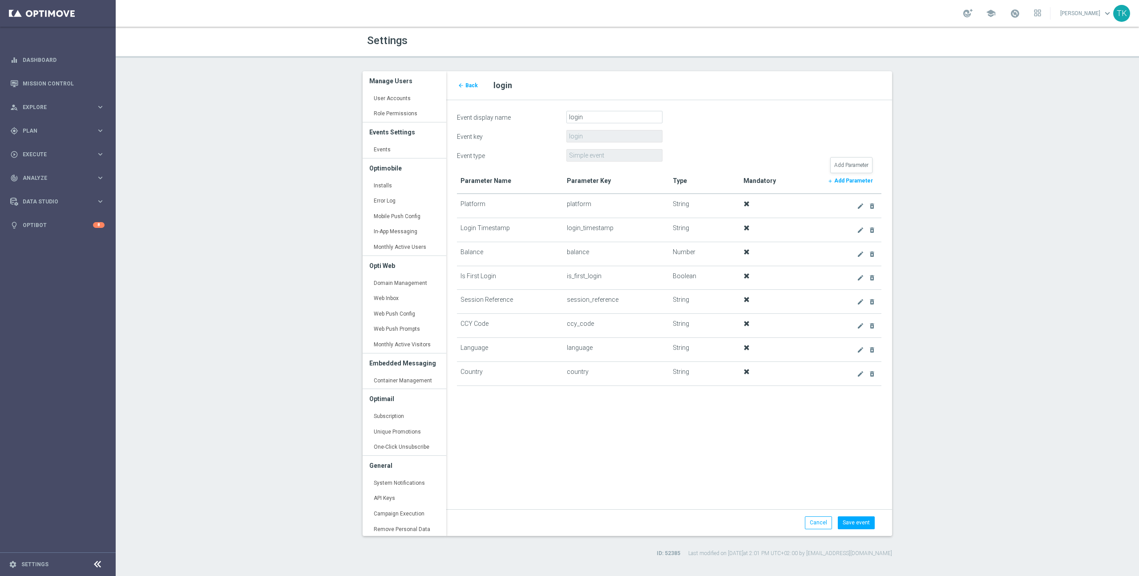
click at [854, 182] on b "Add Parameter" at bounding box center [854, 181] width 39 height 6
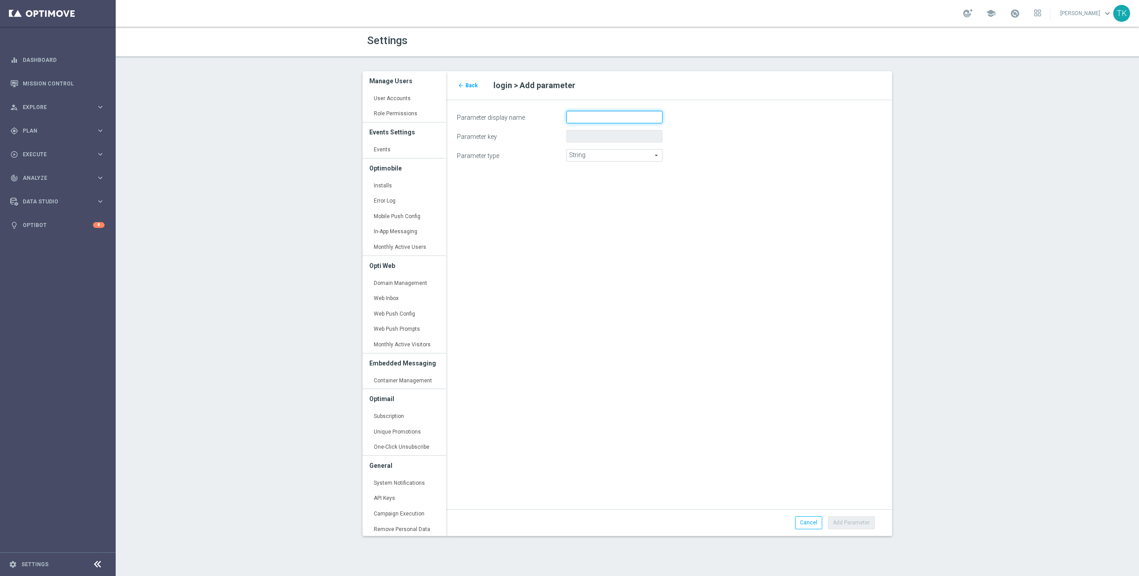
click at [592, 118] on input "Parameter display name" at bounding box center [615, 117] width 96 height 12
type input "Channel"
click at [855, 523] on button "Add Parameter" at bounding box center [851, 522] width 47 height 12
type input "channel"
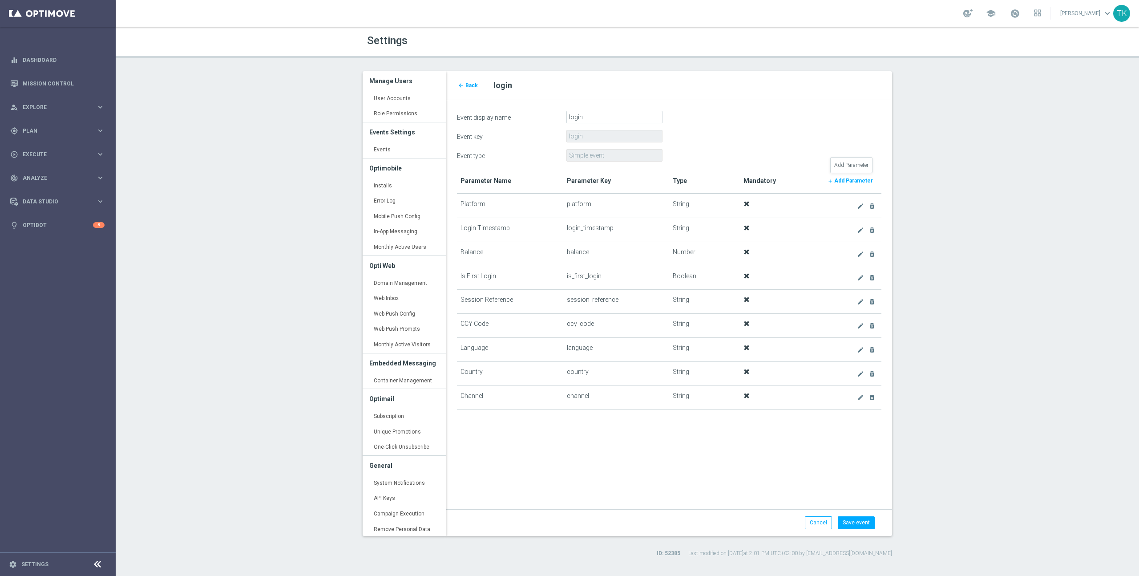
click at [859, 178] on b "Add Parameter" at bounding box center [854, 181] width 39 height 6
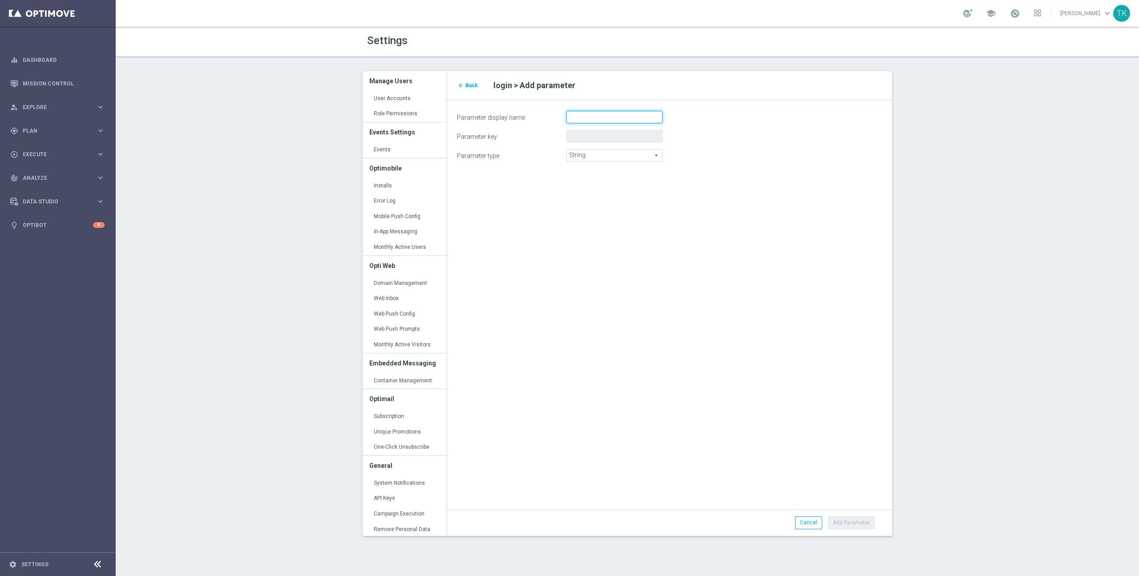
click at [619, 120] on input "Parameter display name" at bounding box center [615, 117] width 96 height 12
type input "Skin ID"
click at [855, 523] on button "Add Parameter" at bounding box center [851, 522] width 47 height 12
type input "skin_id"
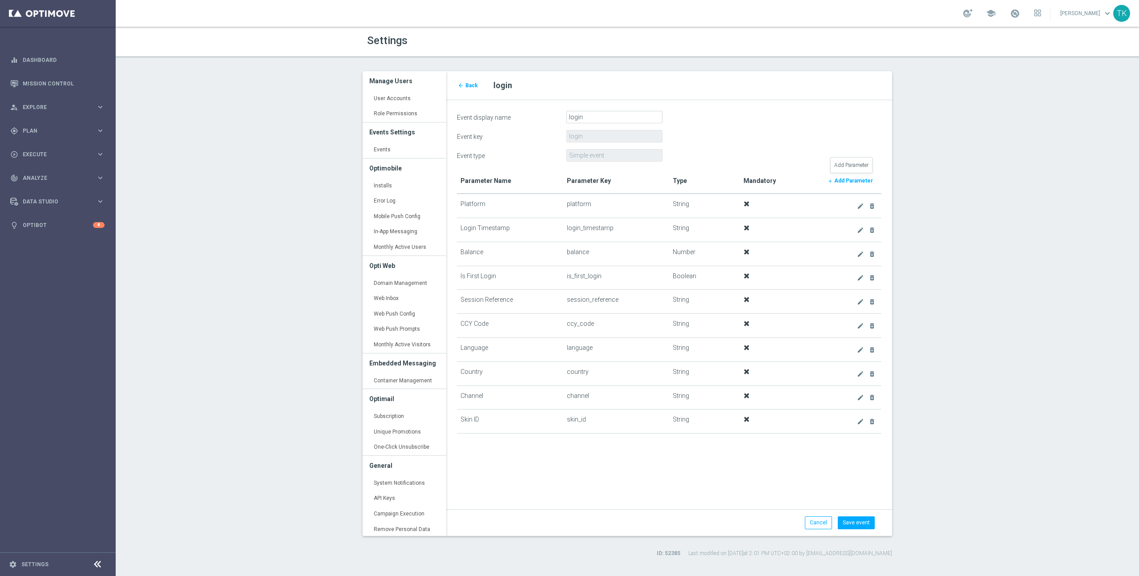
click at [856, 179] on b "Add Parameter" at bounding box center [854, 181] width 39 height 6
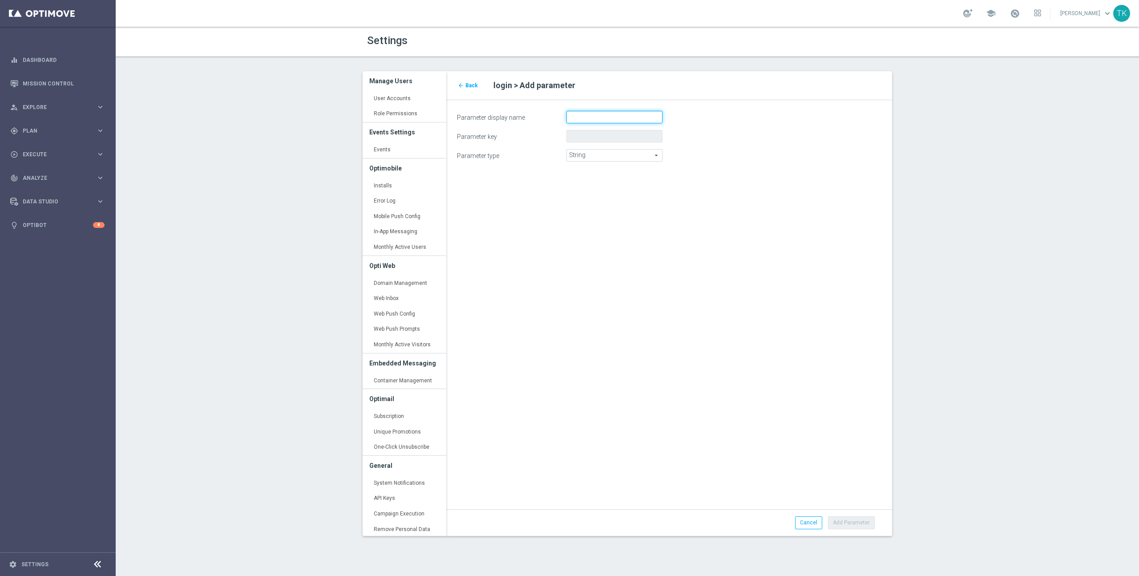
click at [601, 116] on input "Parameter display name" at bounding box center [615, 117] width 96 height 12
type input "License"
click at [863, 523] on button "Add Parameter" at bounding box center [851, 522] width 47 height 12
type input "license"
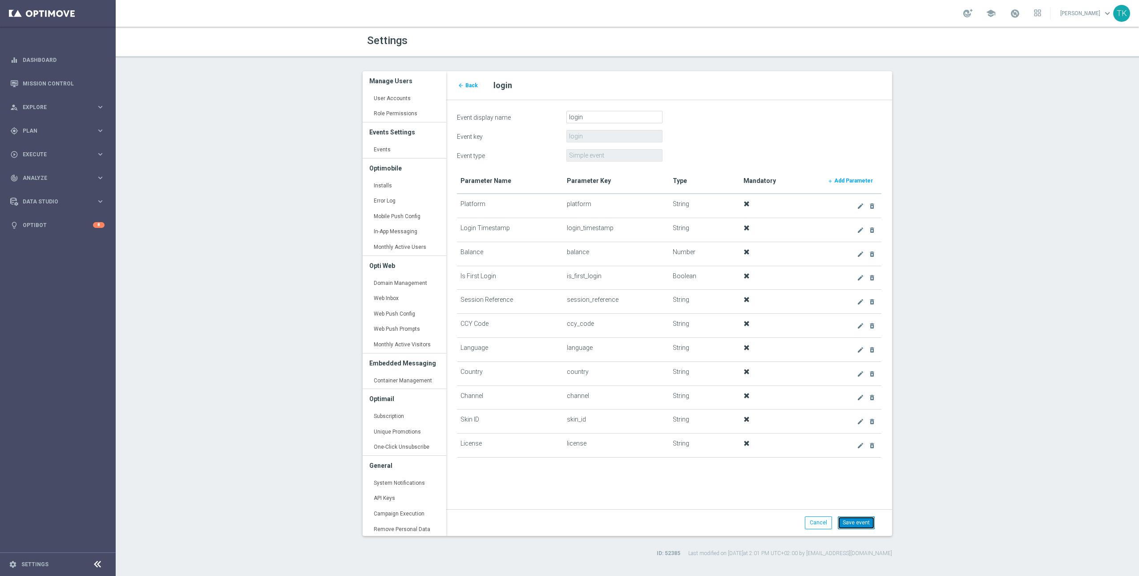
click at [867, 526] on button "Save event" at bounding box center [856, 522] width 37 height 12
click at [469, 87] on span "Back" at bounding box center [472, 85] width 12 height 6
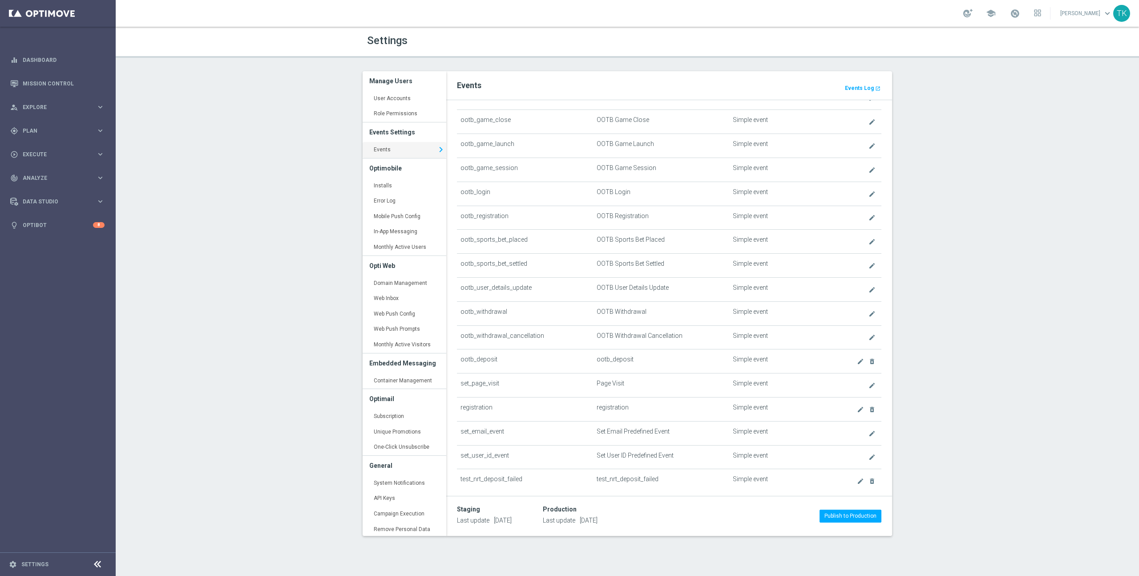
scroll to position [368, 0]
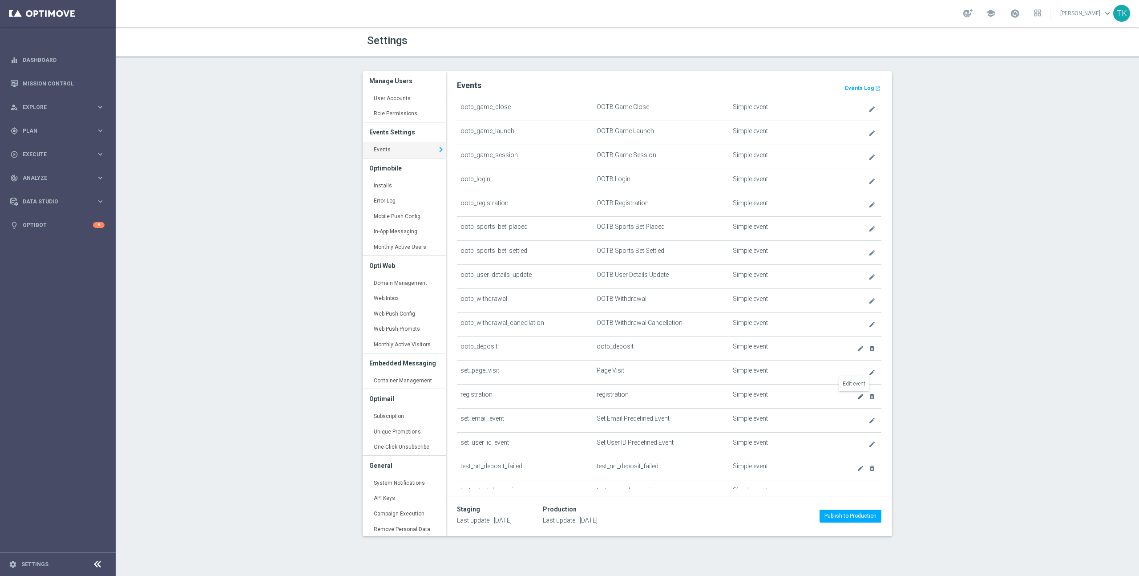
click at [857, 397] on icon "create" at bounding box center [860, 396] width 7 height 7
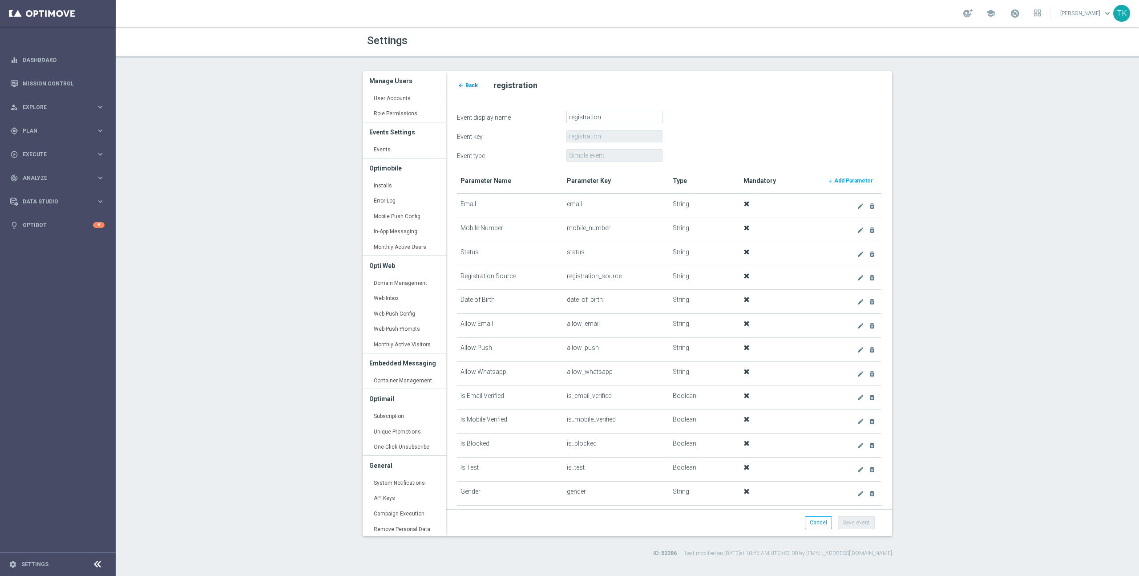
click at [467, 83] on span "Back" at bounding box center [472, 85] width 12 height 6
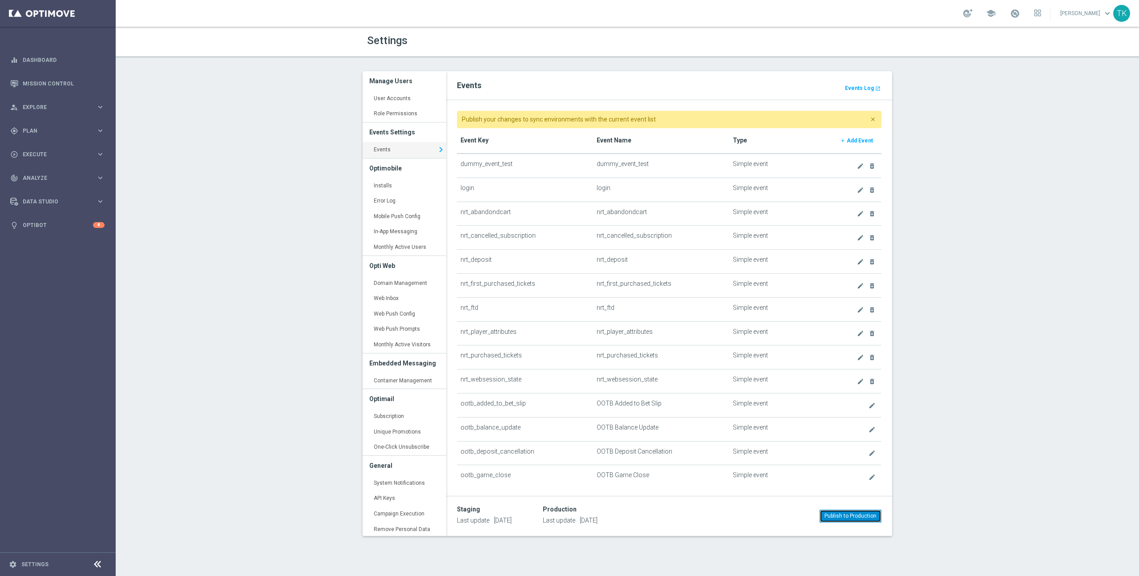
click at [852, 515] on button "Publish to Production" at bounding box center [851, 516] width 62 height 12
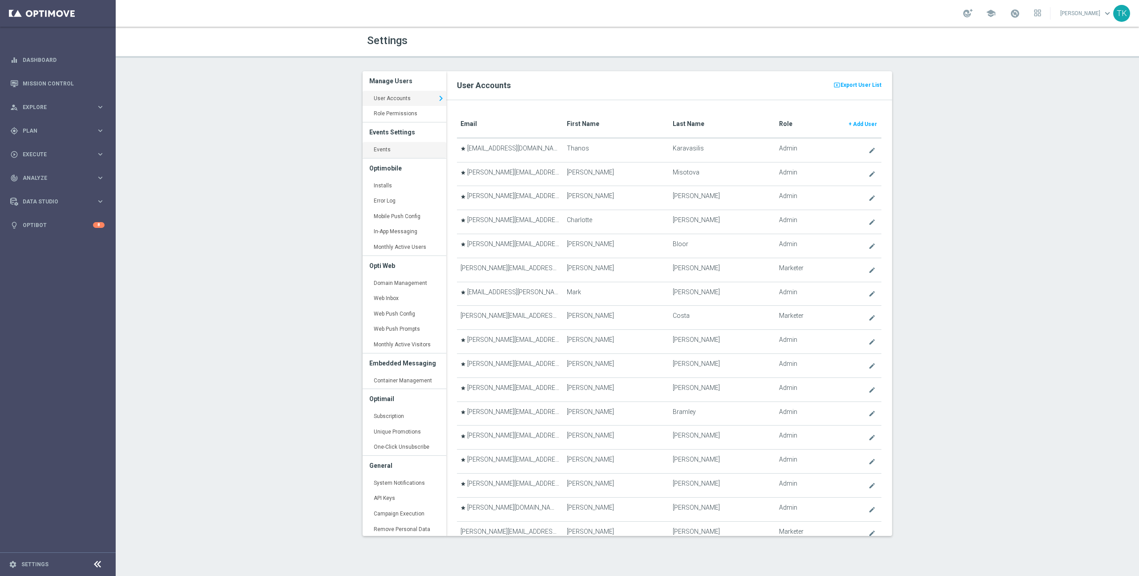
click at [388, 149] on link "Events keyboard_arrow_right" at bounding box center [405, 150] width 84 height 16
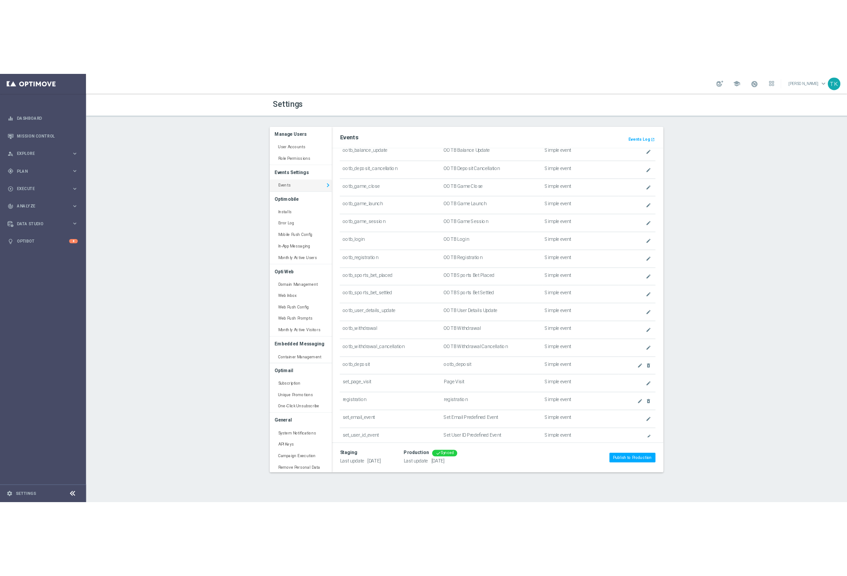
scroll to position [292, 0]
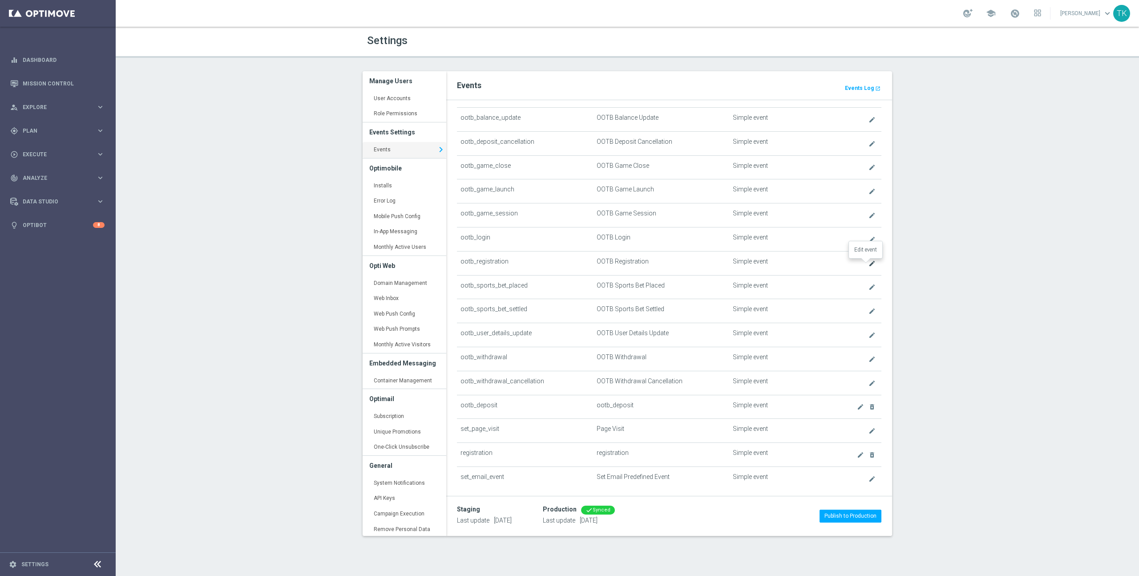
click at [869, 265] on icon "create" at bounding box center [872, 263] width 7 height 7
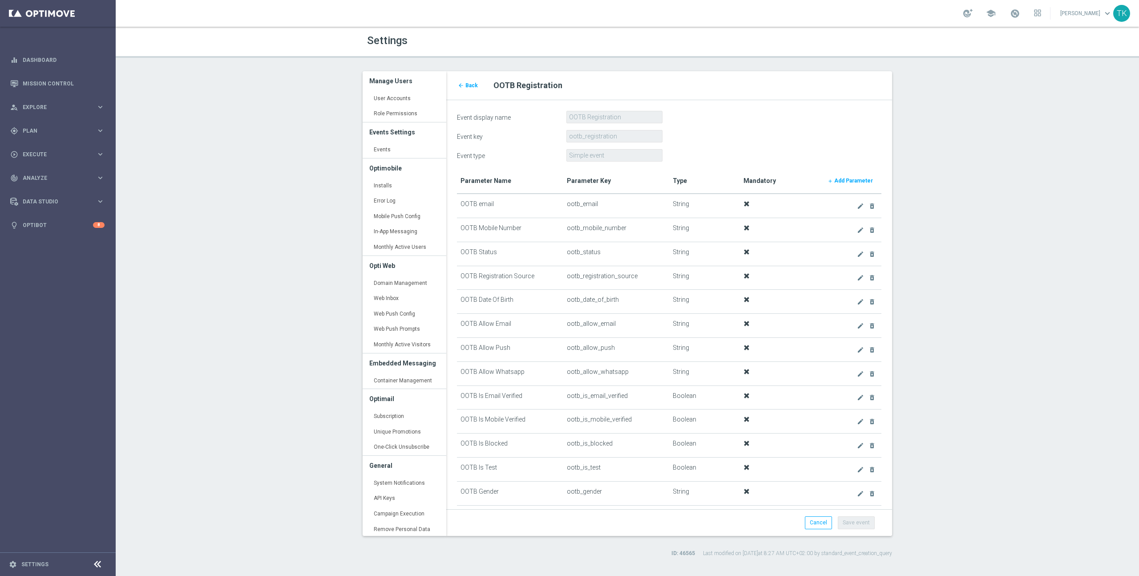
click at [590, 205] on td "ootb_email" at bounding box center [616, 206] width 106 height 24
drag, startPoint x: 603, startPoint y: 203, endPoint x: 583, endPoint y: 205, distance: 19.6
click at [583, 205] on td "ootb_email" at bounding box center [616, 206] width 106 height 24
click at [857, 205] on icon "create" at bounding box center [860, 206] width 7 height 7
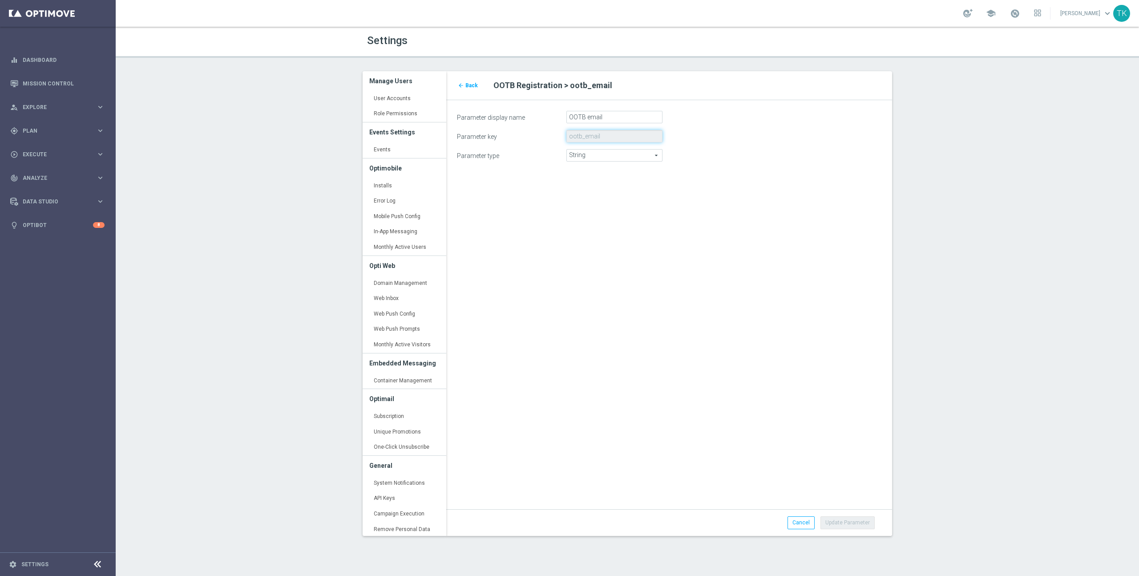
click at [593, 134] on input "ootb_email" at bounding box center [615, 136] width 96 height 12
click at [467, 86] on span "Back" at bounding box center [472, 85] width 12 height 6
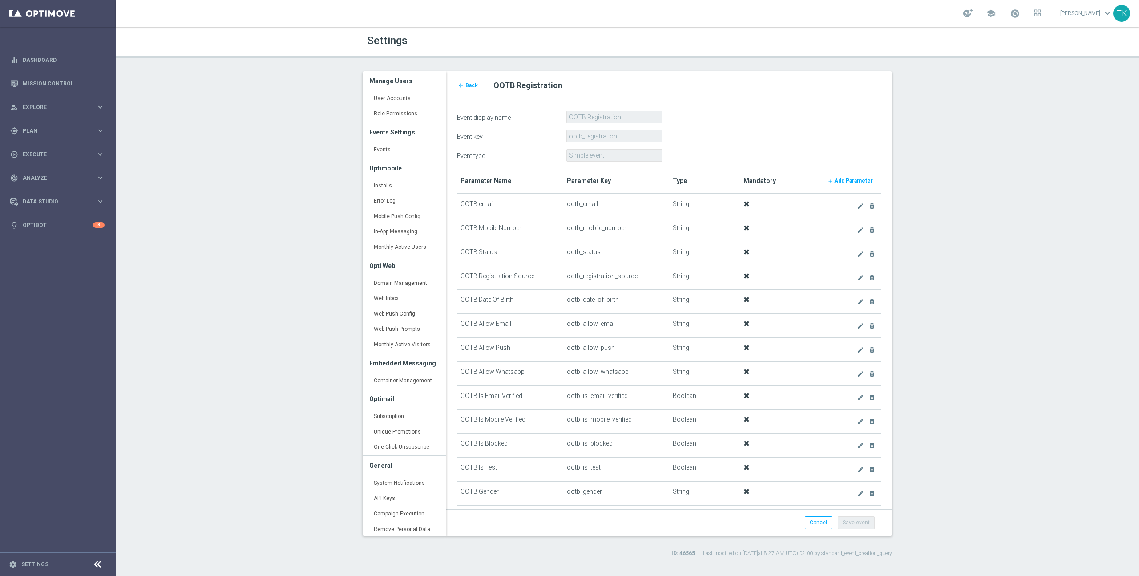
drag, startPoint x: 502, startPoint y: 204, endPoint x: 482, endPoint y: 207, distance: 20.2
click at [482, 207] on td "OOTB email" at bounding box center [510, 206] width 106 height 24
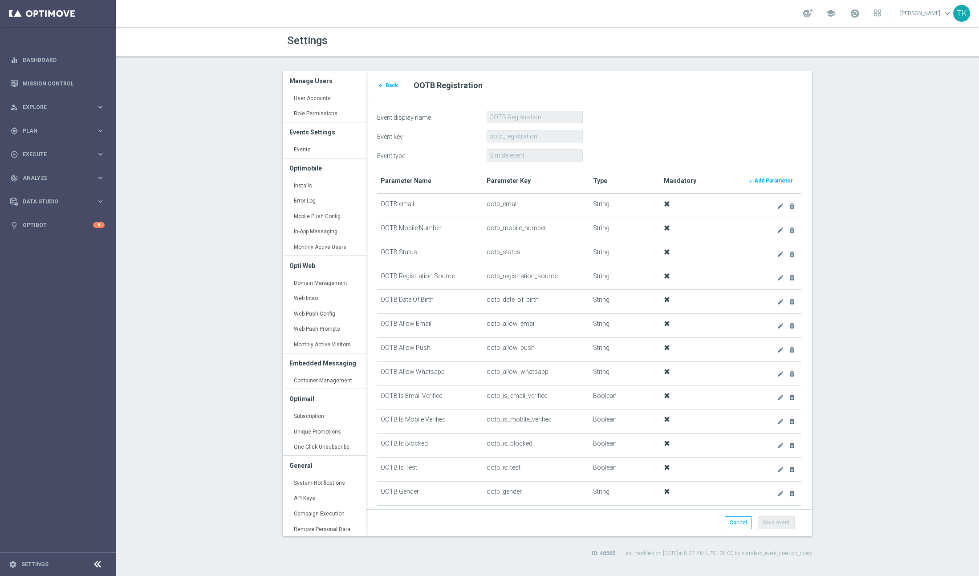
drag, startPoint x: 508, startPoint y: 361, endPoint x: 519, endPoint y: 382, distance: 23.5
click at [516, 381] on tbody "OOTB email ootb_email String create delete_forever OOTB Mobile Number ootb_mobi…" at bounding box center [589, 517] width 425 height 647
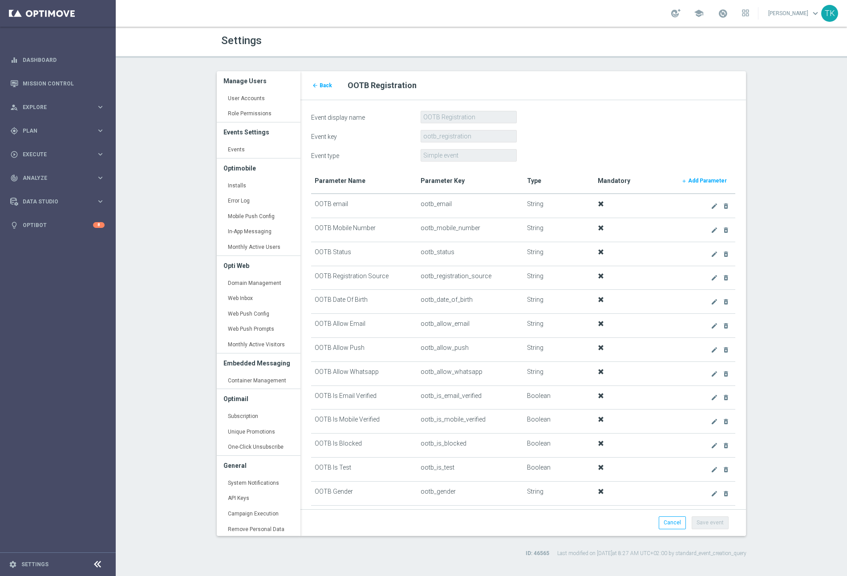
drag, startPoint x: 364, startPoint y: 300, endPoint x: 325, endPoint y: 298, distance: 38.3
click at [325, 298] on td "OOTB Date Of Birth" at bounding box center [364, 302] width 106 height 24
drag, startPoint x: 340, startPoint y: 300, endPoint x: 328, endPoint y: 300, distance: 12.5
click at [328, 300] on td "OOTB Date Of Birth" at bounding box center [364, 302] width 106 height 24
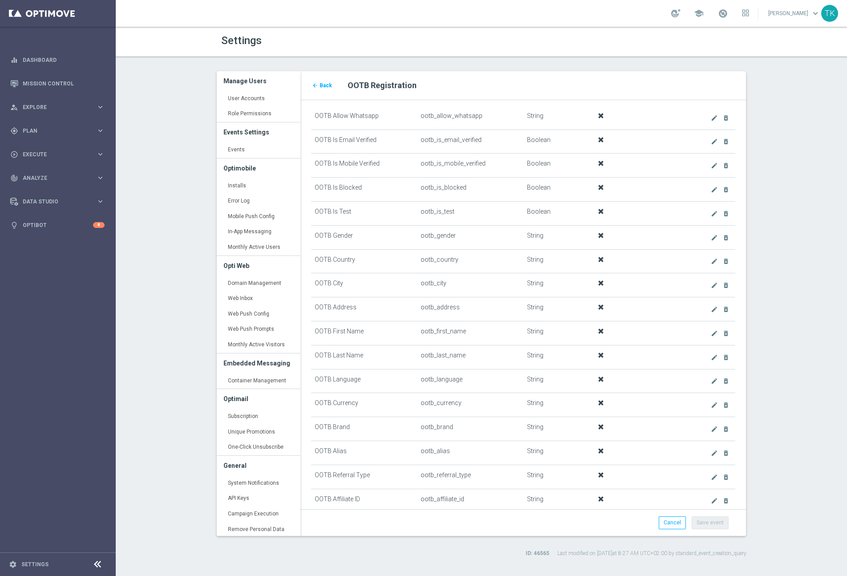
scroll to position [266, 0]
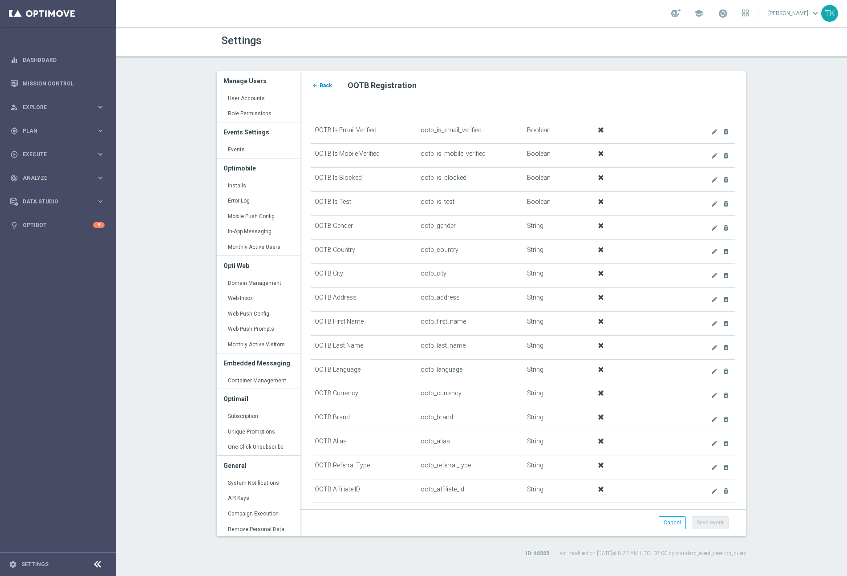
click at [324, 85] on span "Back" at bounding box center [326, 85] width 12 height 6
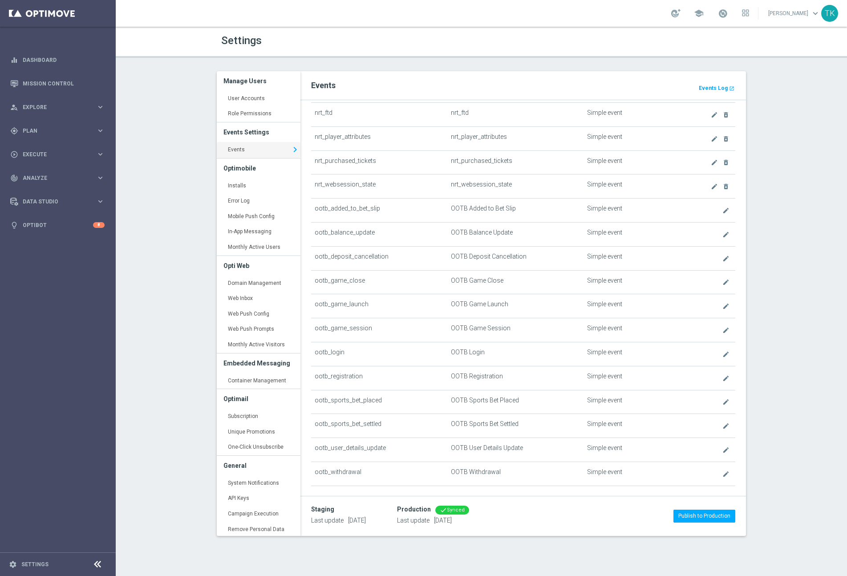
scroll to position [184, 0]
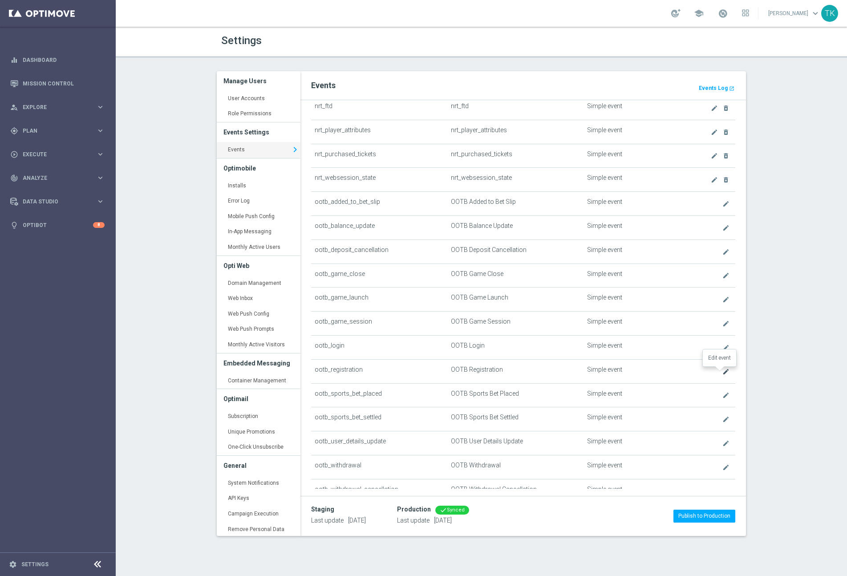
click at [722, 371] on icon "create" at bounding box center [725, 371] width 7 height 7
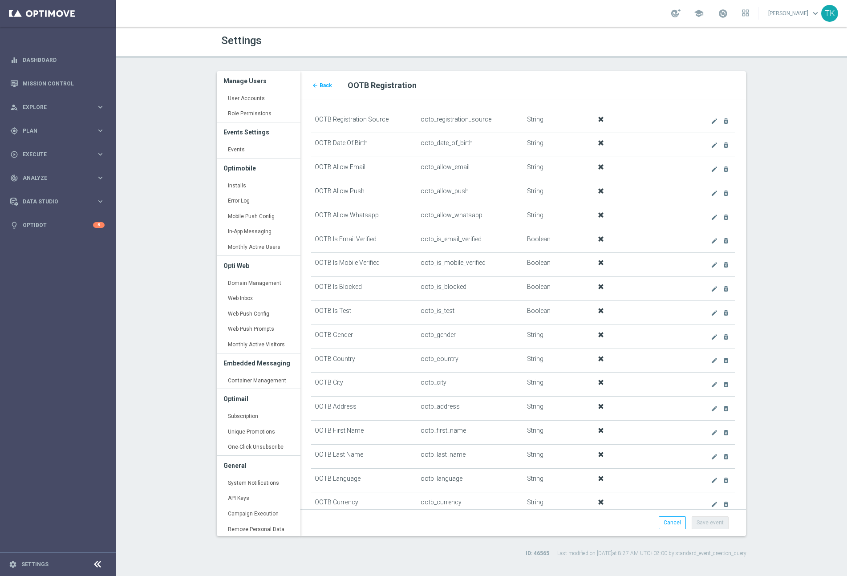
scroll to position [337, 0]
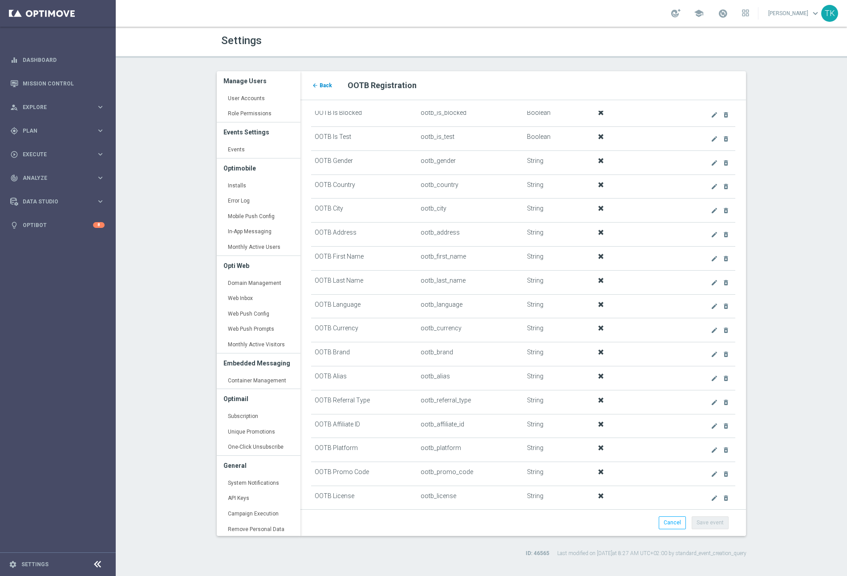
click at [322, 85] on span "Back" at bounding box center [326, 85] width 12 height 6
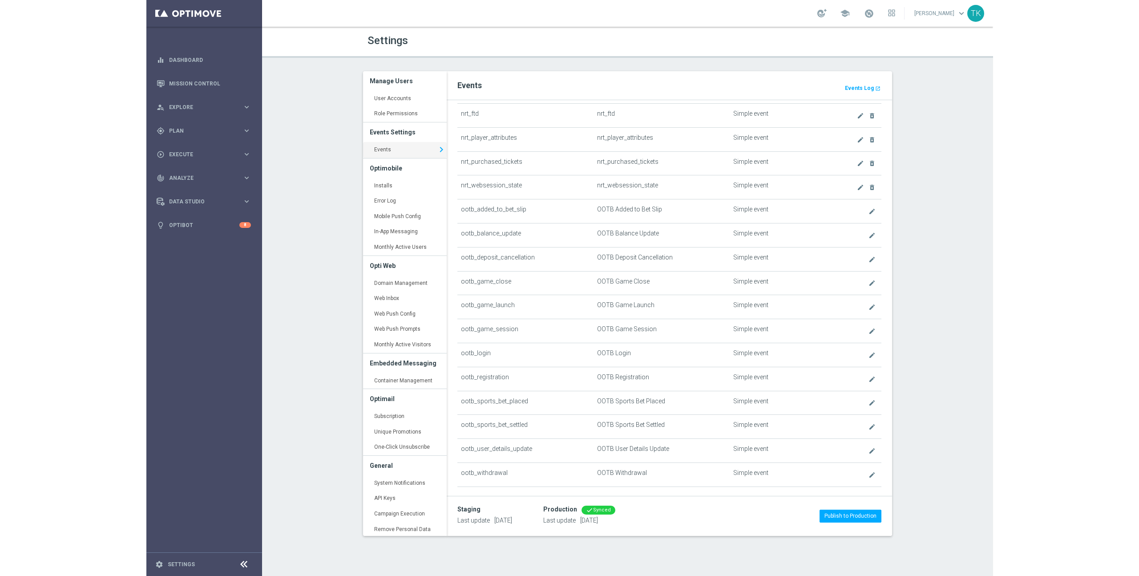
scroll to position [199, 0]
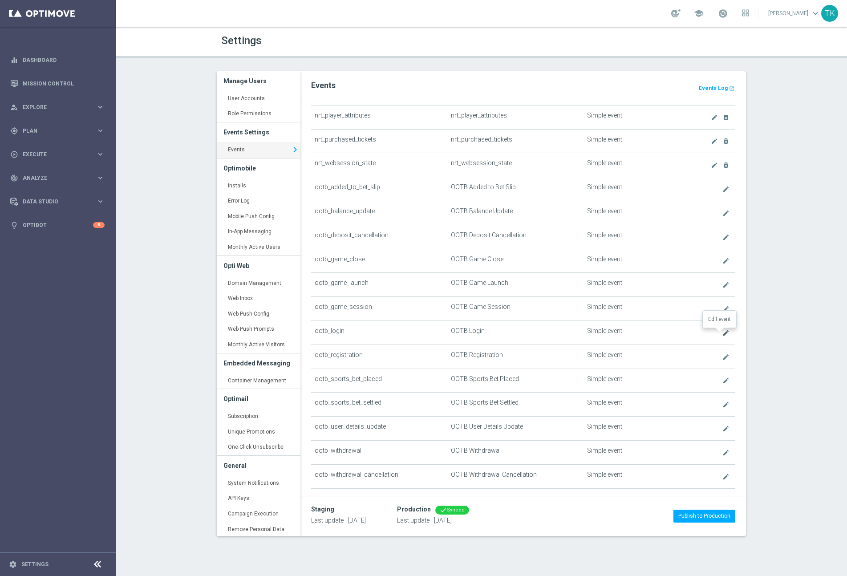
click at [722, 332] on icon "create" at bounding box center [725, 332] width 7 height 7
